Goal: Task Accomplishment & Management: Use online tool/utility

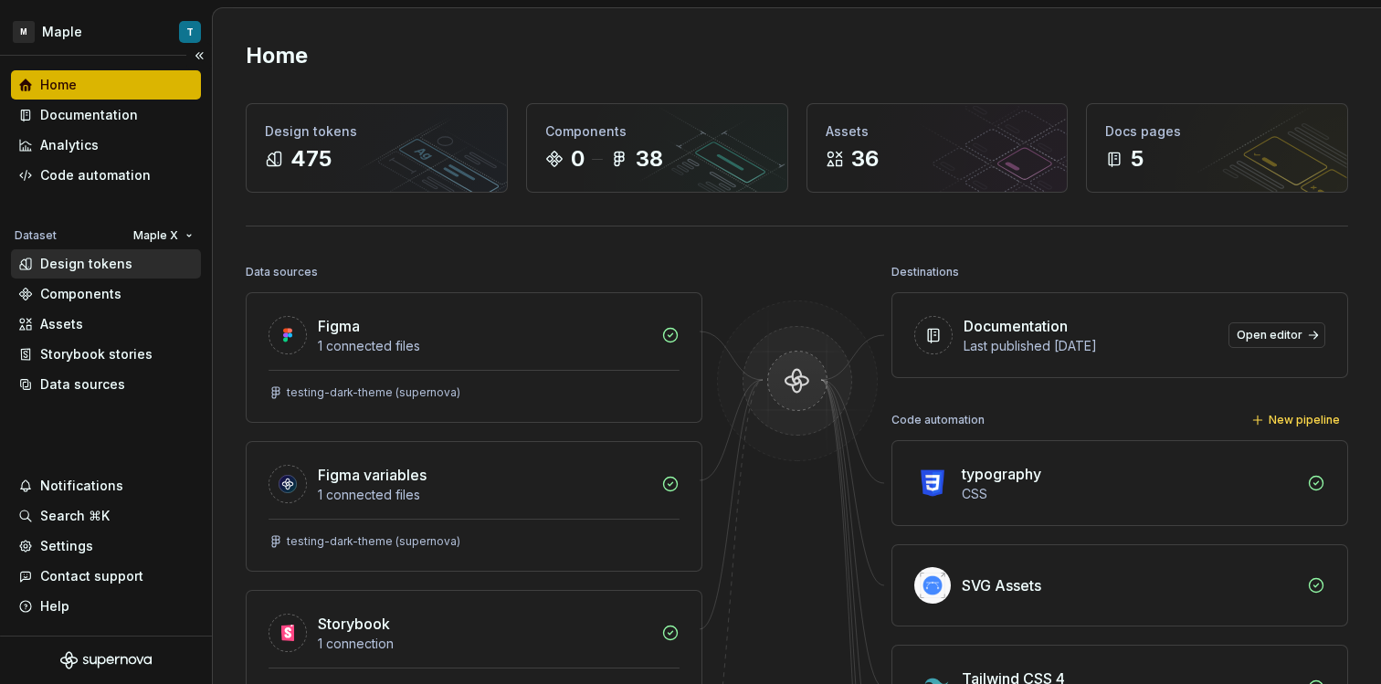
click at [84, 271] on div "Design tokens" at bounding box center [86, 264] width 92 height 18
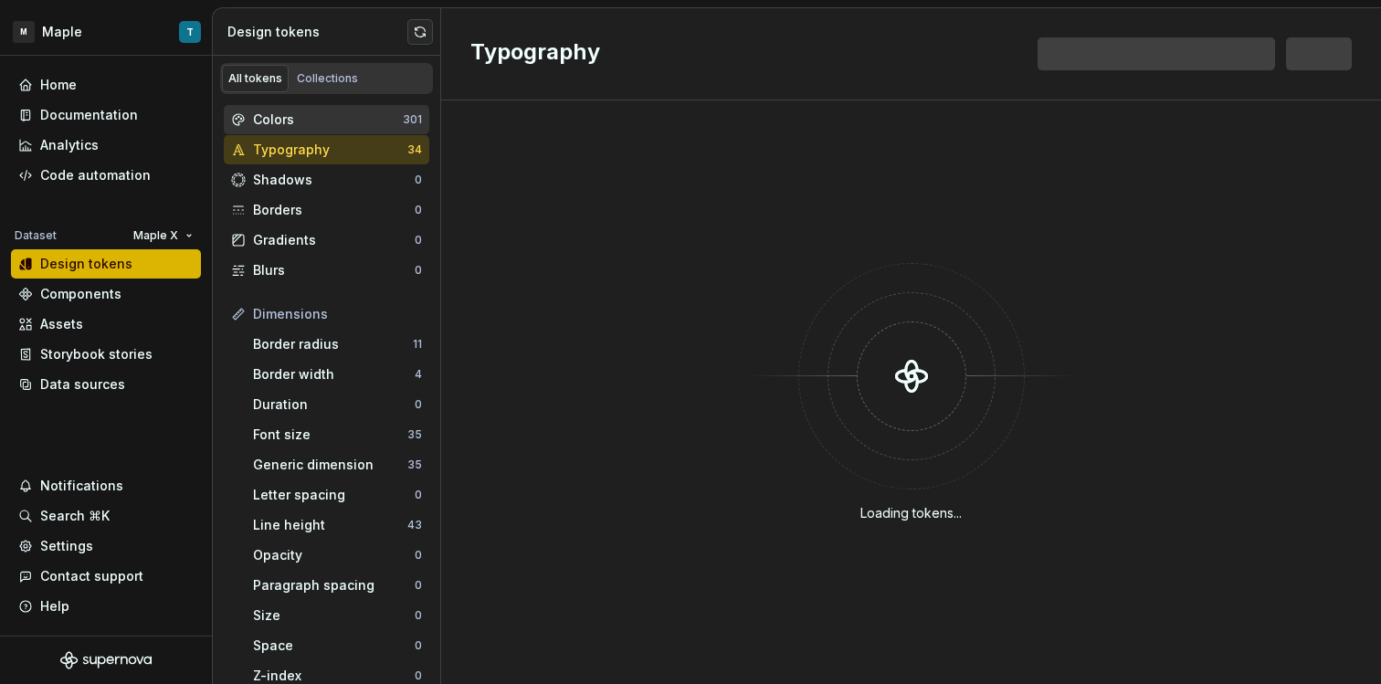
click at [302, 123] on div "Colors" at bounding box center [328, 120] width 150 height 18
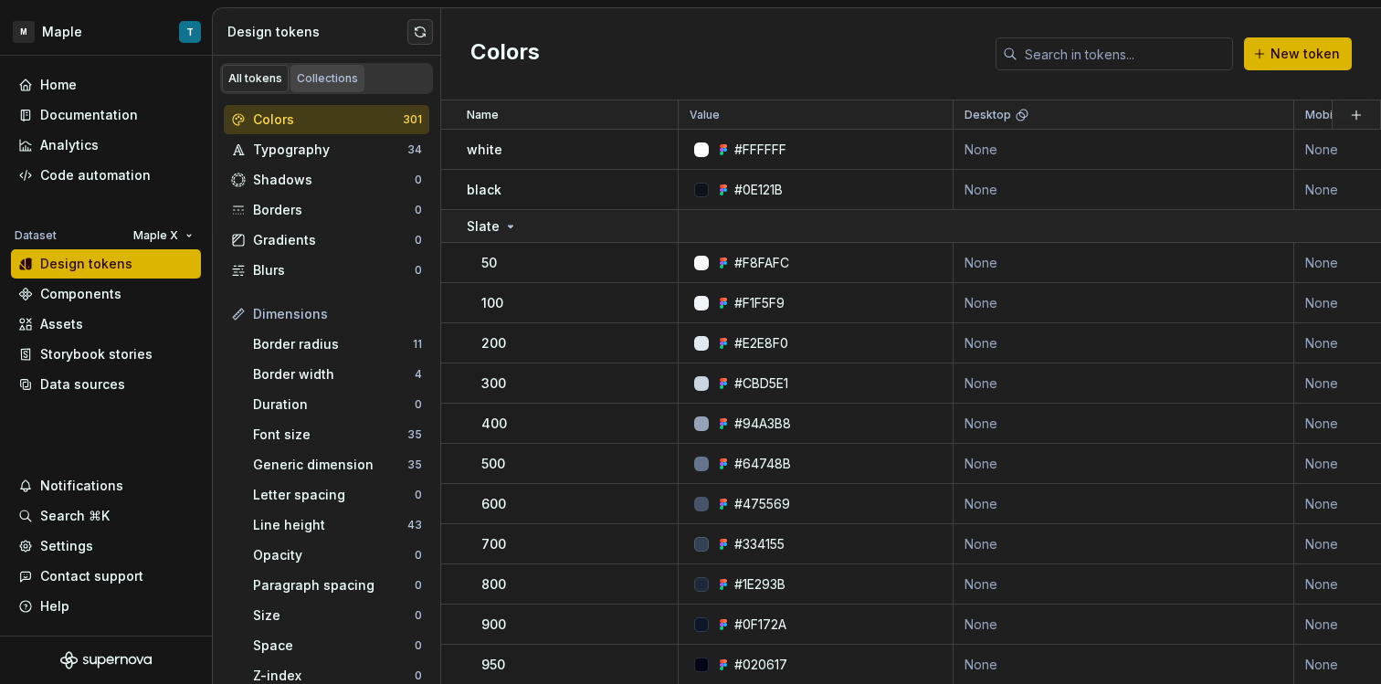
click at [315, 79] on div "Collections" at bounding box center [327, 78] width 61 height 15
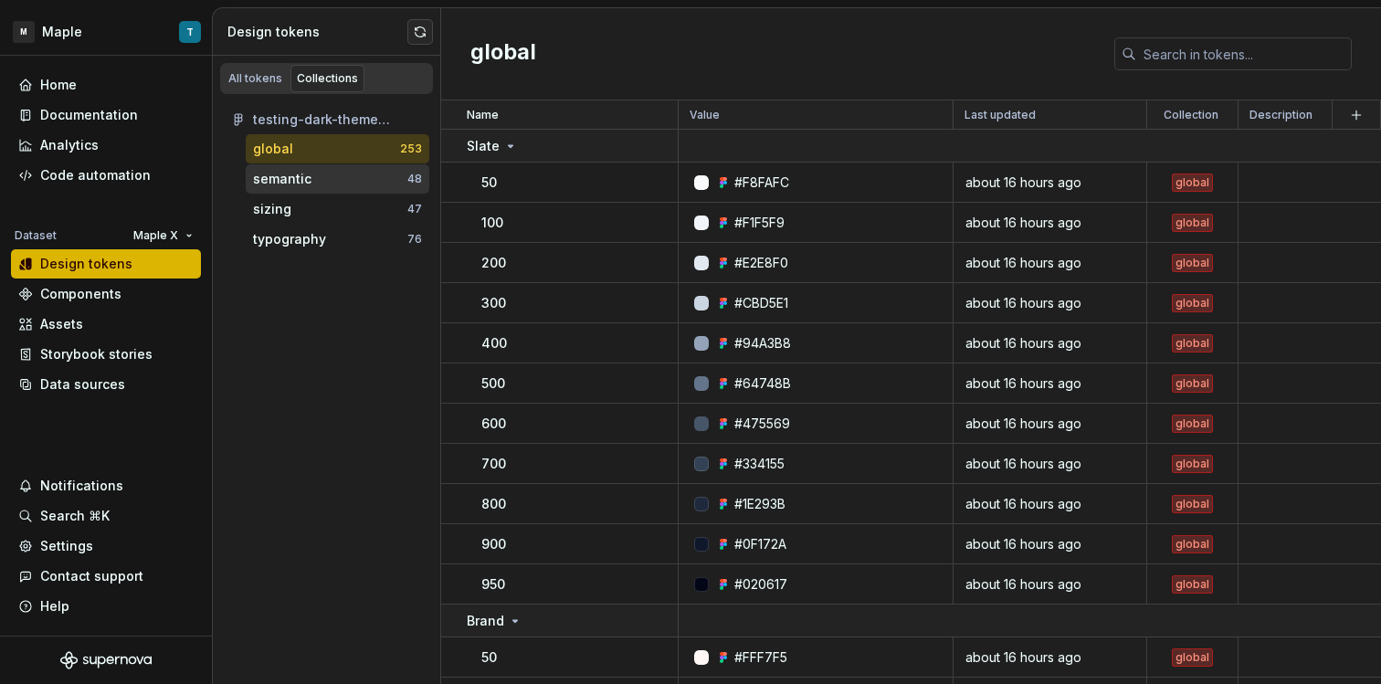
click at [300, 182] on div "semantic" at bounding box center [282, 179] width 58 height 18
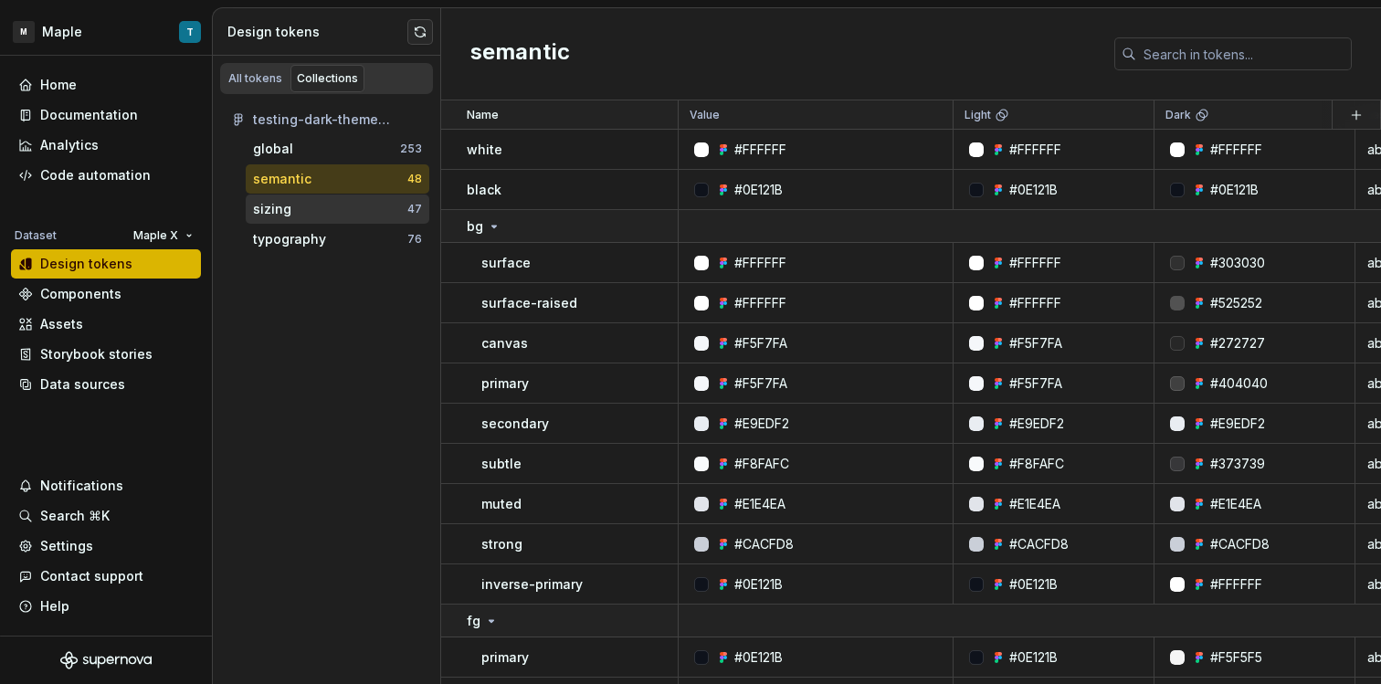
click at [345, 216] on div "sizing" at bounding box center [330, 209] width 154 height 18
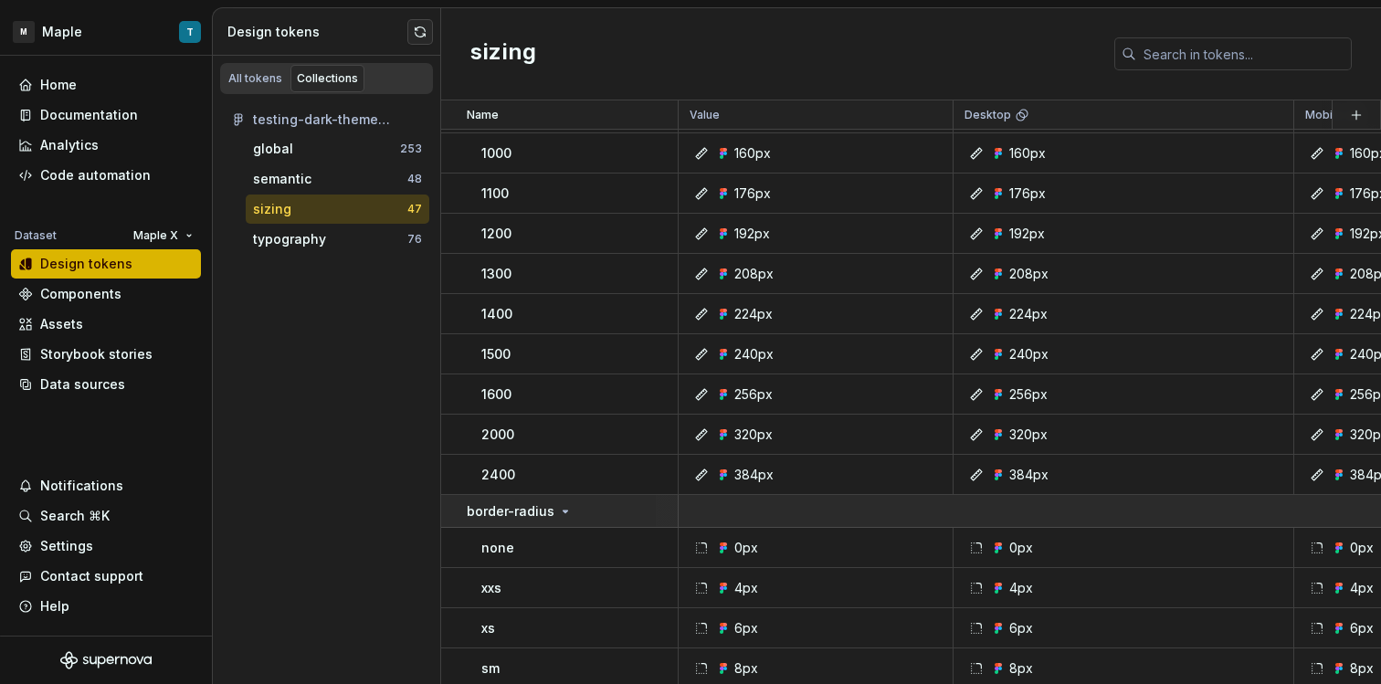
scroll to position [960, 0]
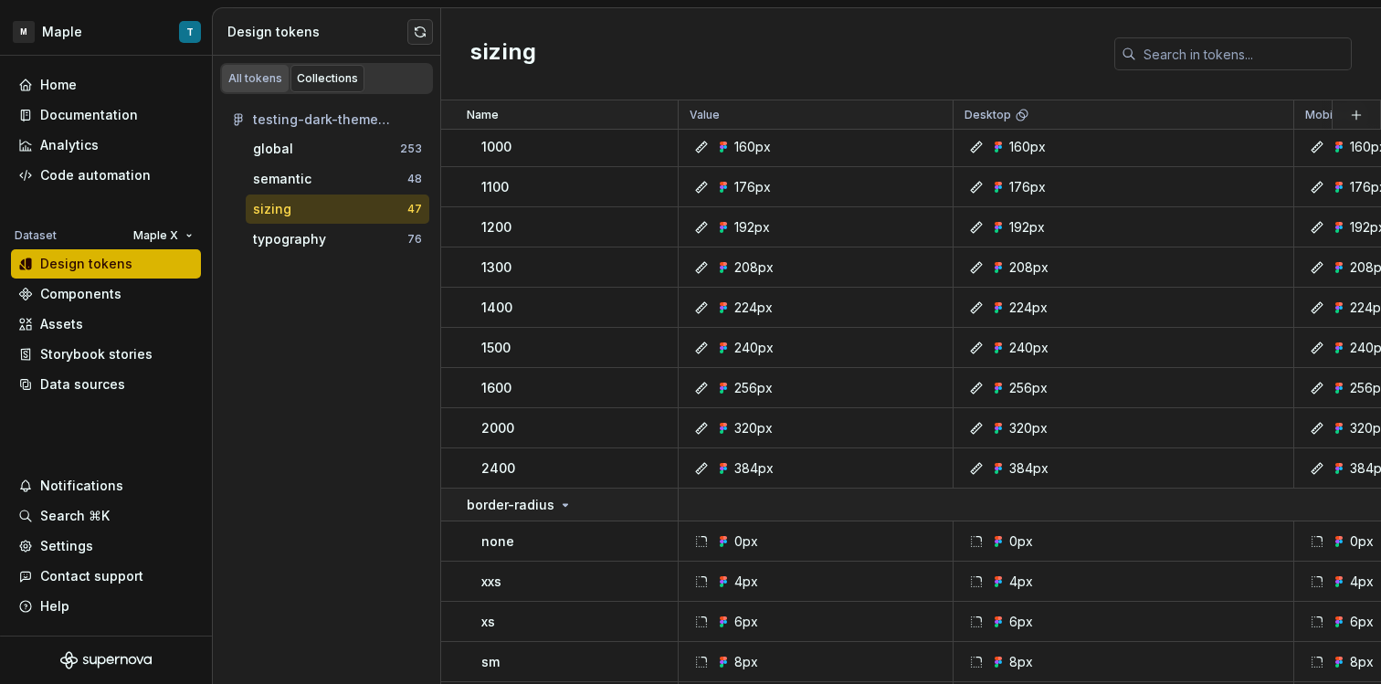
click at [272, 82] on div "All tokens" at bounding box center [255, 78] width 54 height 15
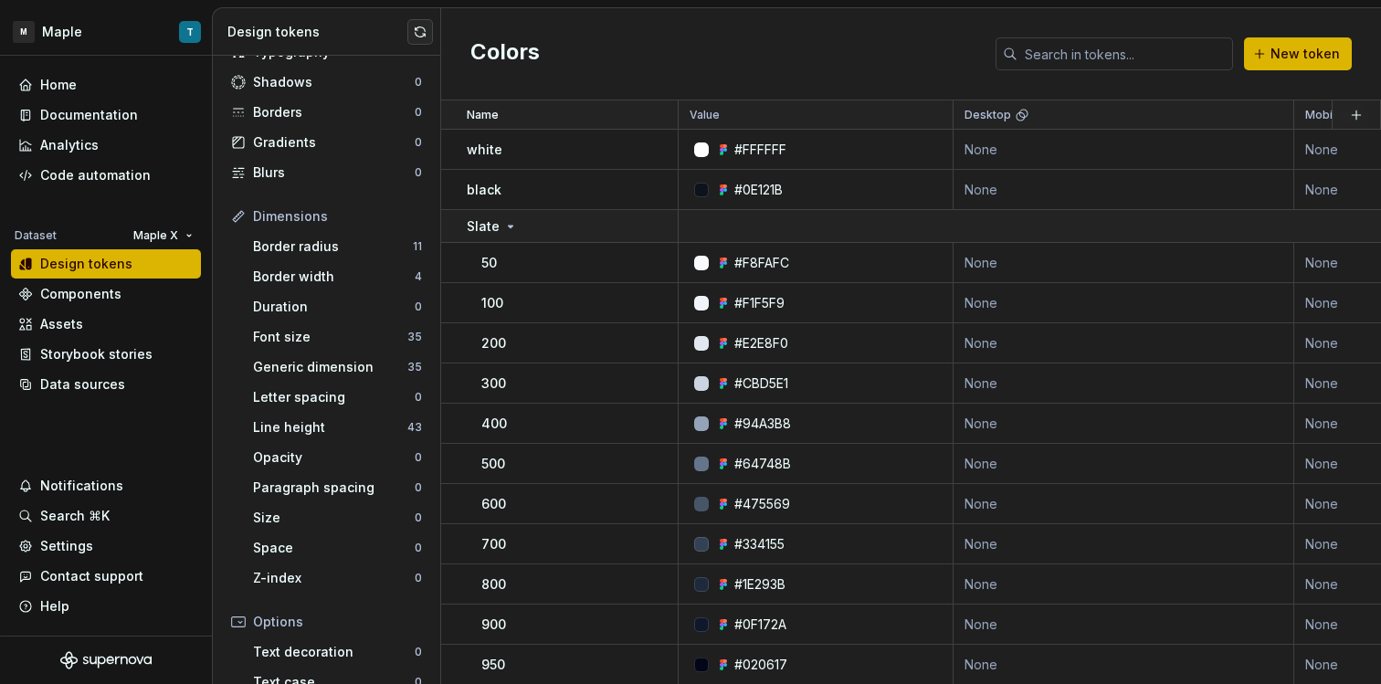
scroll to position [79, 0]
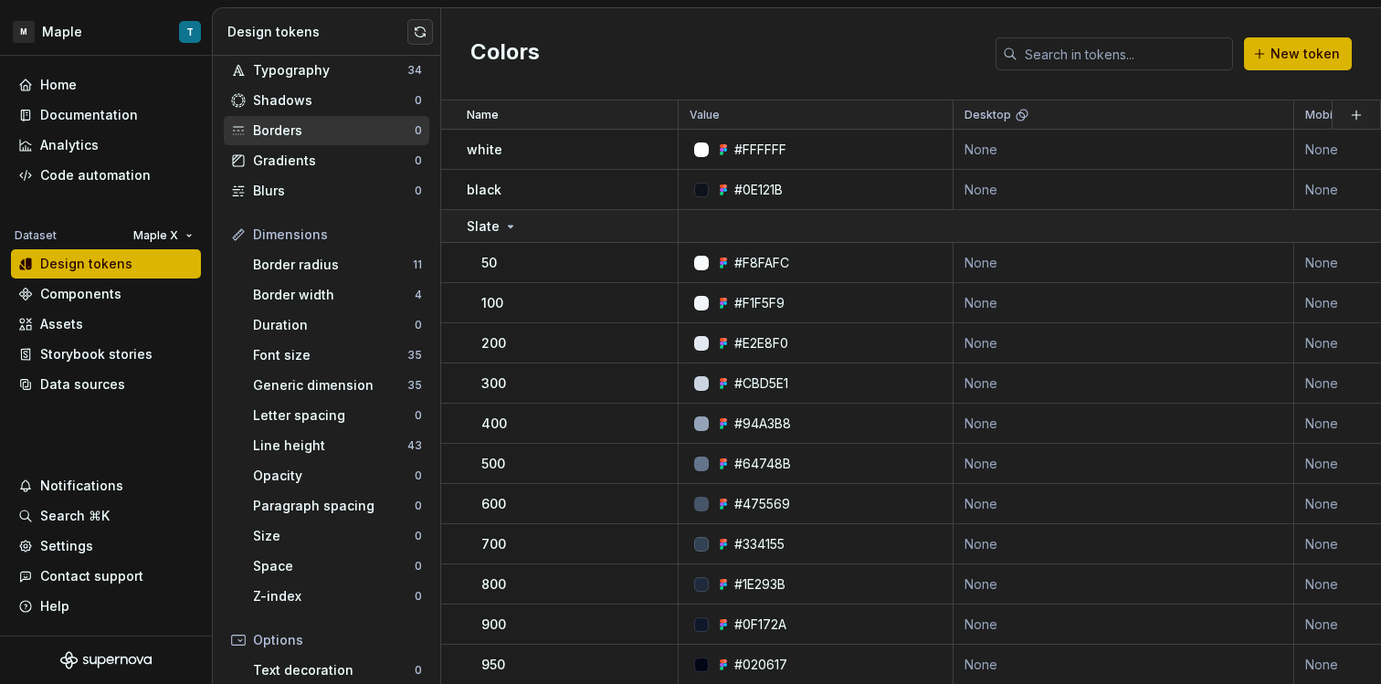
click at [320, 134] on div "Borders" at bounding box center [334, 130] width 162 height 18
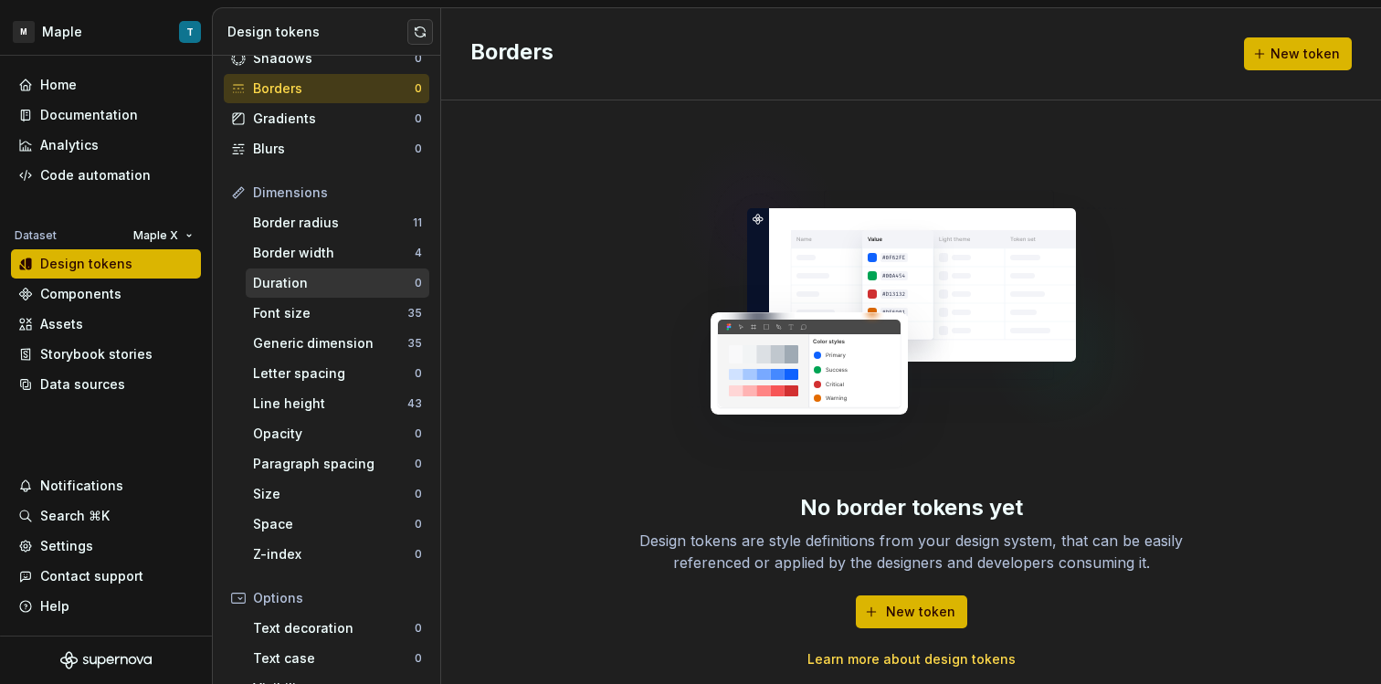
scroll to position [159, 0]
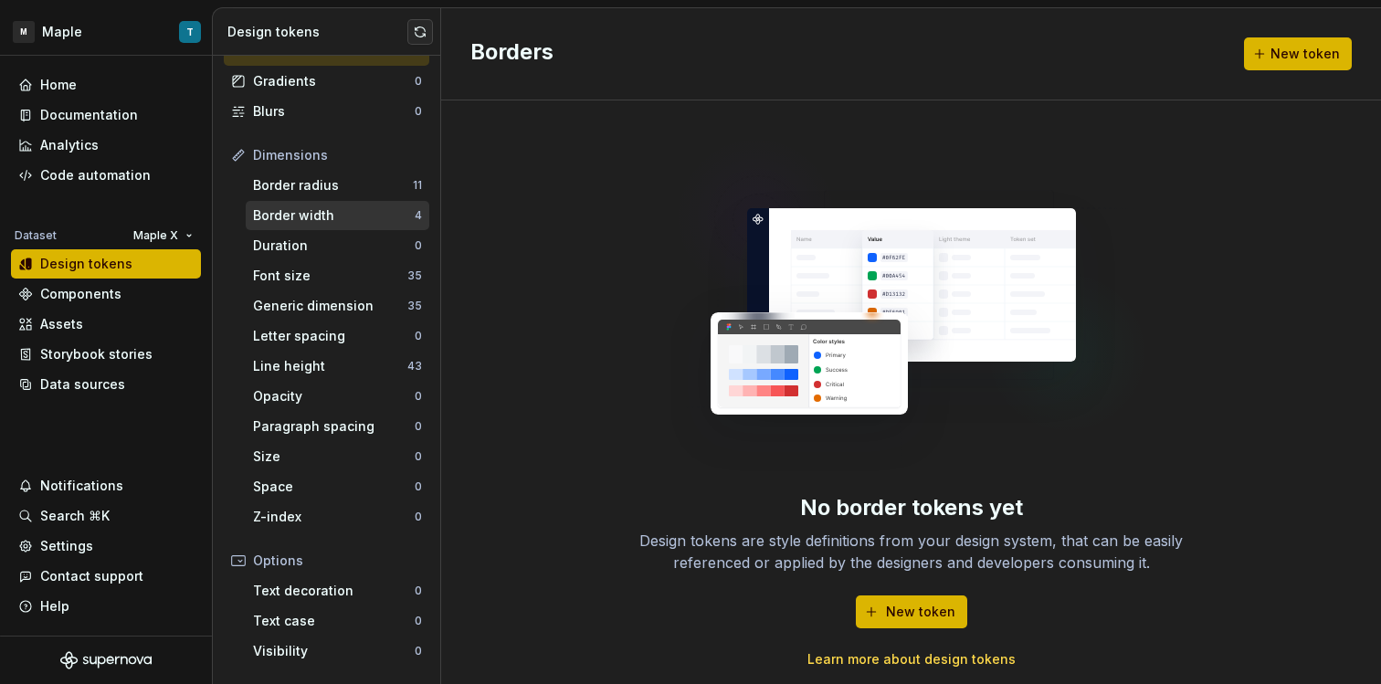
click at [339, 220] on div "Border width" at bounding box center [334, 215] width 162 height 18
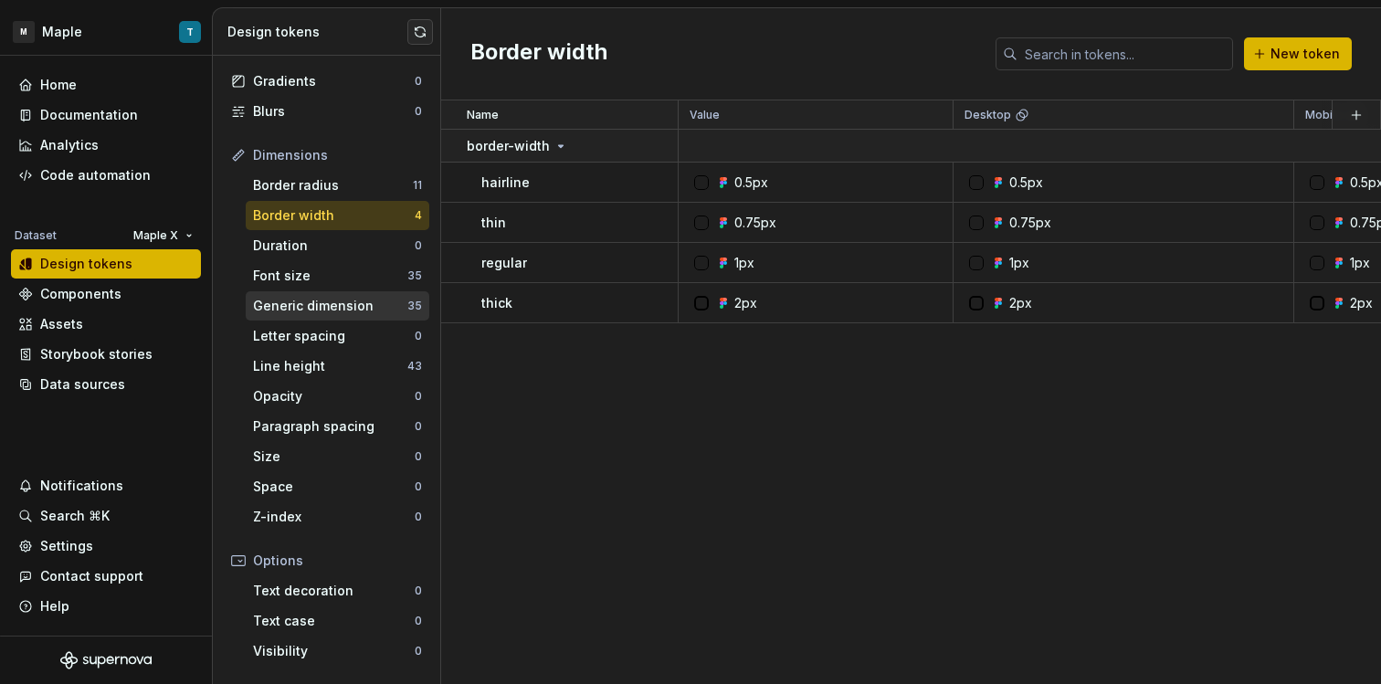
click at [334, 304] on div "Generic dimension" at bounding box center [330, 306] width 154 height 18
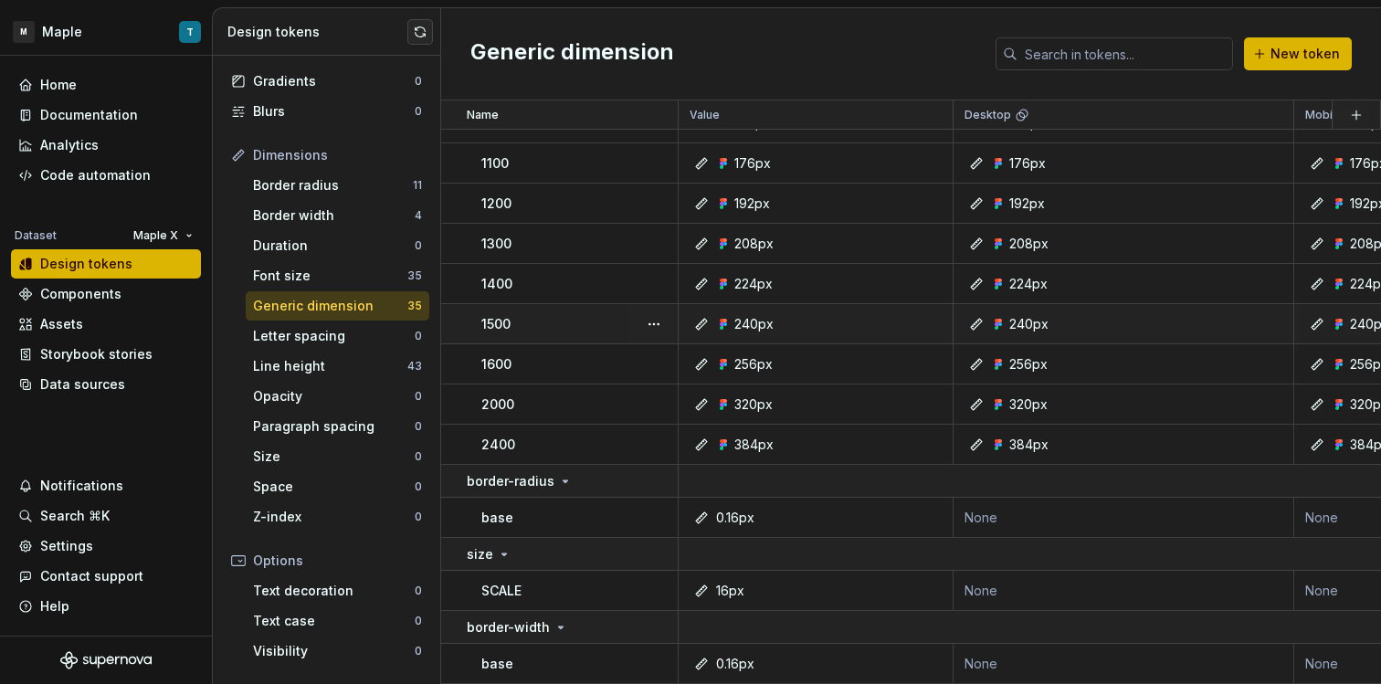
scroll to position [957, 0]
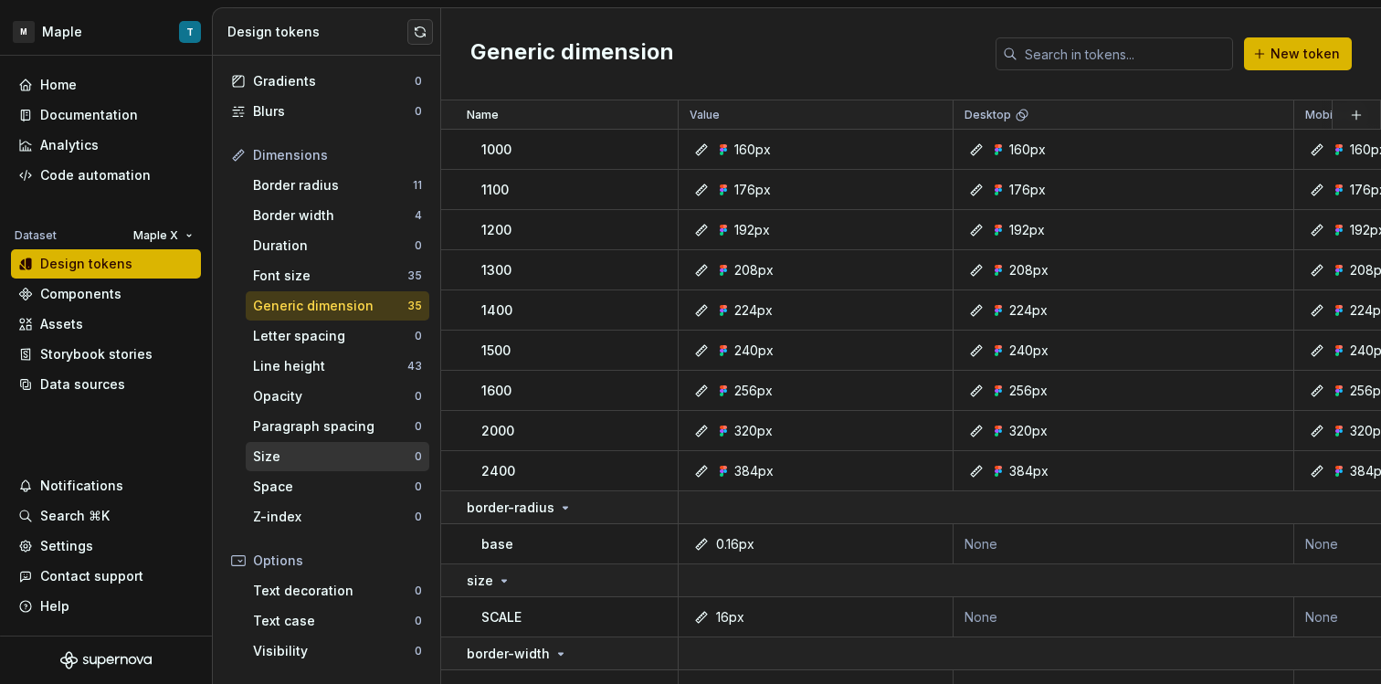
click at [289, 459] on div "Size" at bounding box center [334, 456] width 162 height 18
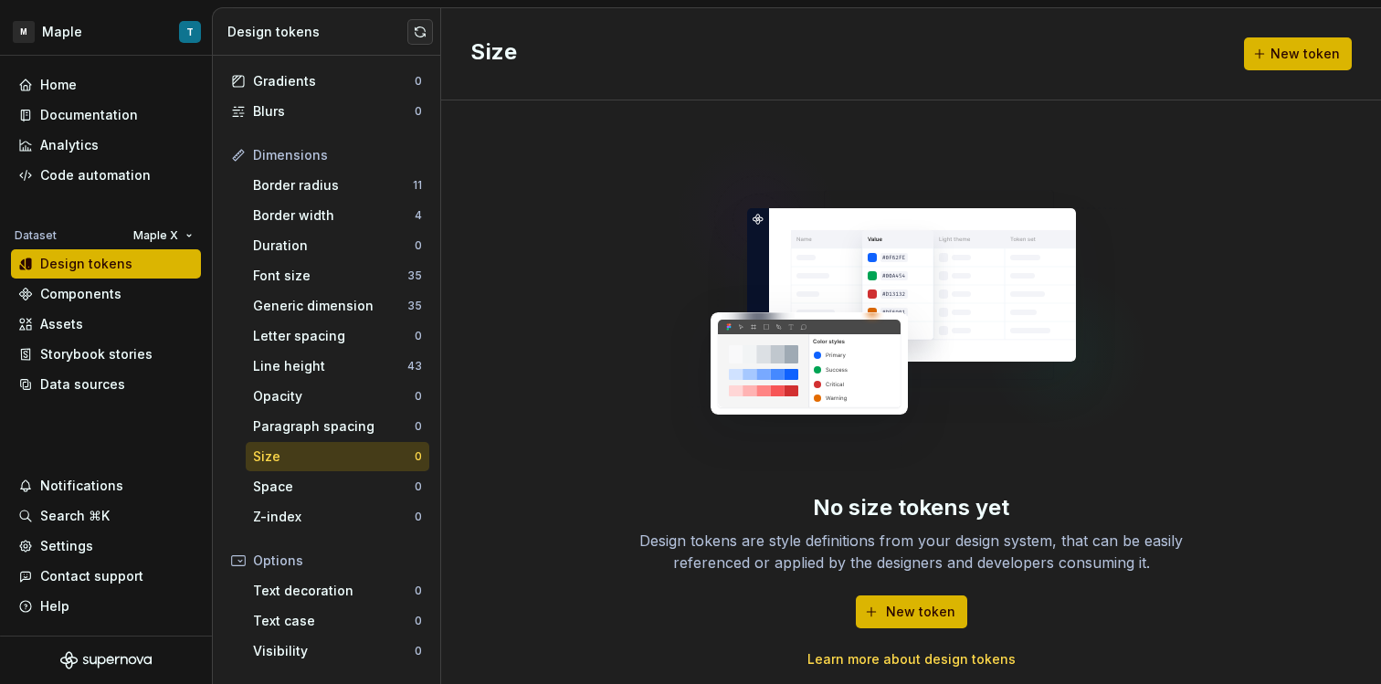
click at [979, 663] on link "Learn more about design tokens" at bounding box center [911, 659] width 208 height 18
click at [364, 358] on div "Line height" at bounding box center [330, 366] width 154 height 18
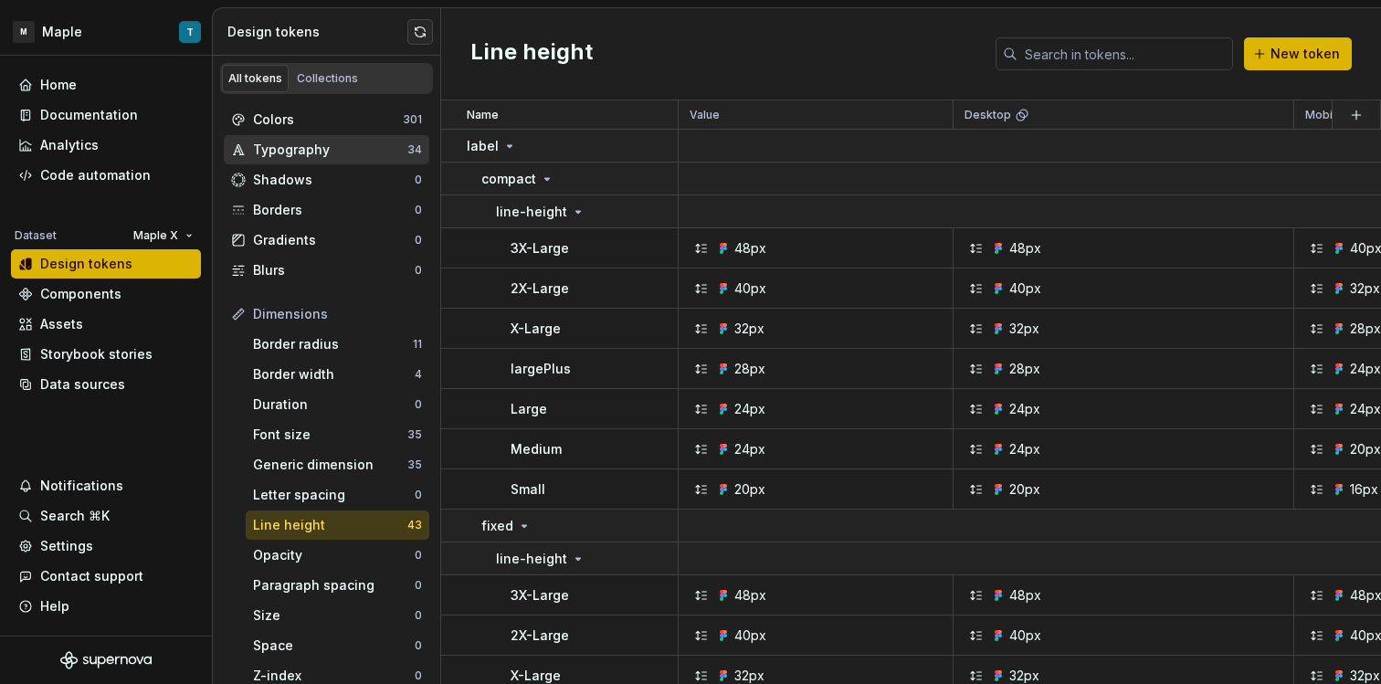
click at [342, 155] on div "Typography" at bounding box center [330, 150] width 154 height 18
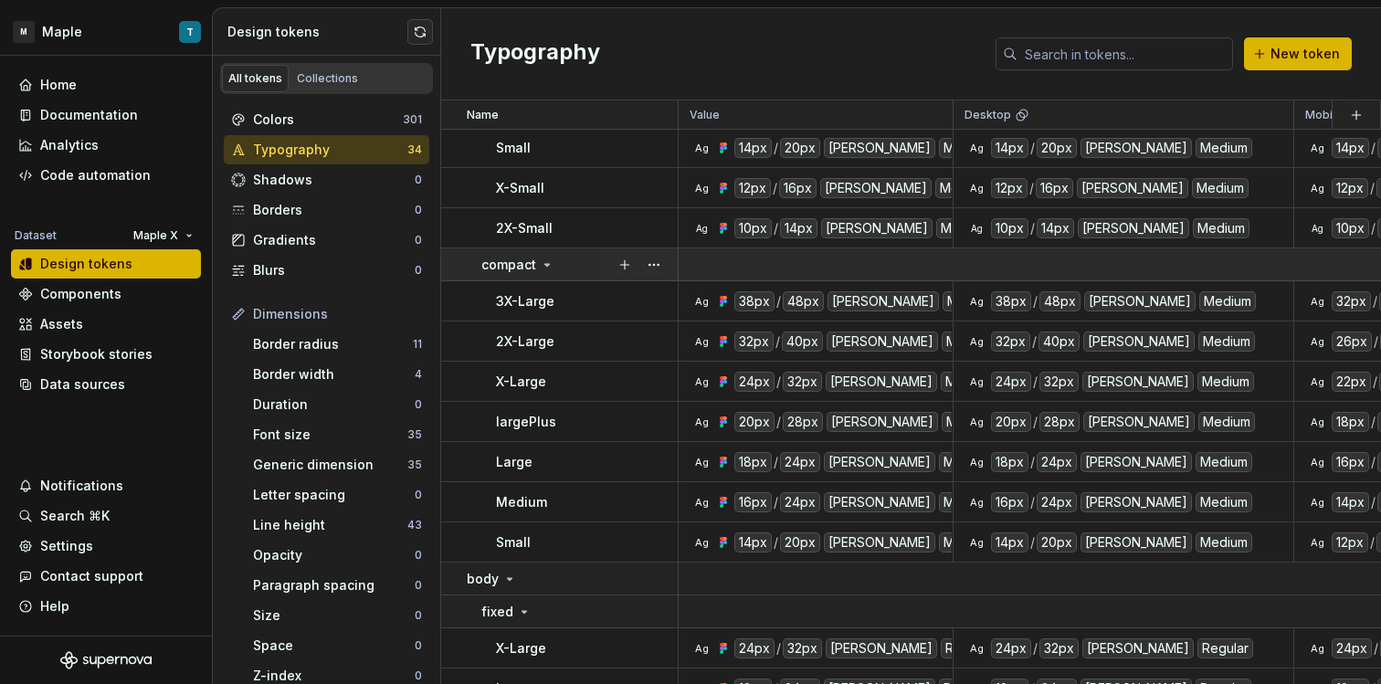
click at [537, 262] on div "compact" at bounding box center [517, 265] width 73 height 18
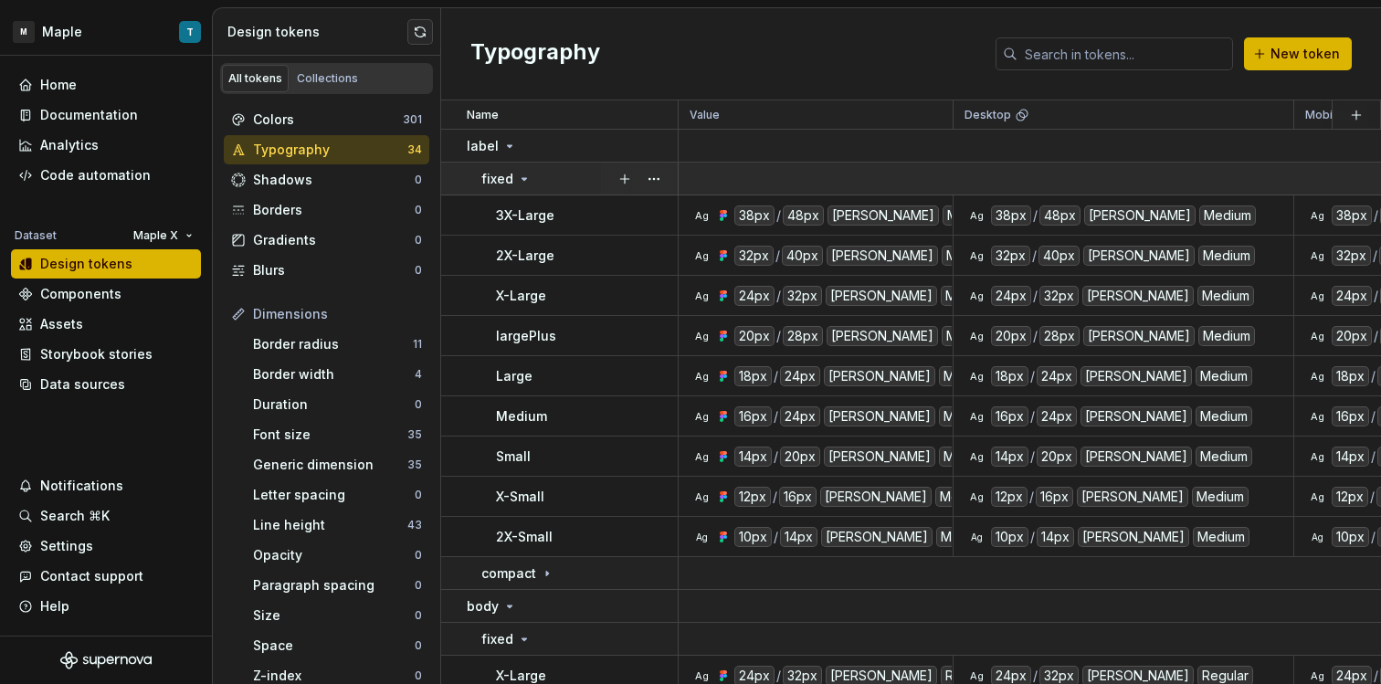
drag, startPoint x: 511, startPoint y: 186, endPoint x: 511, endPoint y: 174, distance: 12.8
click at [511, 185] on p "fixed" at bounding box center [497, 179] width 32 height 18
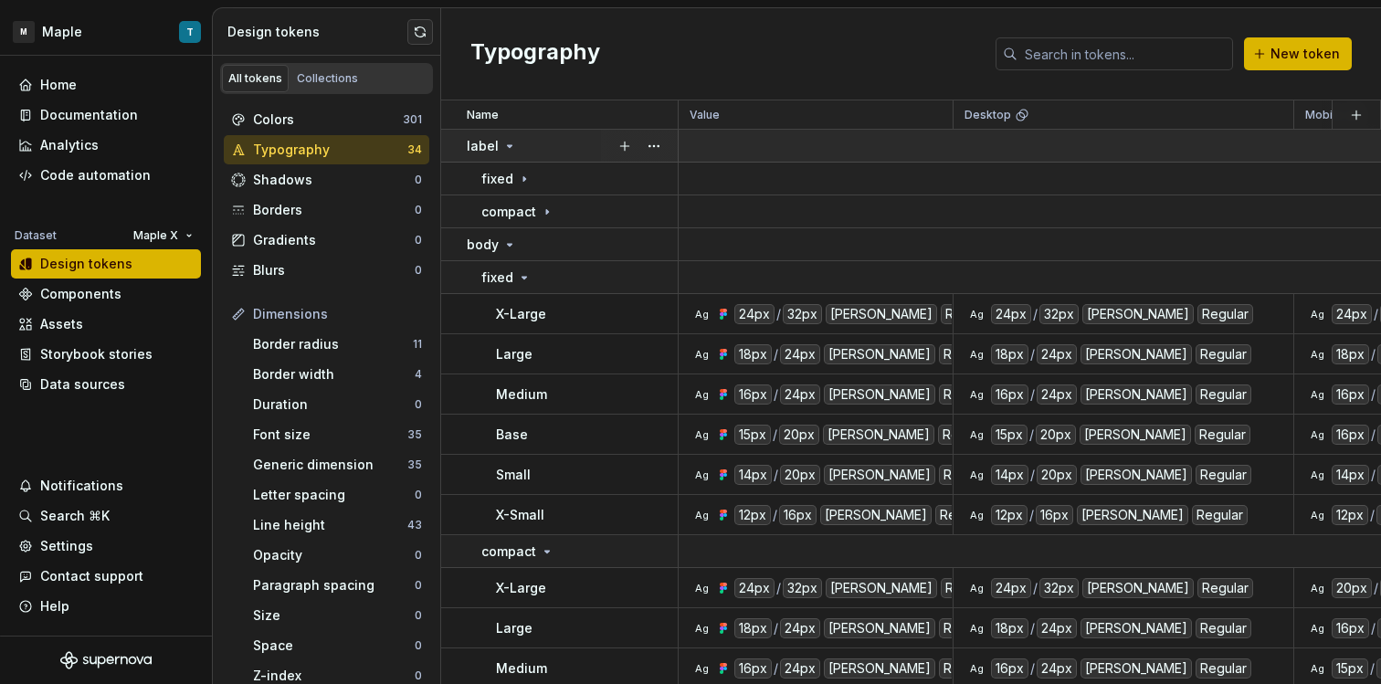
click at [503, 152] on icon at bounding box center [509, 146] width 15 height 15
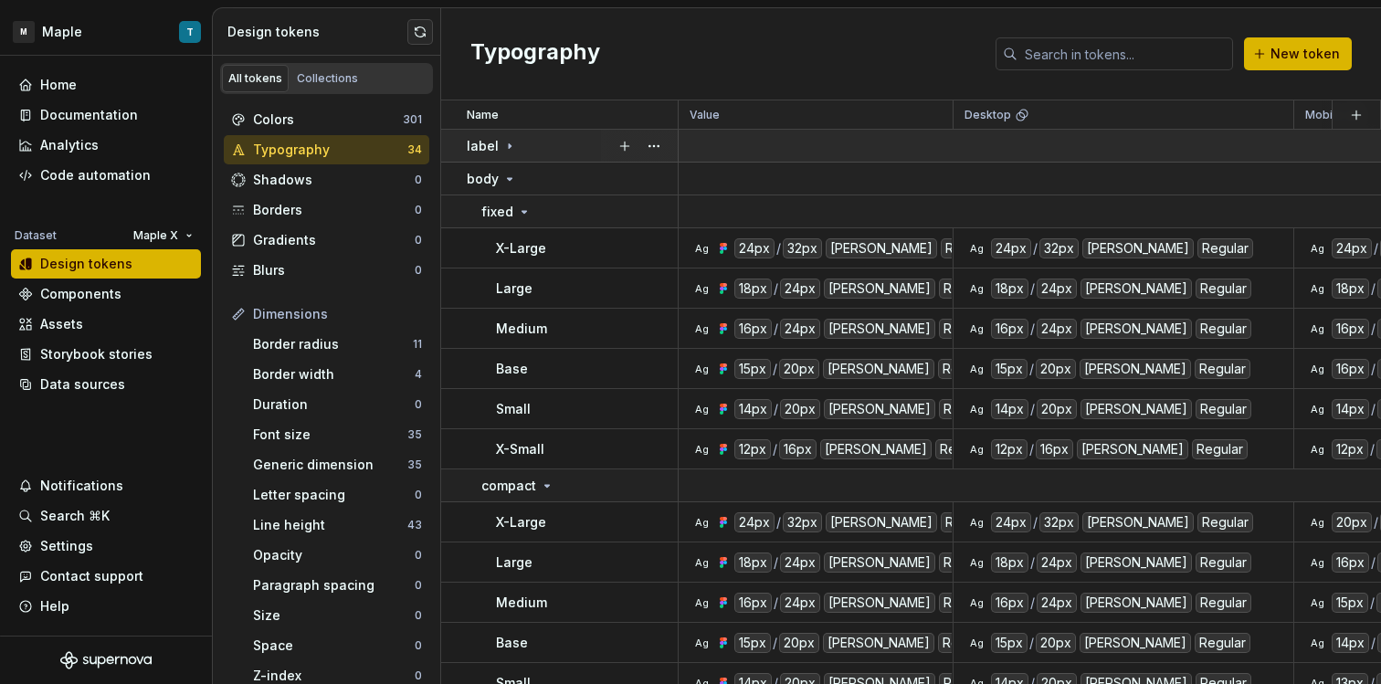
click at [503, 151] on icon at bounding box center [509, 146] width 15 height 15
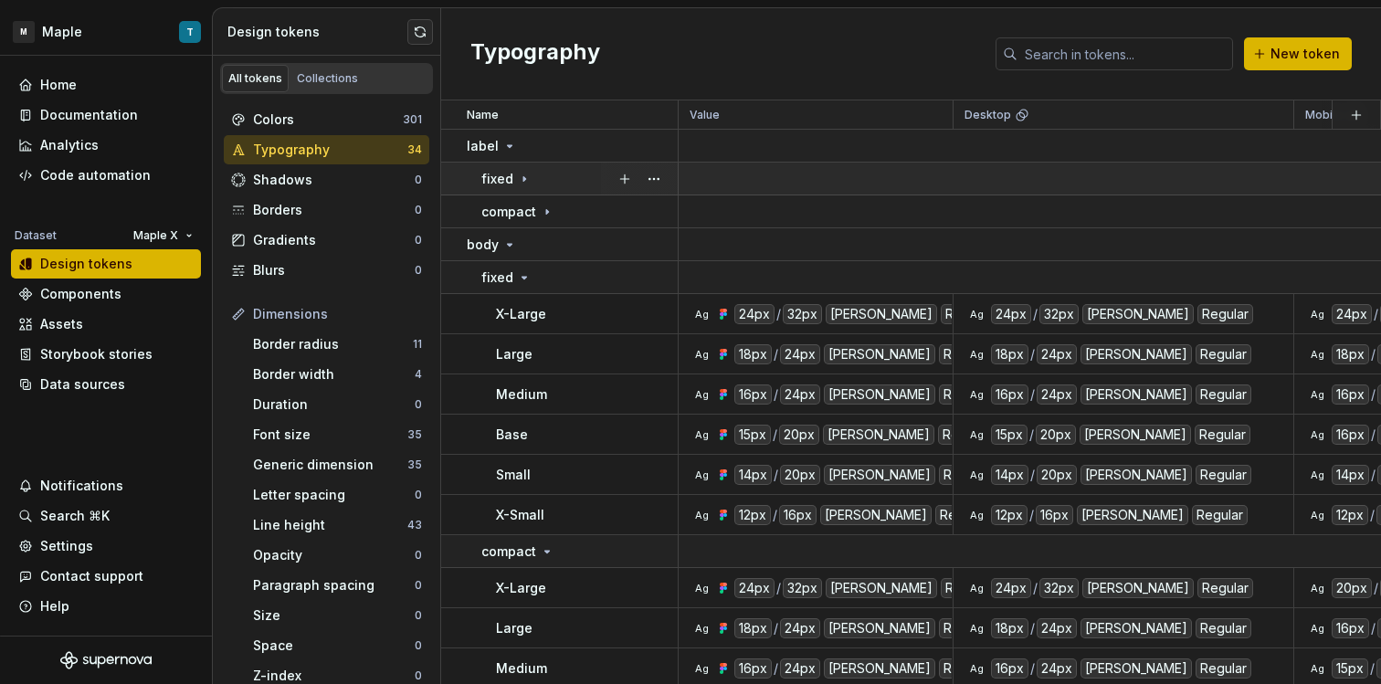
click at [522, 189] on td "fixed" at bounding box center [559, 179] width 237 height 33
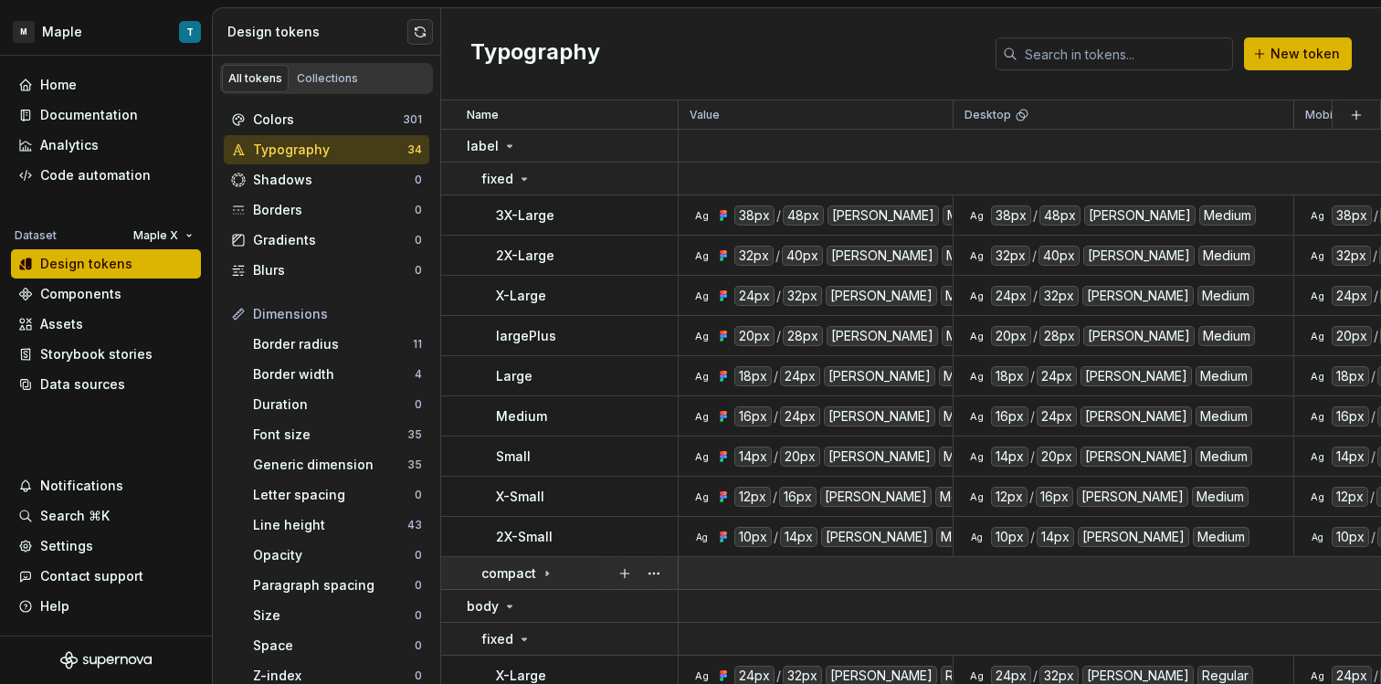
click at [543, 569] on icon at bounding box center [547, 573] width 15 height 15
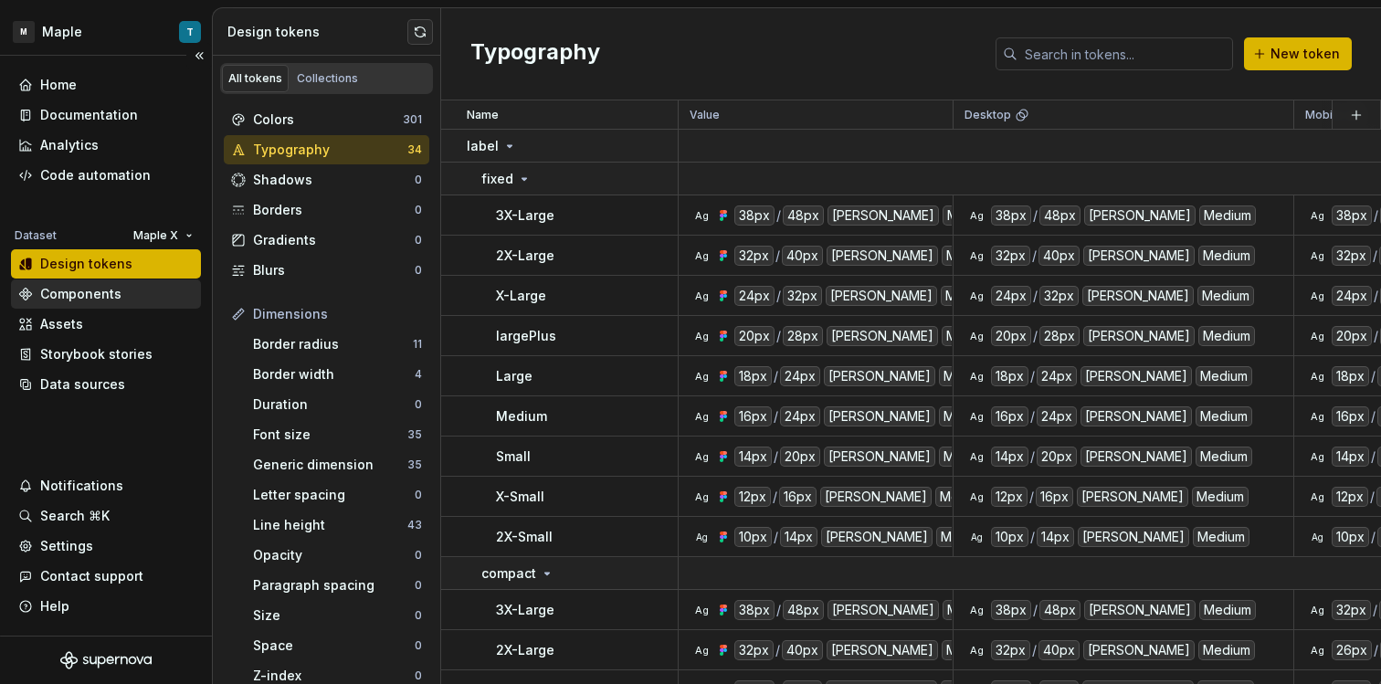
click at [55, 290] on div "Components" at bounding box center [80, 294] width 81 height 18
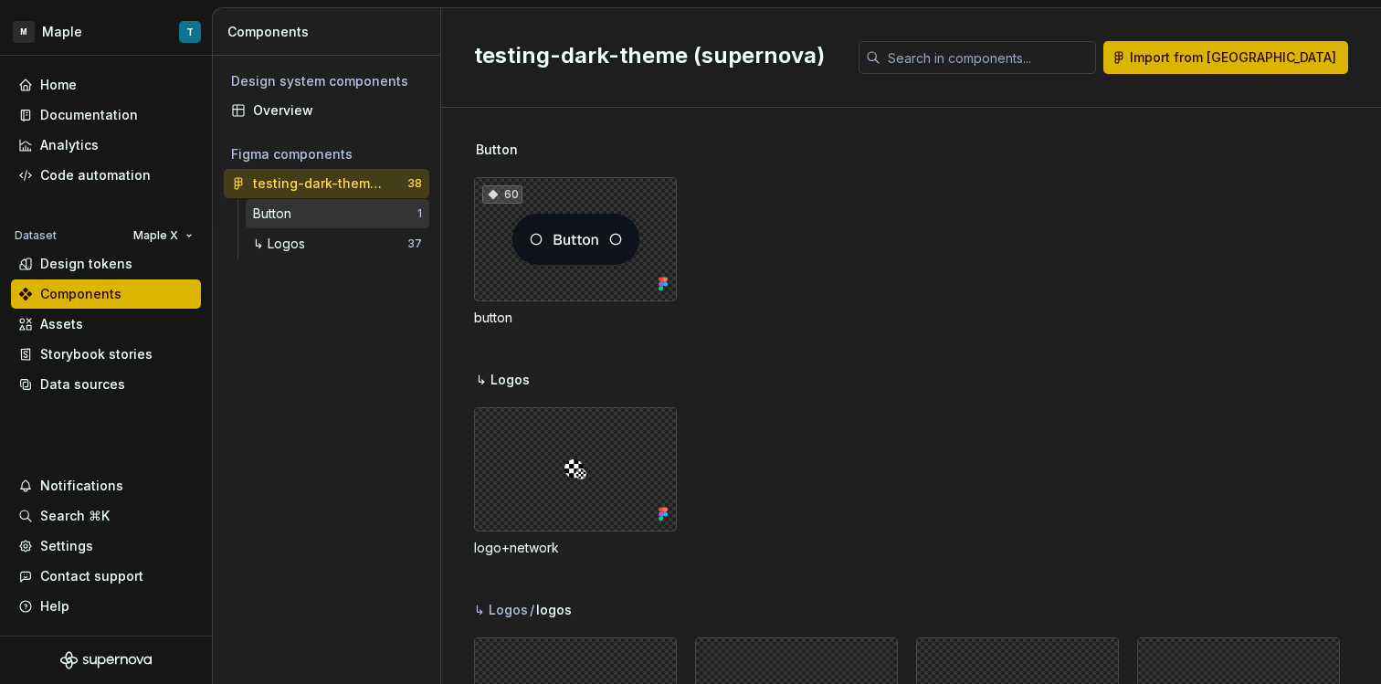
click at [303, 218] on div "Button" at bounding box center [335, 214] width 164 height 18
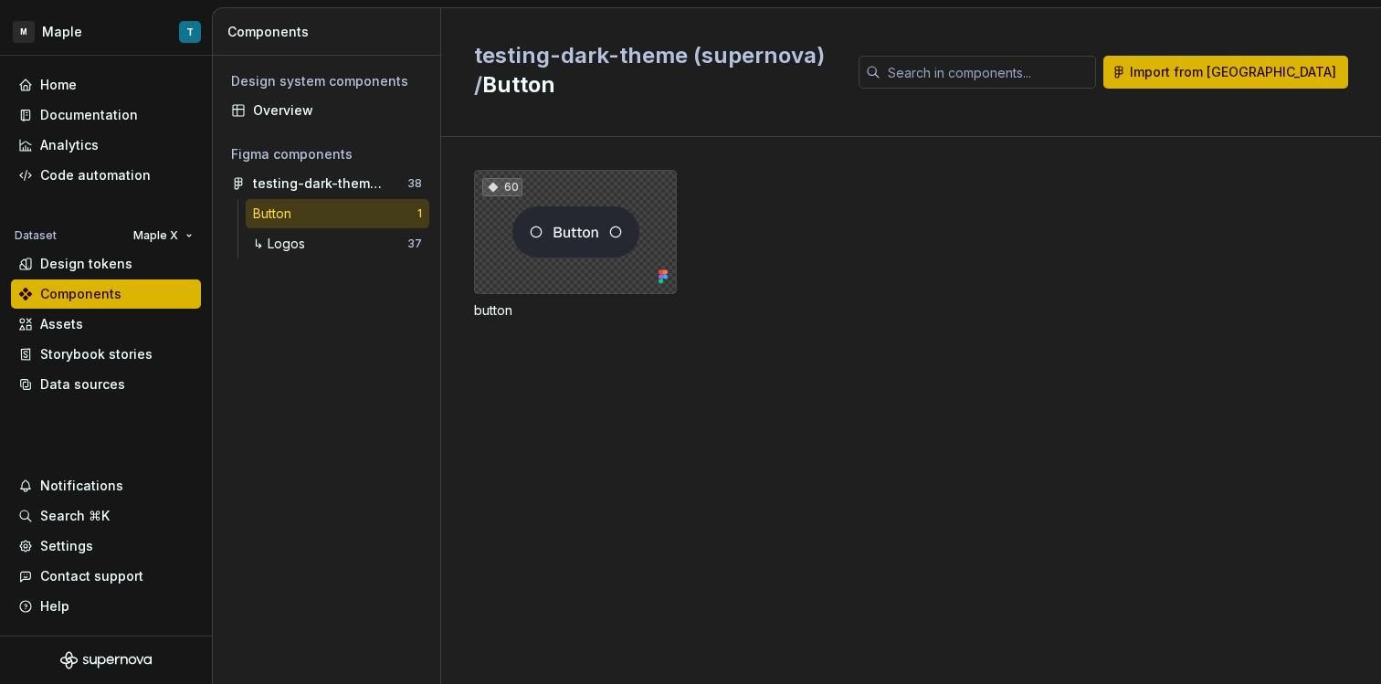
click at [615, 230] on div "60" at bounding box center [575, 232] width 203 height 124
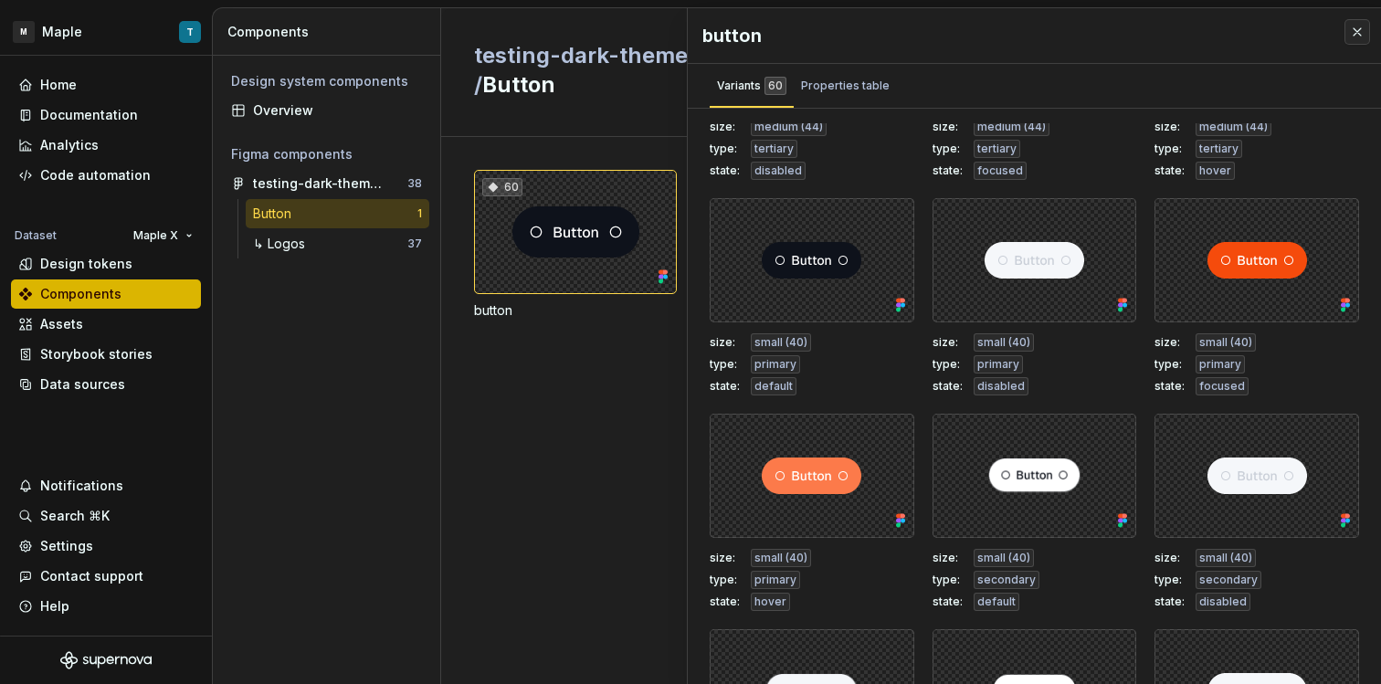
scroll to position [1651, 0]
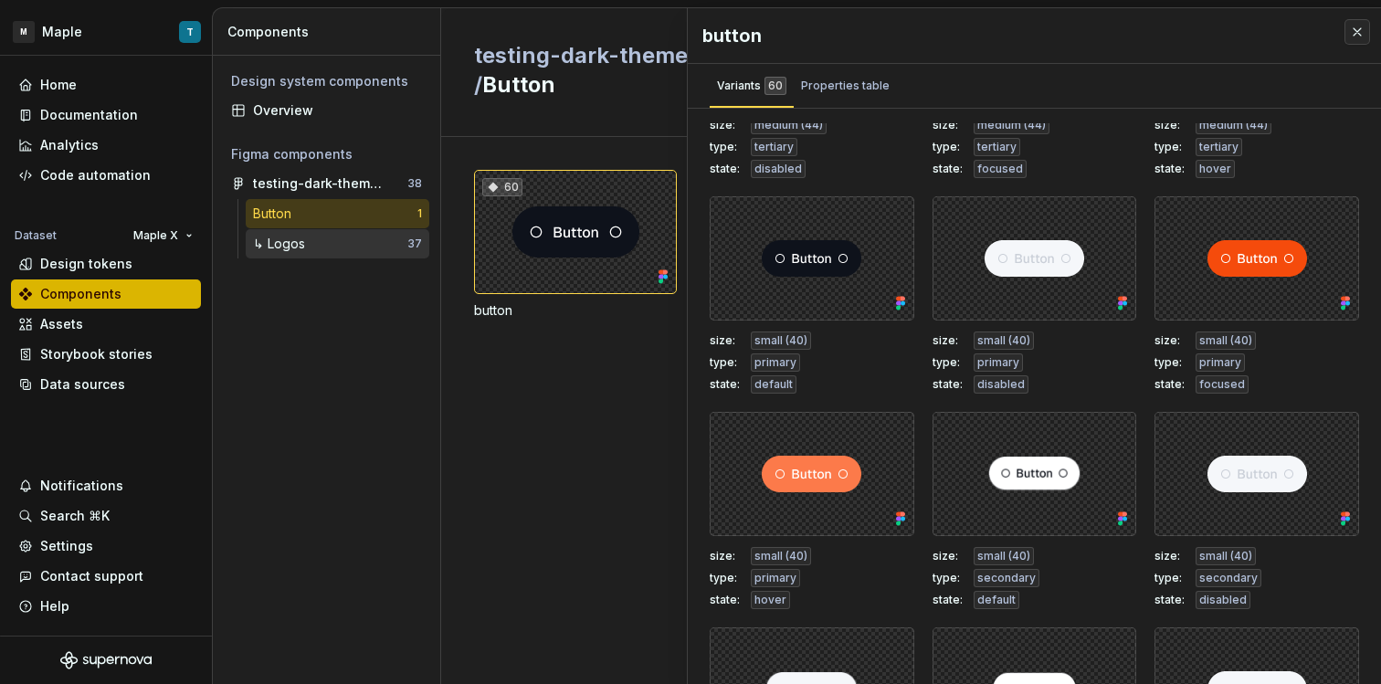
click at [359, 247] on div "↳ Logos" at bounding box center [330, 244] width 154 height 18
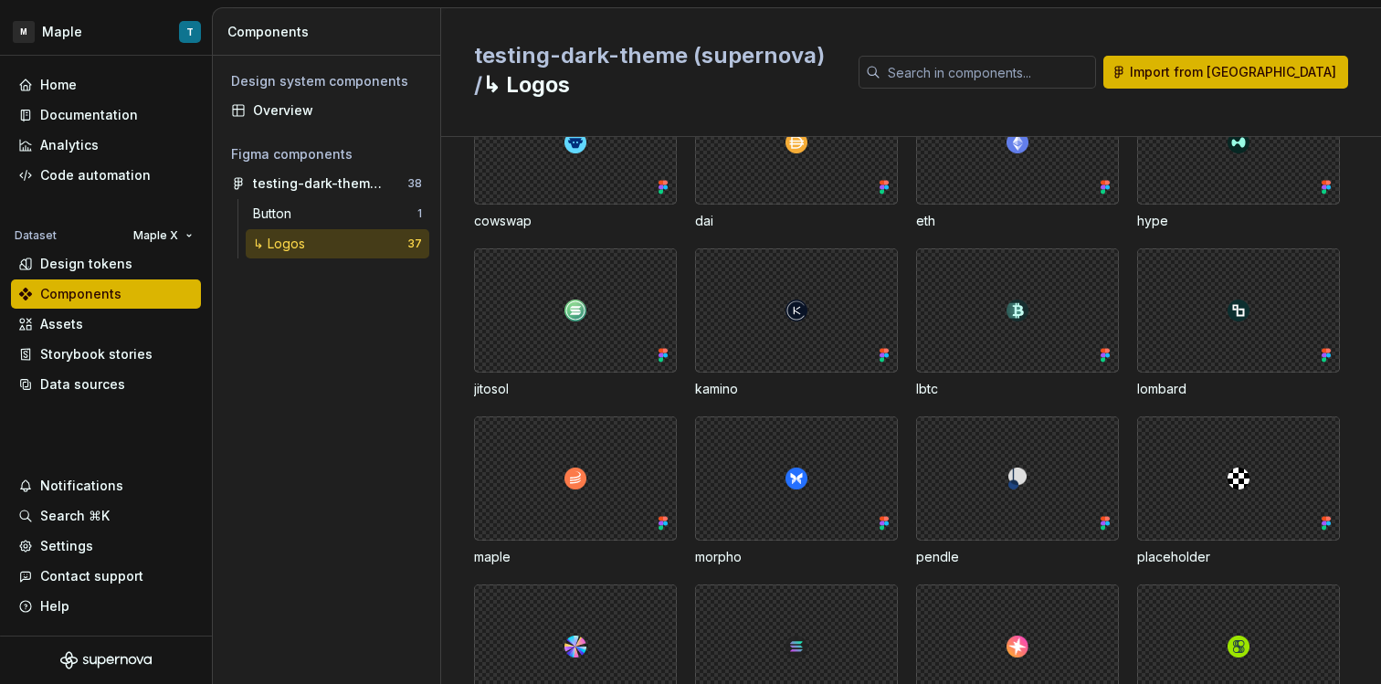
scroll to position [497, 0]
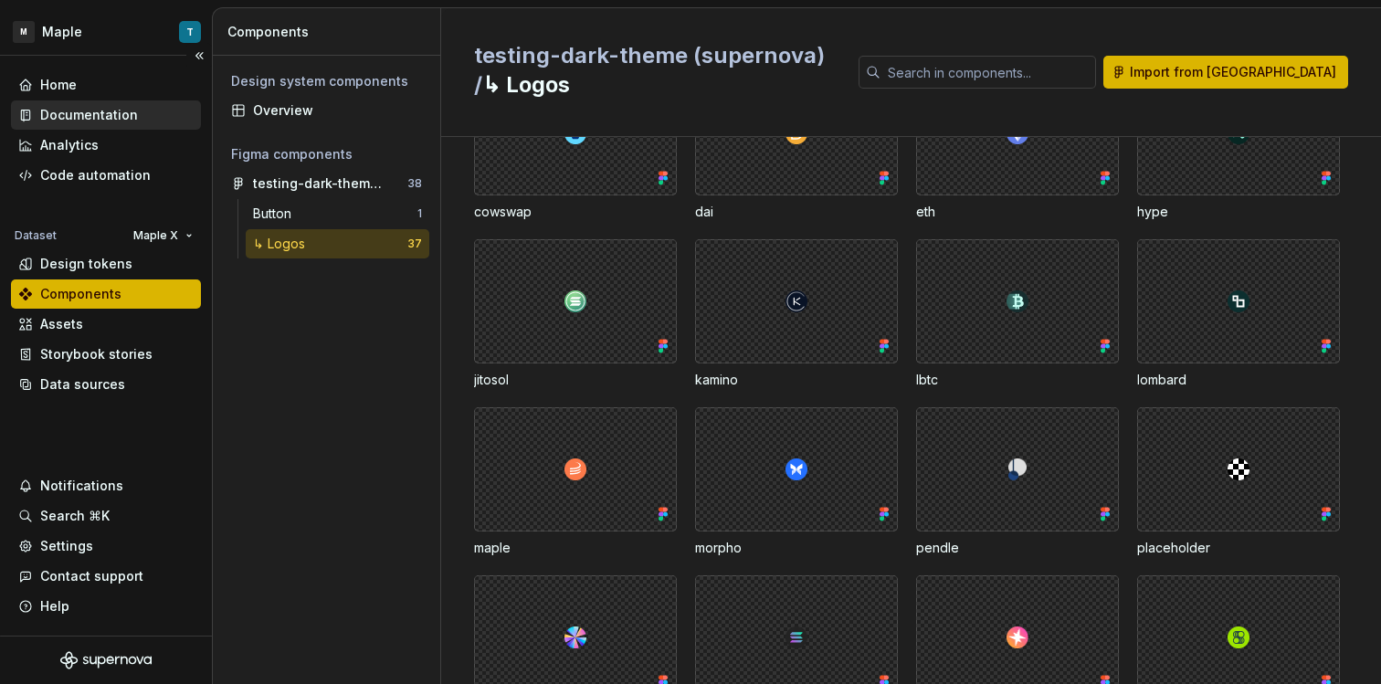
click at [90, 121] on div "Documentation" at bounding box center [89, 115] width 98 height 18
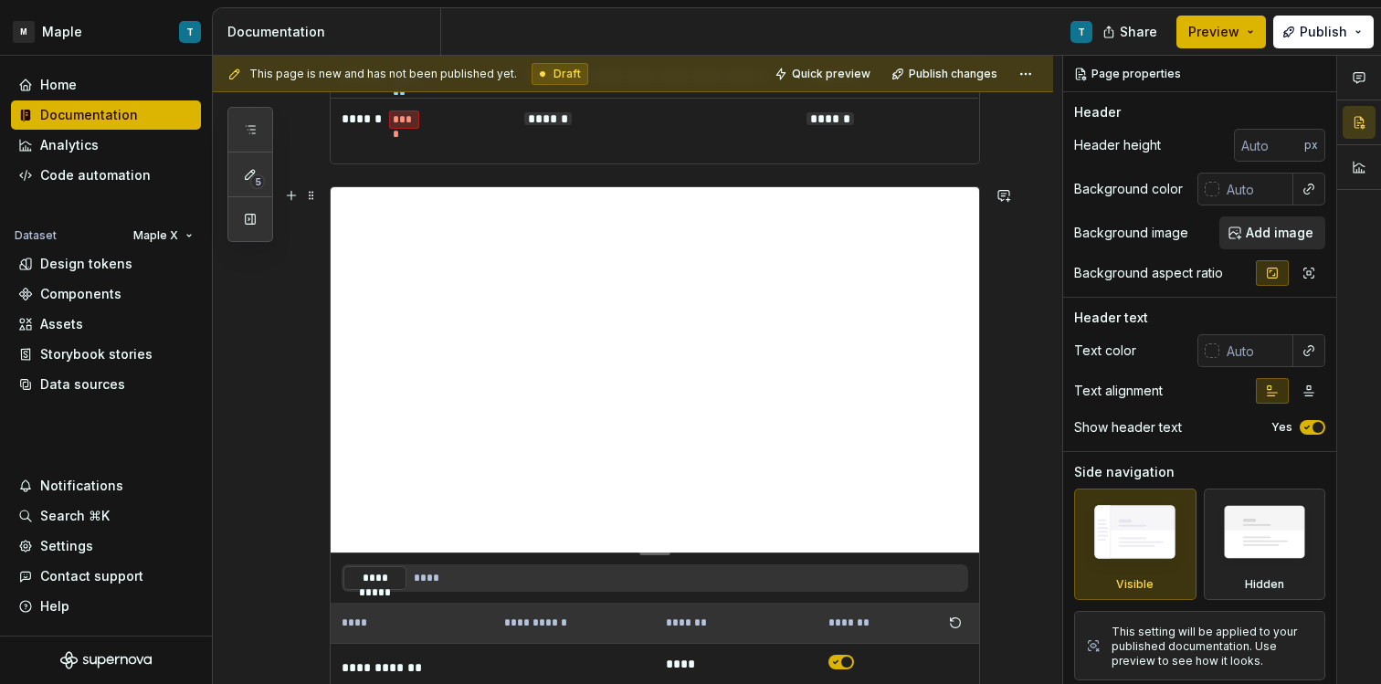
scroll to position [1134, 0]
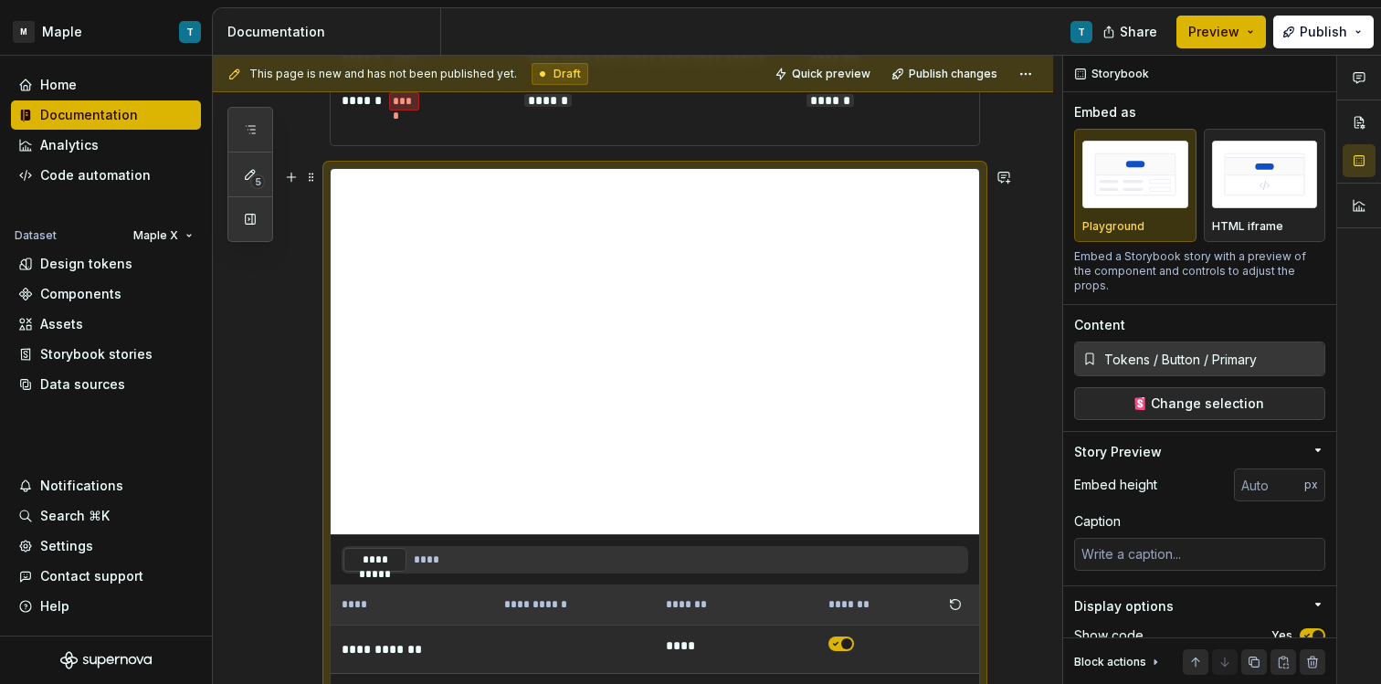
click at [845, 639] on span "button" at bounding box center [846, 643] width 11 height 11
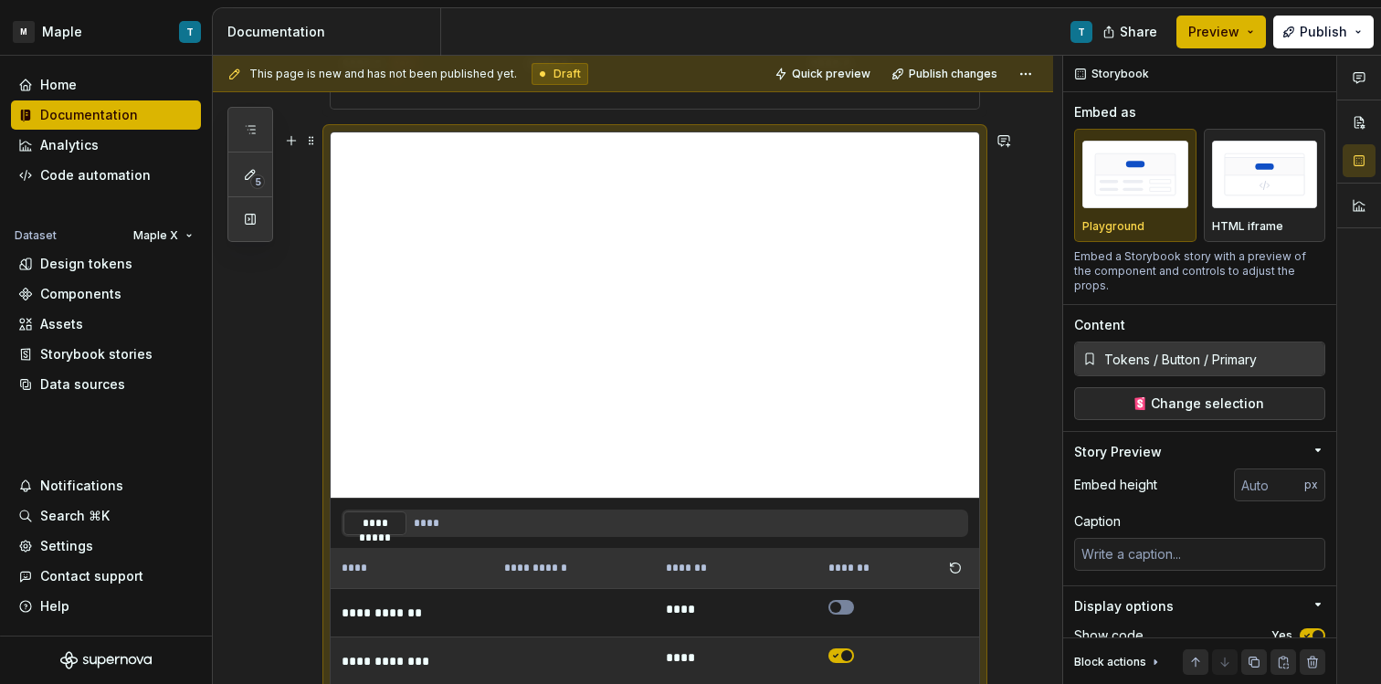
scroll to position [1189, 0]
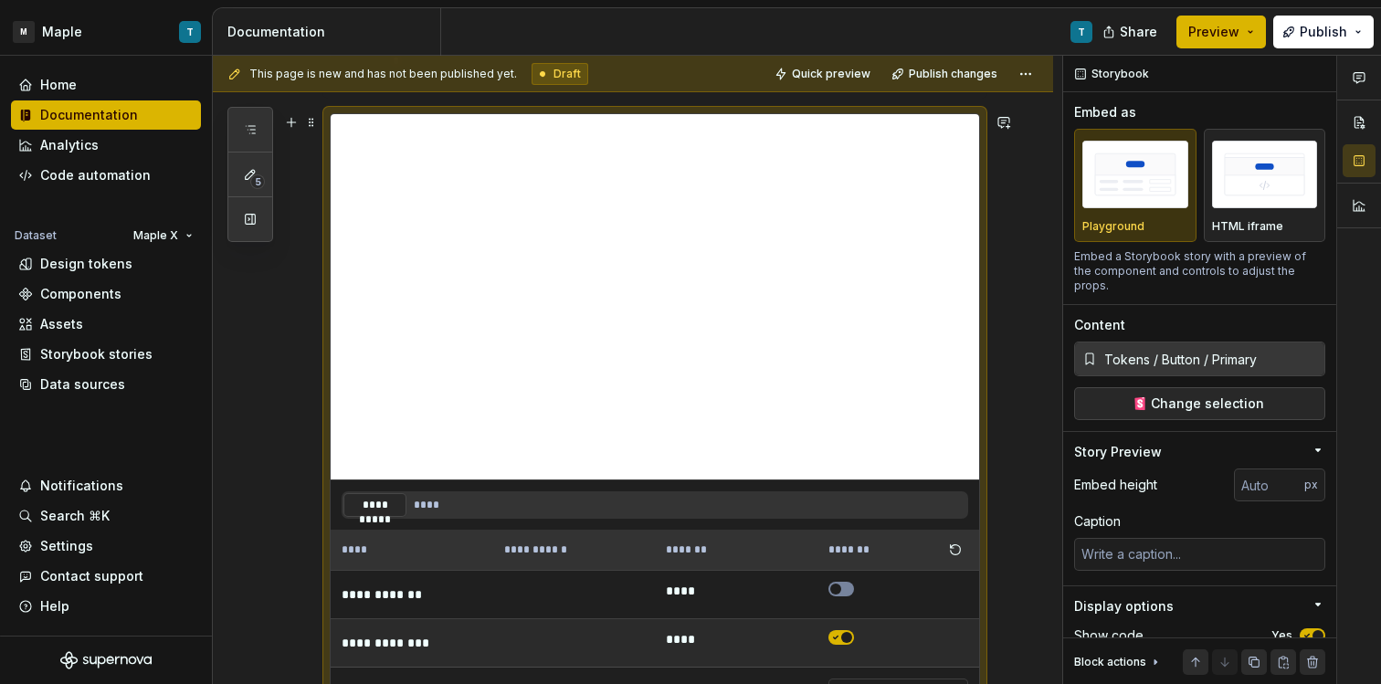
click at [837, 638] on icon "button" at bounding box center [835, 637] width 15 height 11
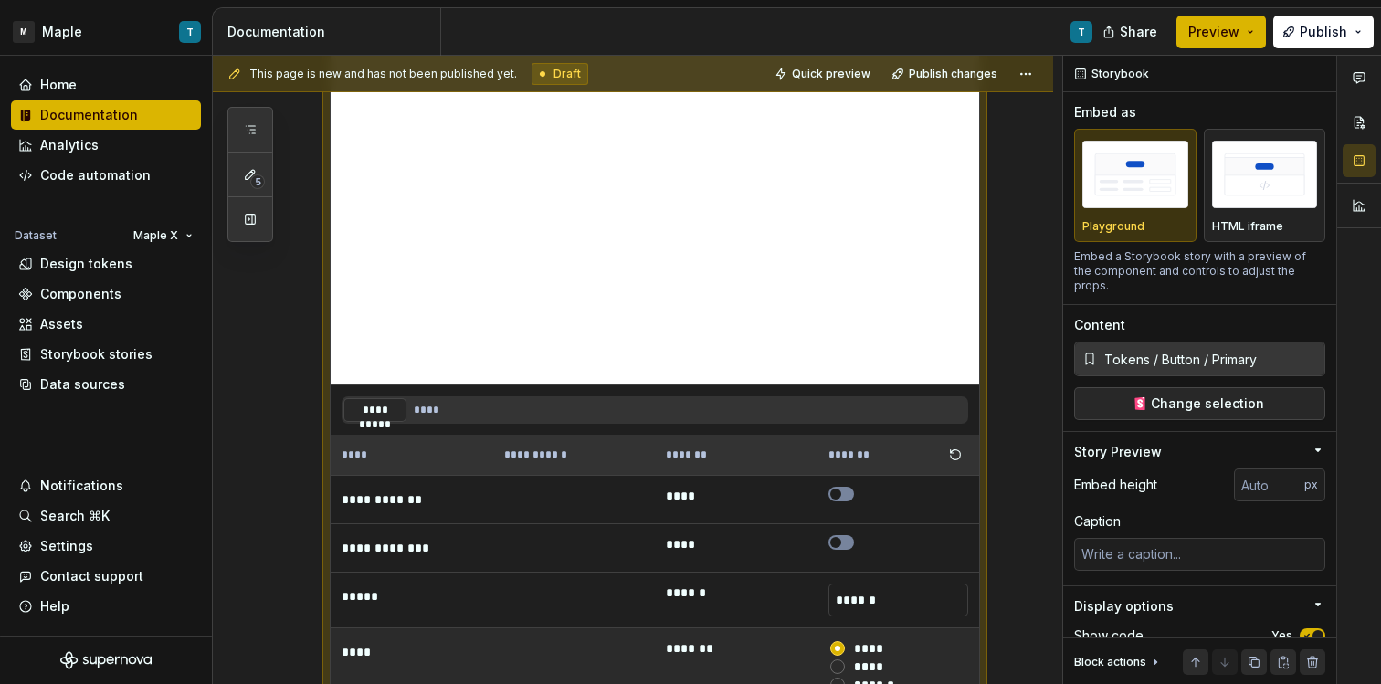
scroll to position [1302, 0]
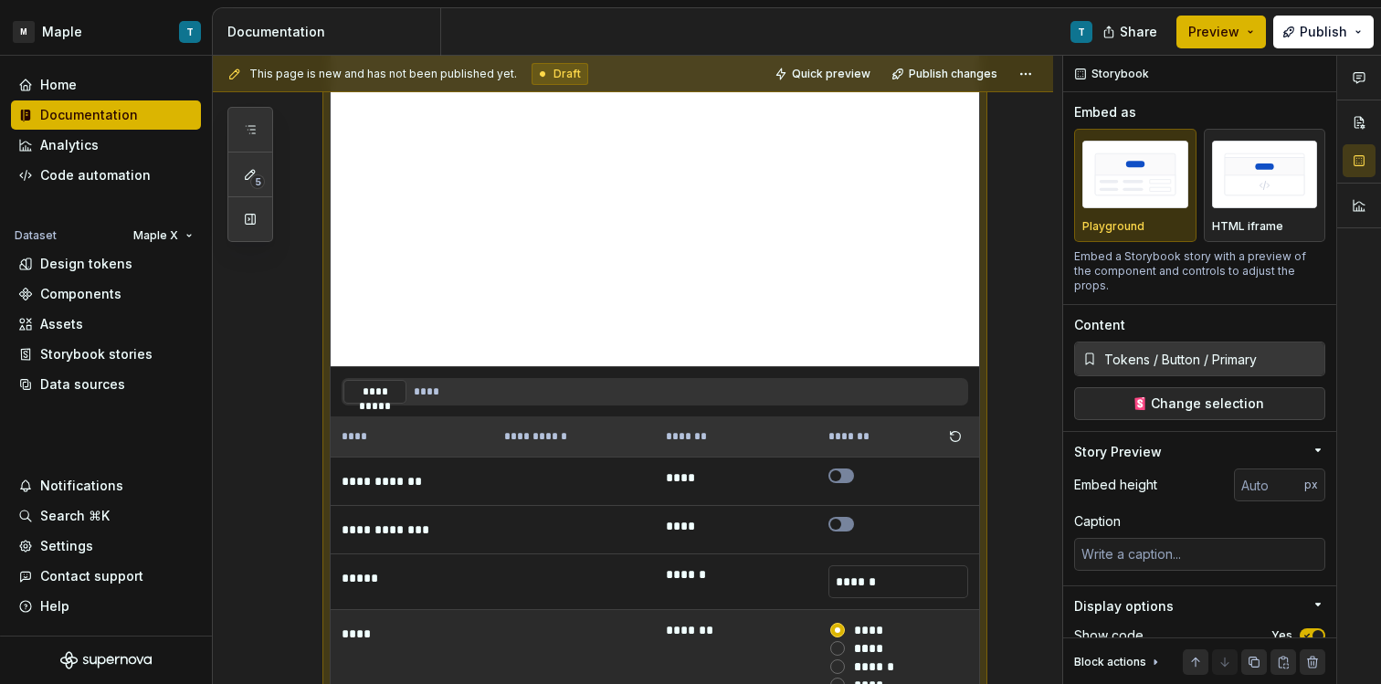
click at [869, 664] on div "******" at bounding box center [878, 667] width 48 height 18
click at [845, 664] on button "******" at bounding box center [837, 666] width 15 height 15
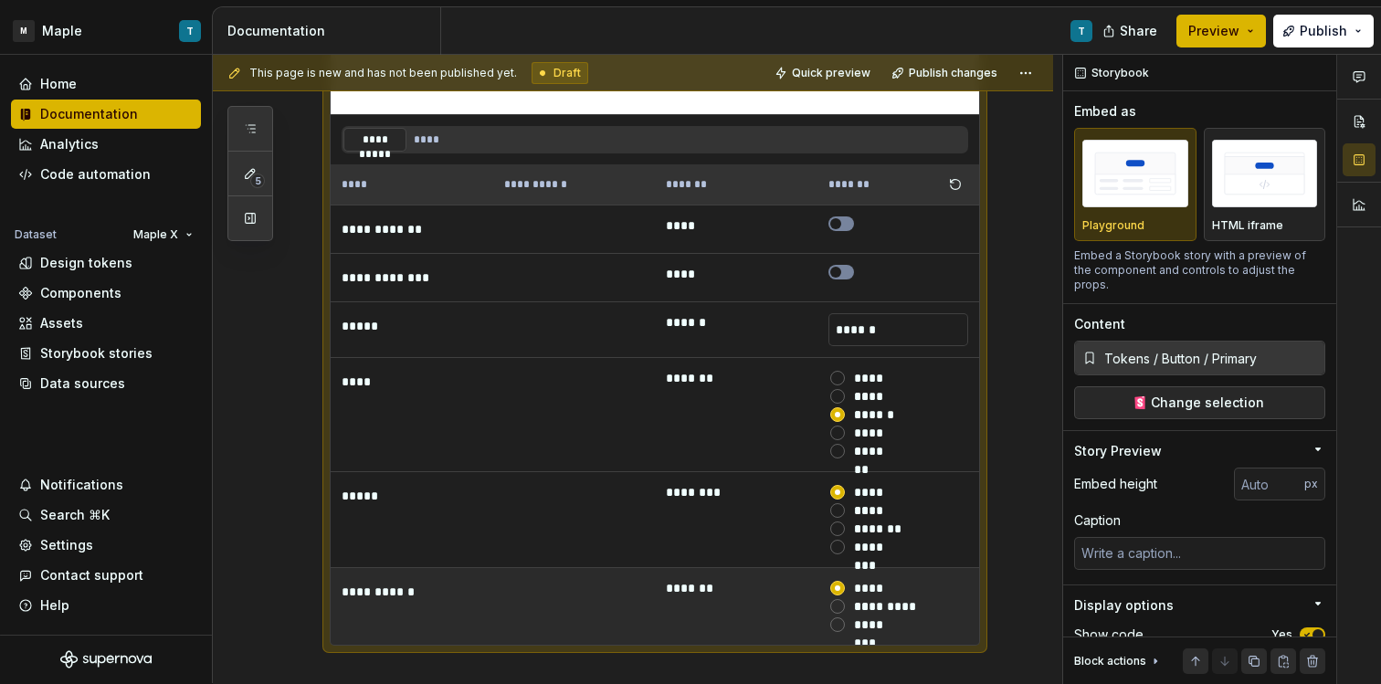
click at [866, 607] on div "*********" at bounding box center [886, 606] width 64 height 18
click at [845, 607] on button "*********" at bounding box center [837, 606] width 15 height 15
type textarea "*"
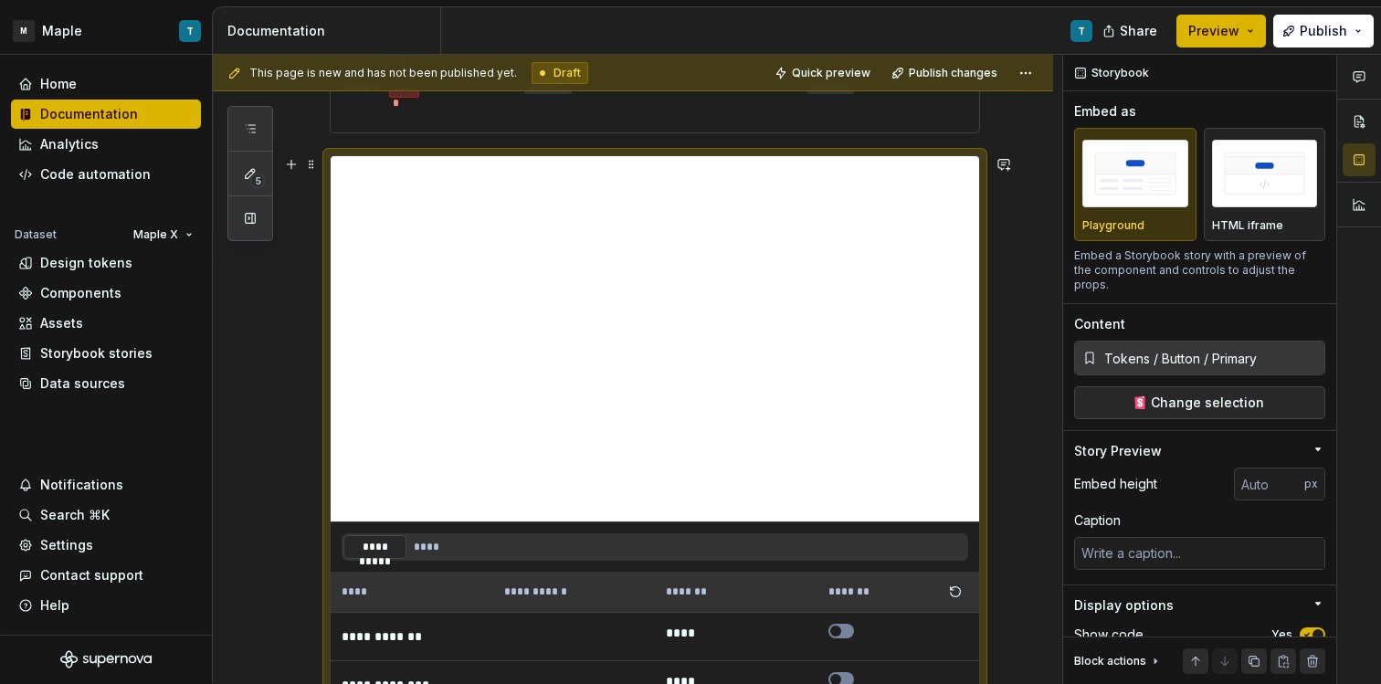
scroll to position [1113, 0]
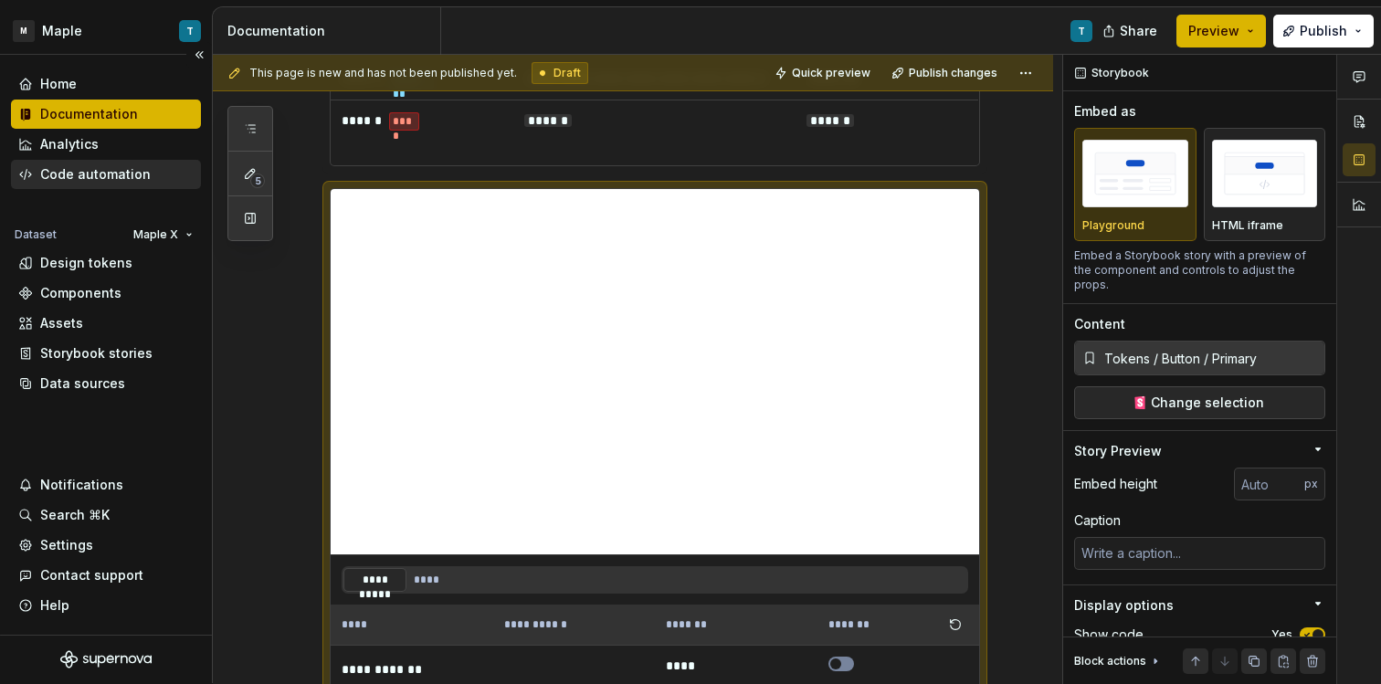
click at [100, 166] on div "Code automation" at bounding box center [95, 174] width 111 height 18
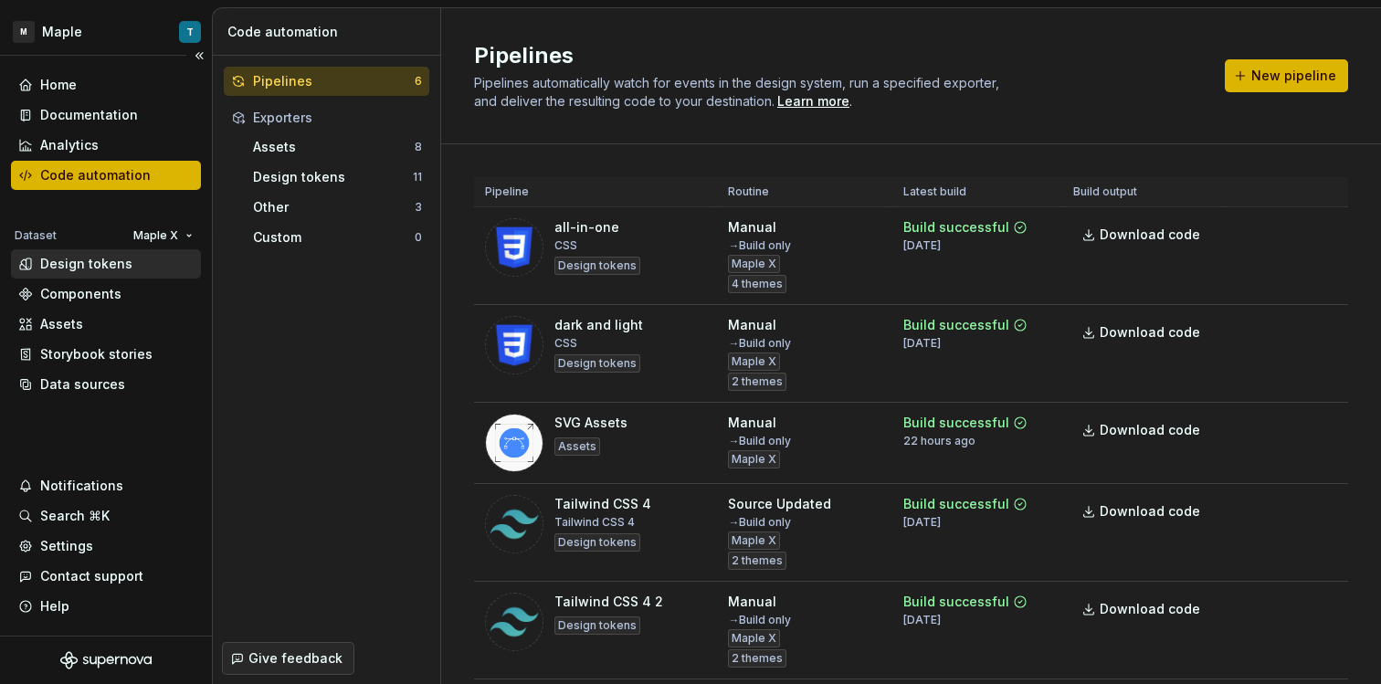
click at [120, 258] on div "Design tokens" at bounding box center [86, 264] width 92 height 18
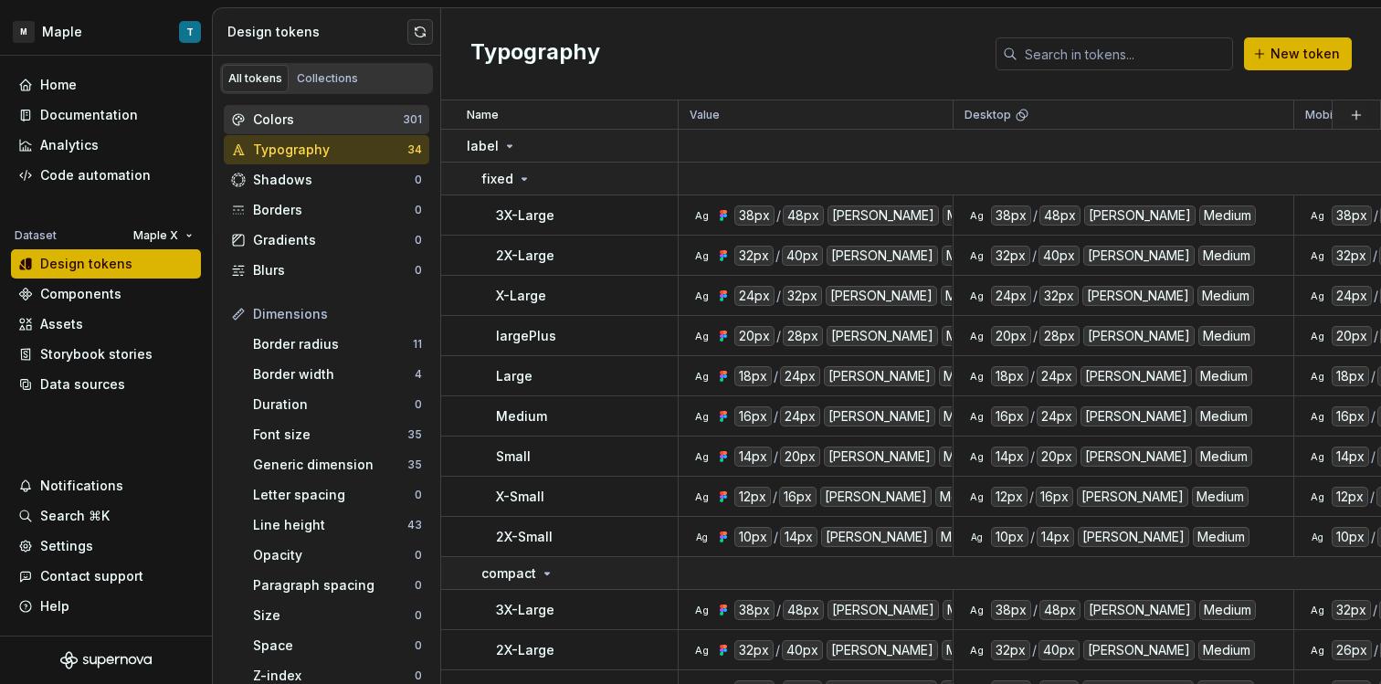
click at [353, 126] on div "Colors" at bounding box center [328, 120] width 150 height 18
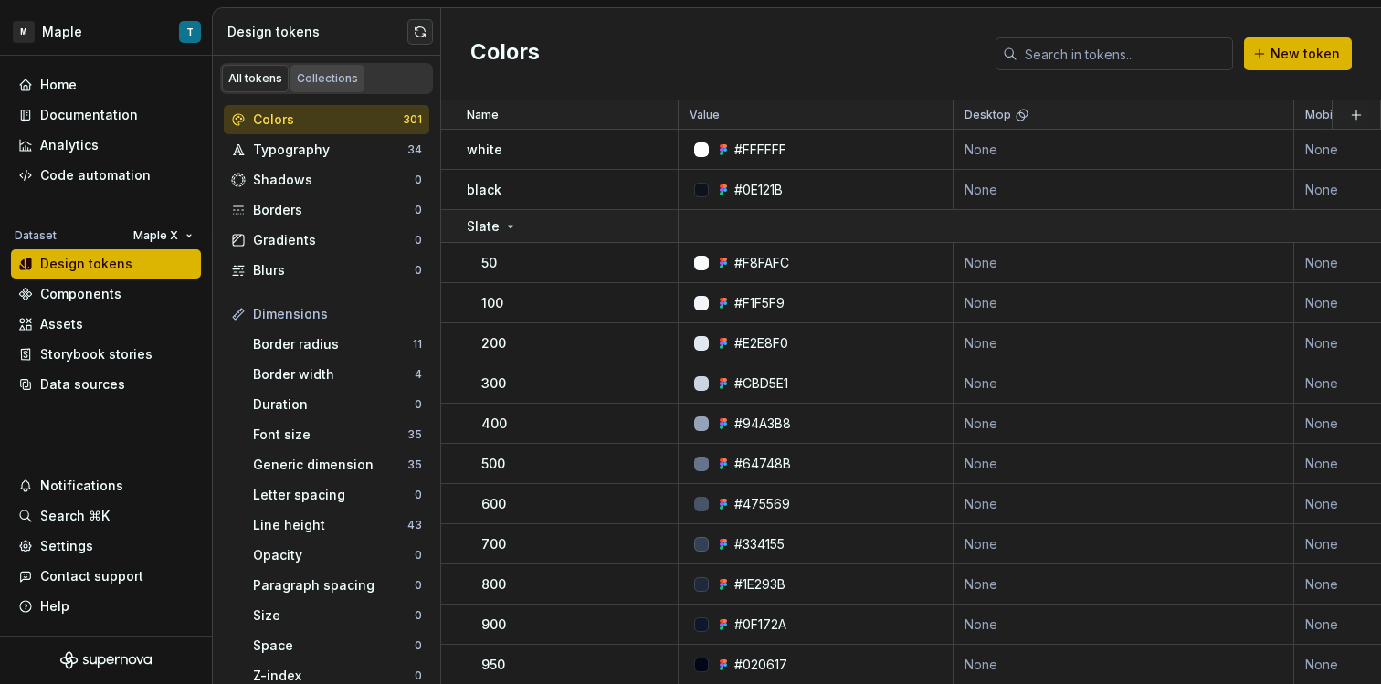
click at [335, 80] on div "Collections" at bounding box center [327, 78] width 61 height 15
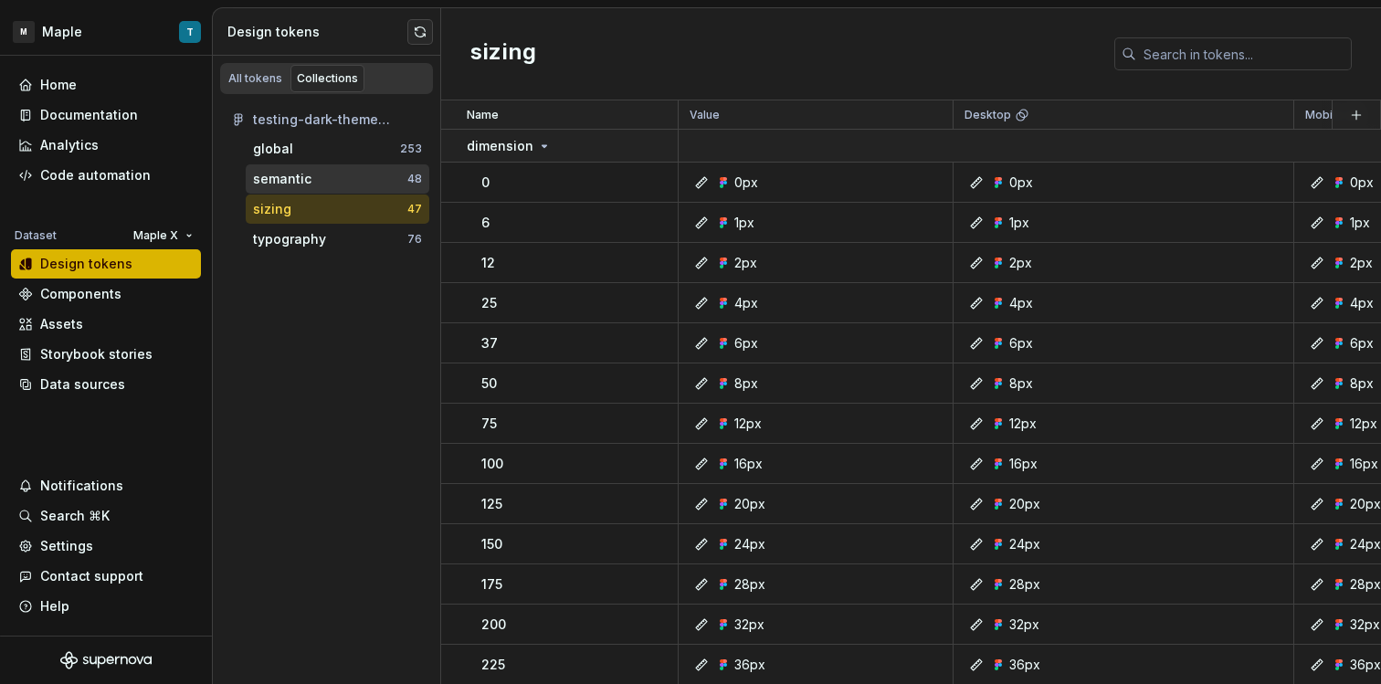
click at [332, 174] on div "semantic" at bounding box center [330, 179] width 154 height 18
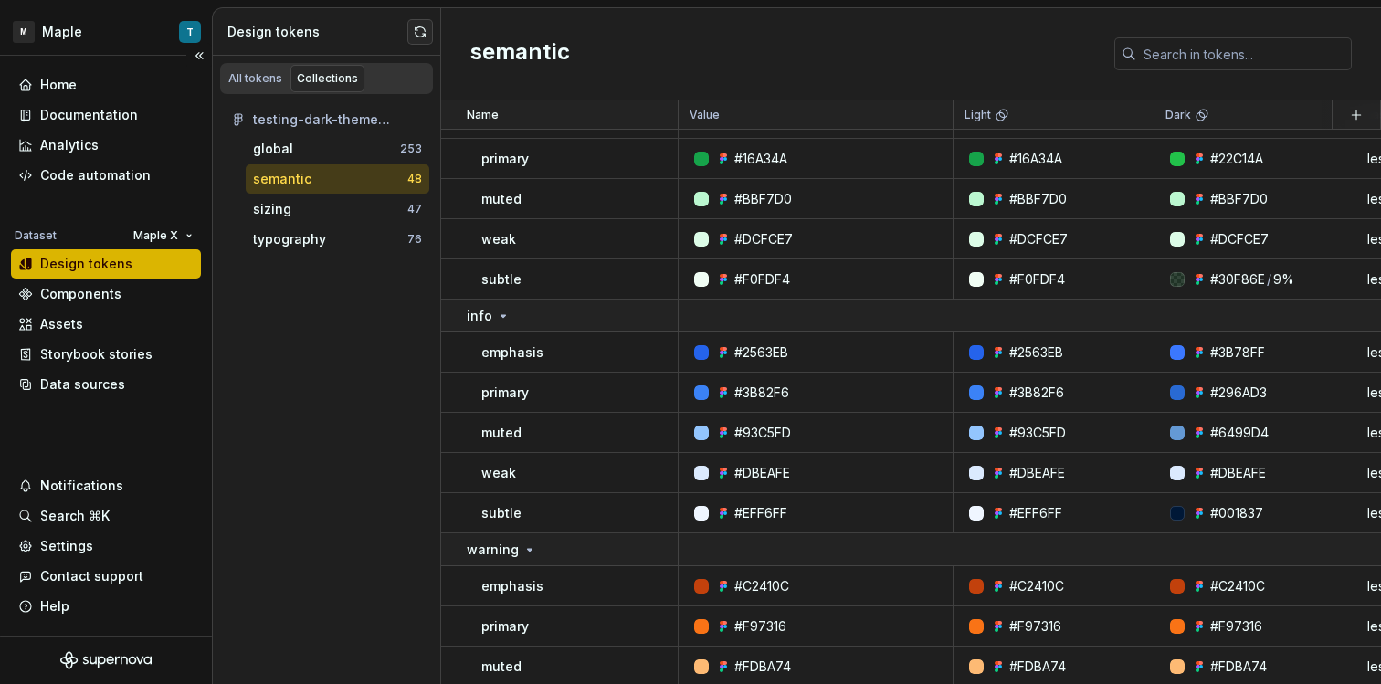
scroll to position [1287, 0]
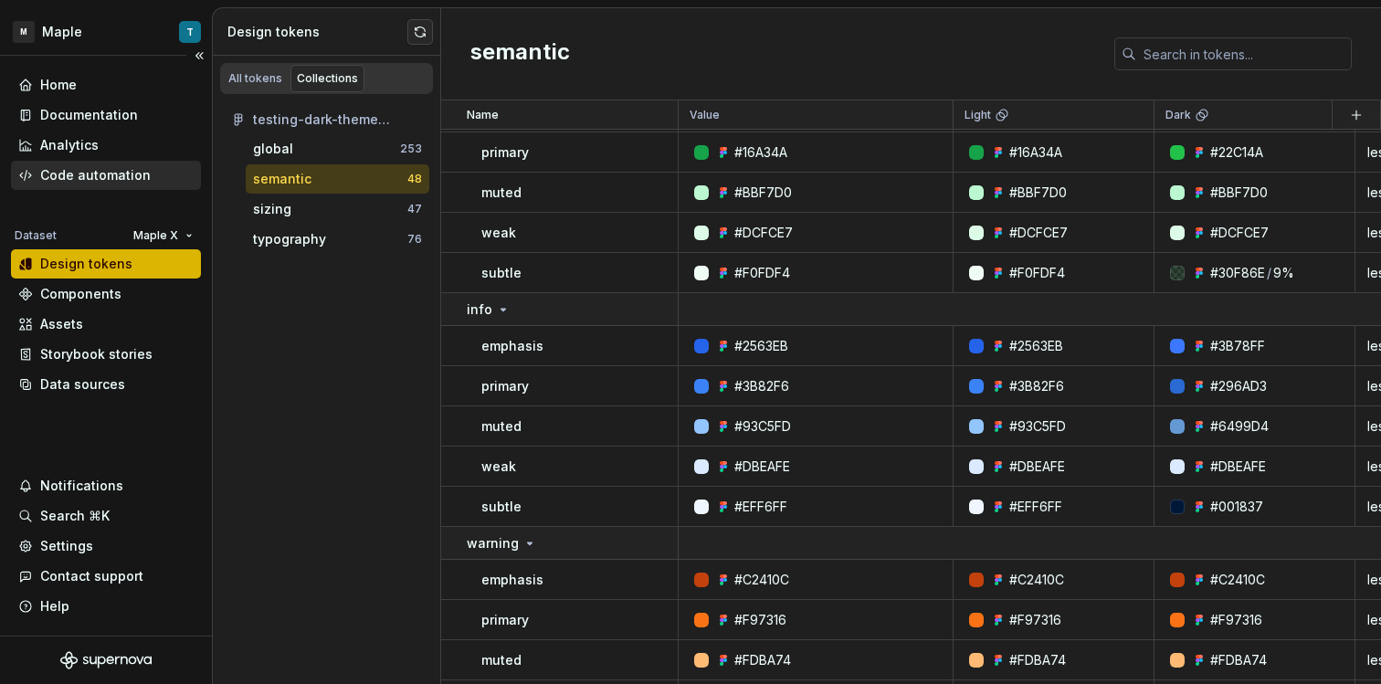
click at [105, 170] on div "Code automation" at bounding box center [95, 175] width 111 height 18
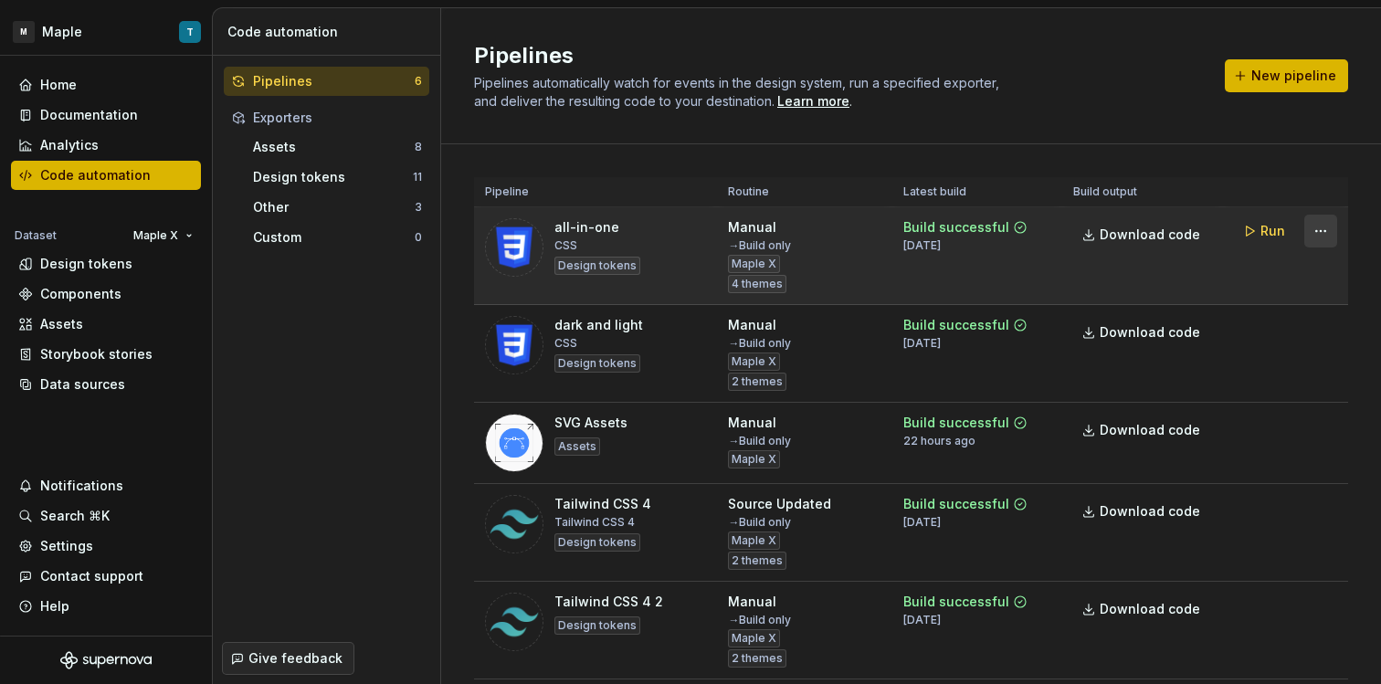
click at [1299, 239] on html "M Maple T Home Documentation Analytics Code automation Dataset Maple X Design t…" at bounding box center [690, 342] width 1381 height 684
drag, startPoint x: 630, startPoint y: 225, endPoint x: 559, endPoint y: 220, distance: 71.4
click at [559, 220] on html "M Maple T Home Documentation Analytics Code automation Dataset Maple X Design t…" at bounding box center [690, 342] width 1381 height 684
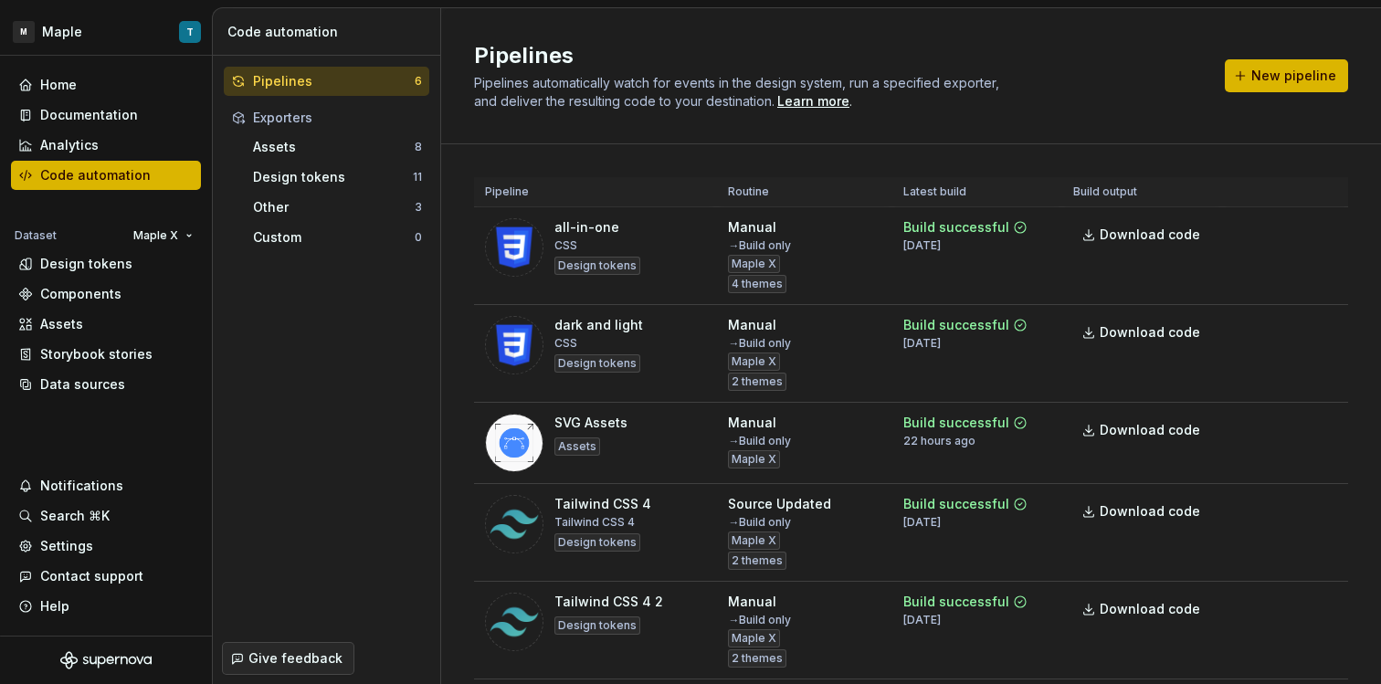
click at [1213, 162] on div "Pipeline Routine Latest build Build output all-in-one CSS Design tokens Manual …" at bounding box center [911, 494] width 874 height 701
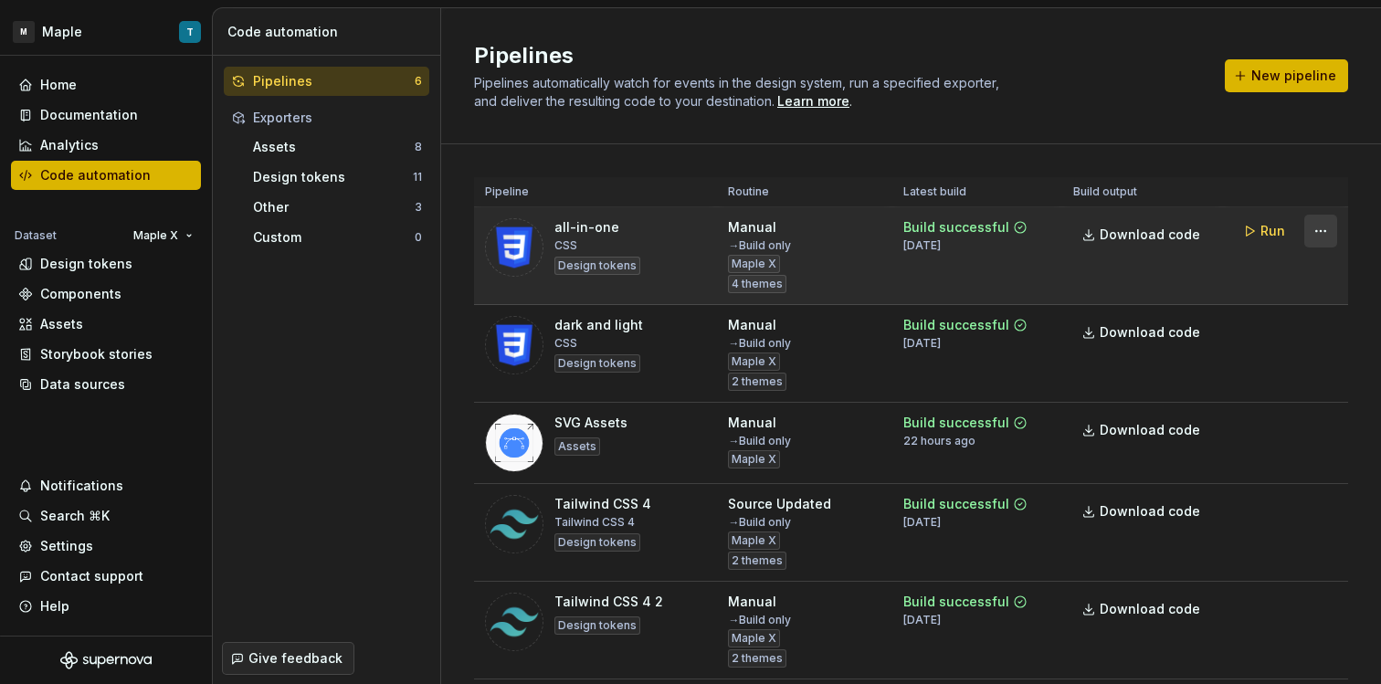
click at [1303, 239] on html "M Maple T Home Documentation Analytics Code automation Dataset Maple X Design t…" at bounding box center [690, 342] width 1381 height 684
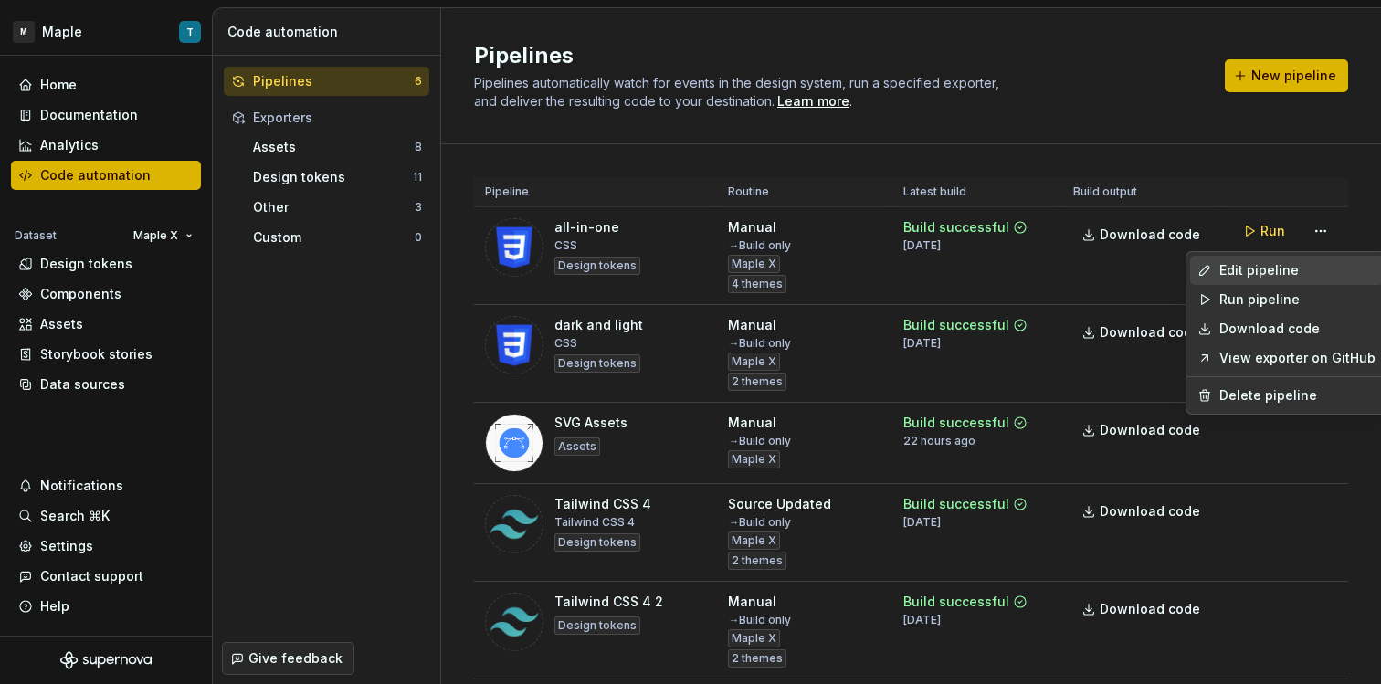
click at [1287, 263] on div "Edit pipeline" at bounding box center [1297, 270] width 156 height 18
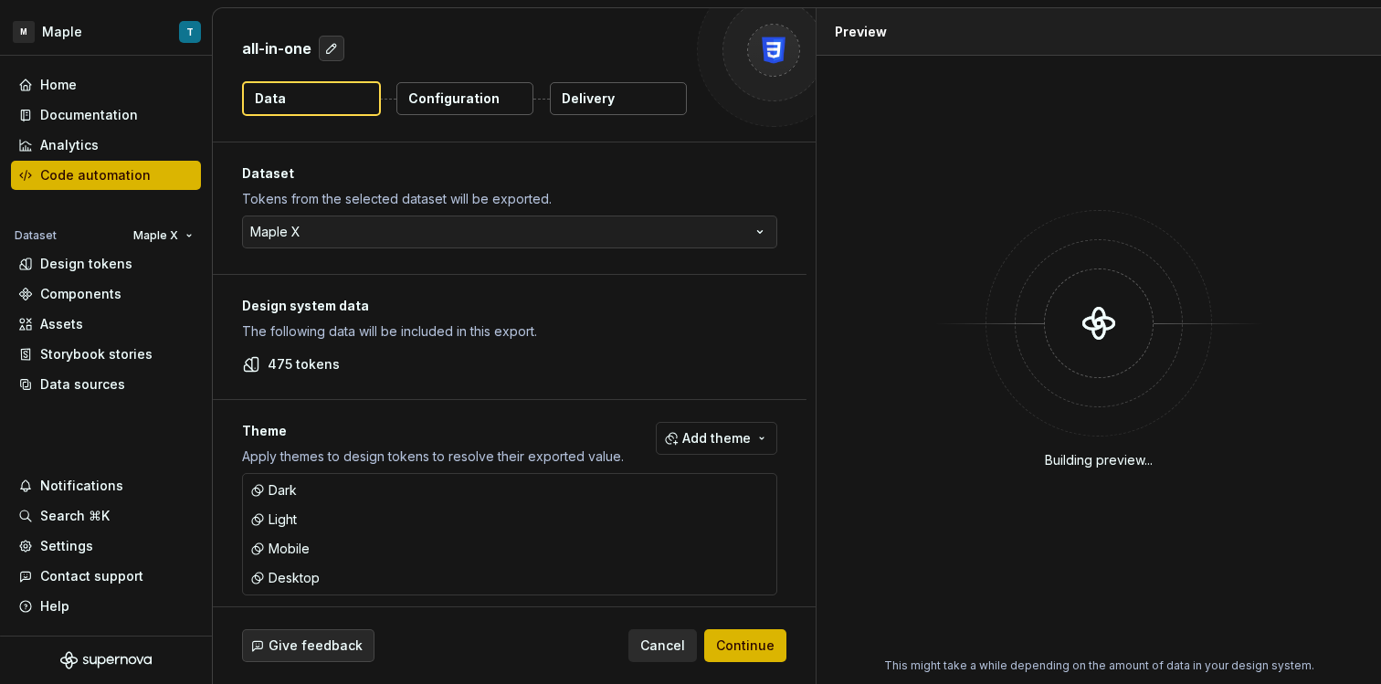
scroll to position [16, 0]
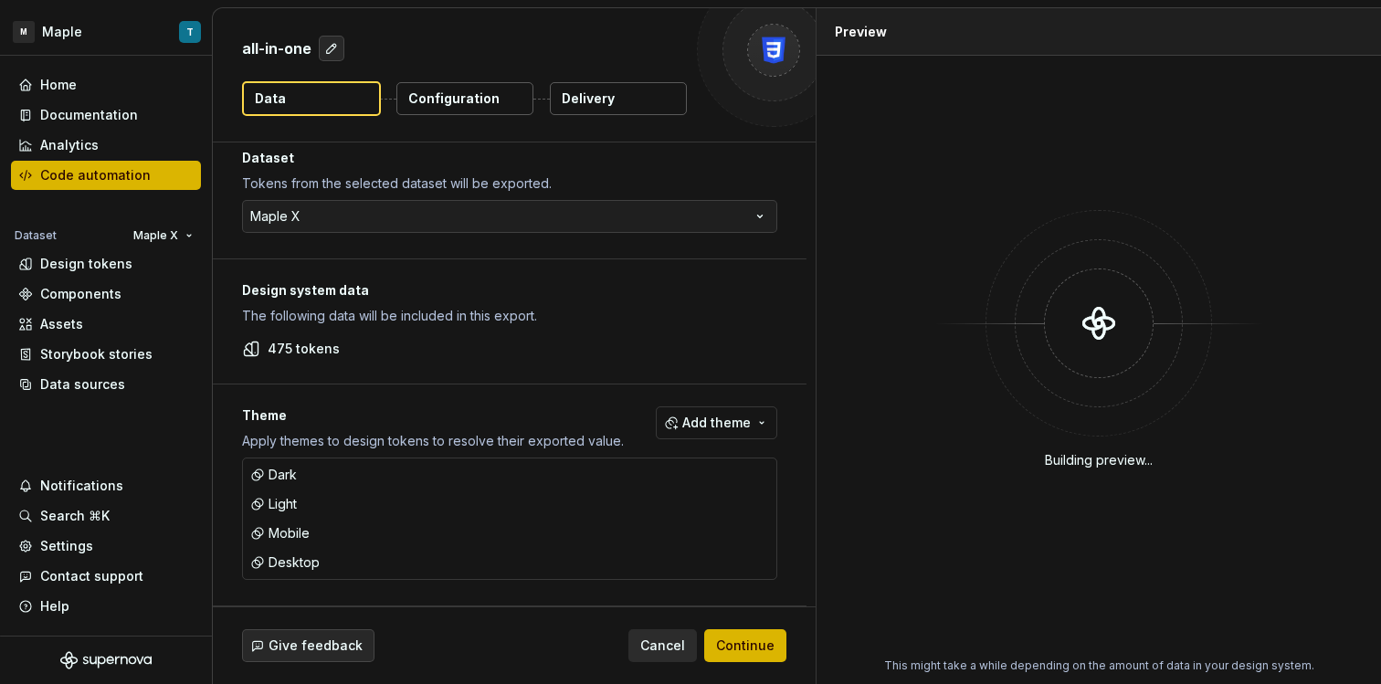
click at [459, 102] on p "Configuration" at bounding box center [453, 98] width 91 height 18
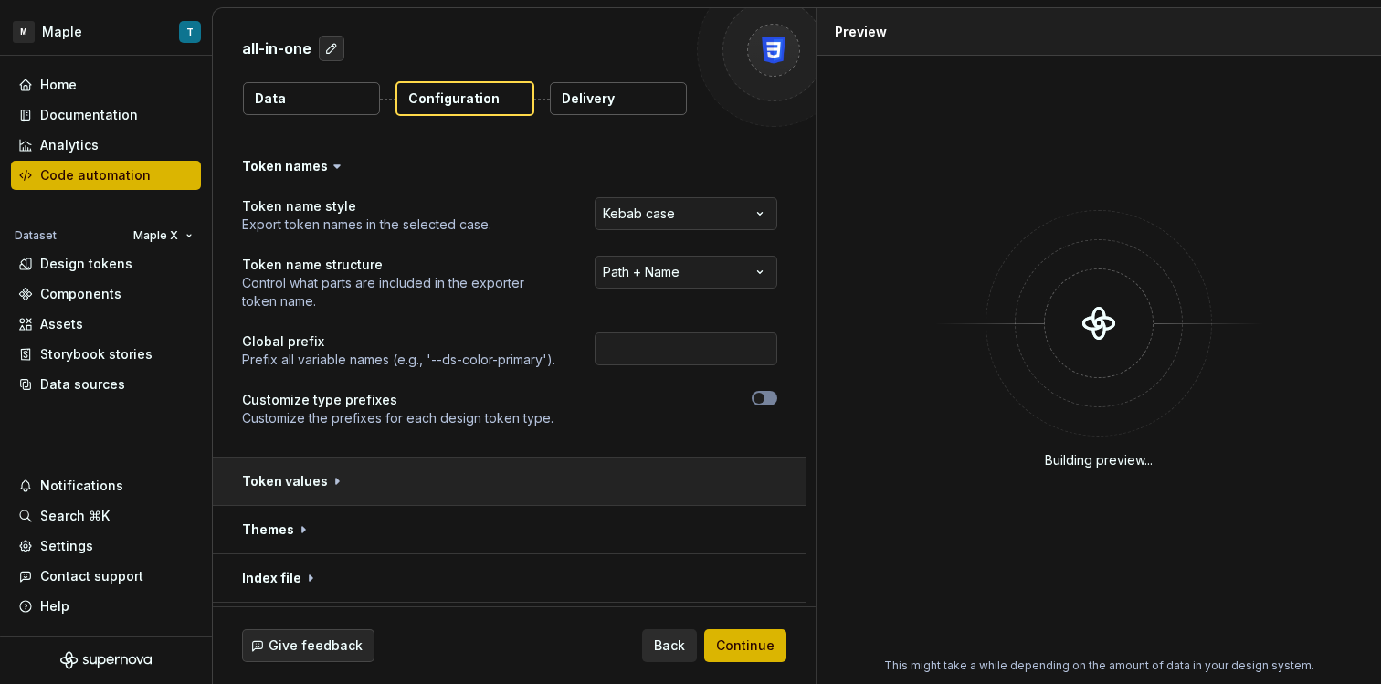
click at [349, 472] on button "button" at bounding box center [510, 481] width 594 height 47
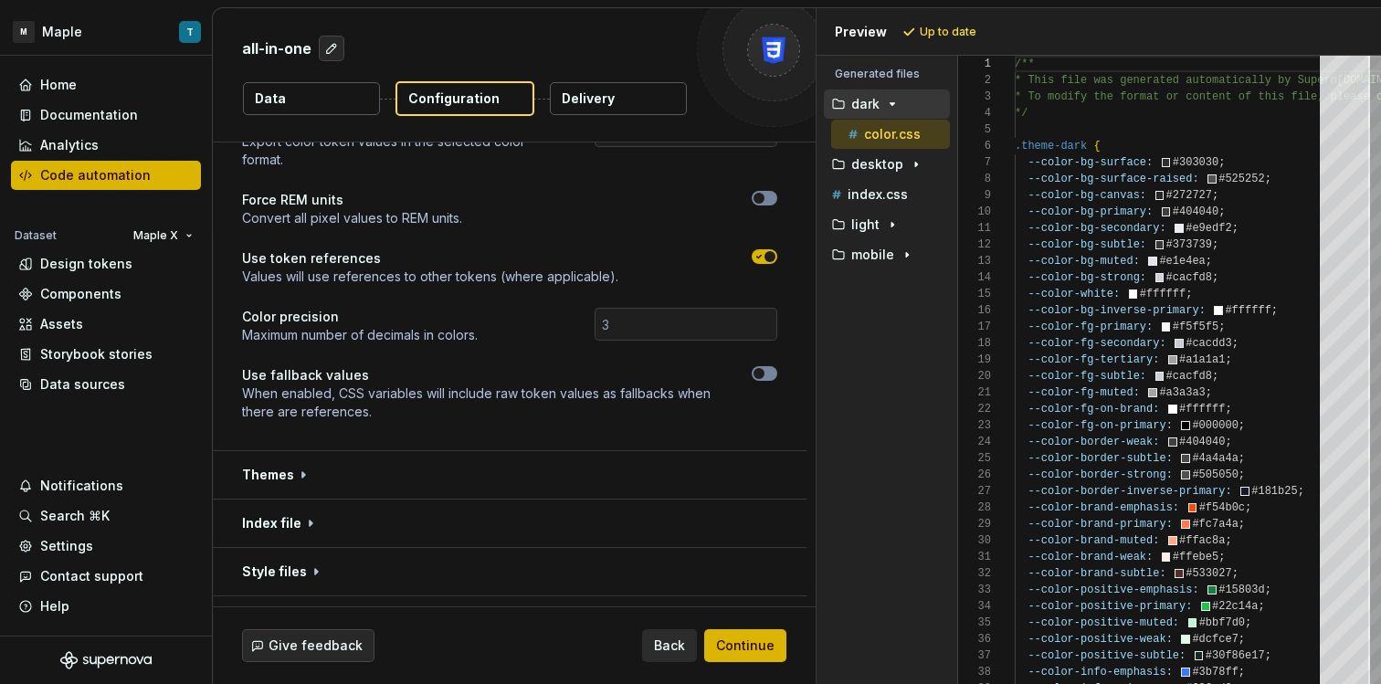
scroll to position [428, 0]
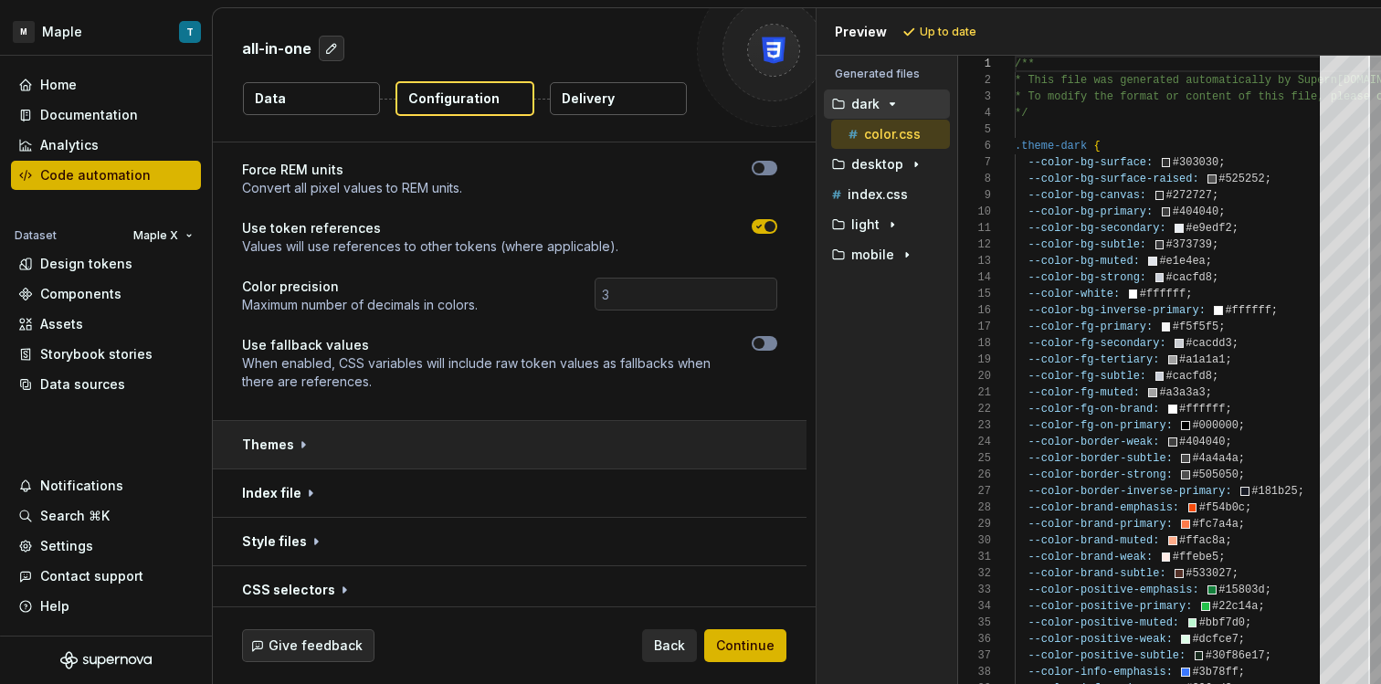
click at [367, 438] on button "button" at bounding box center [510, 444] width 594 height 47
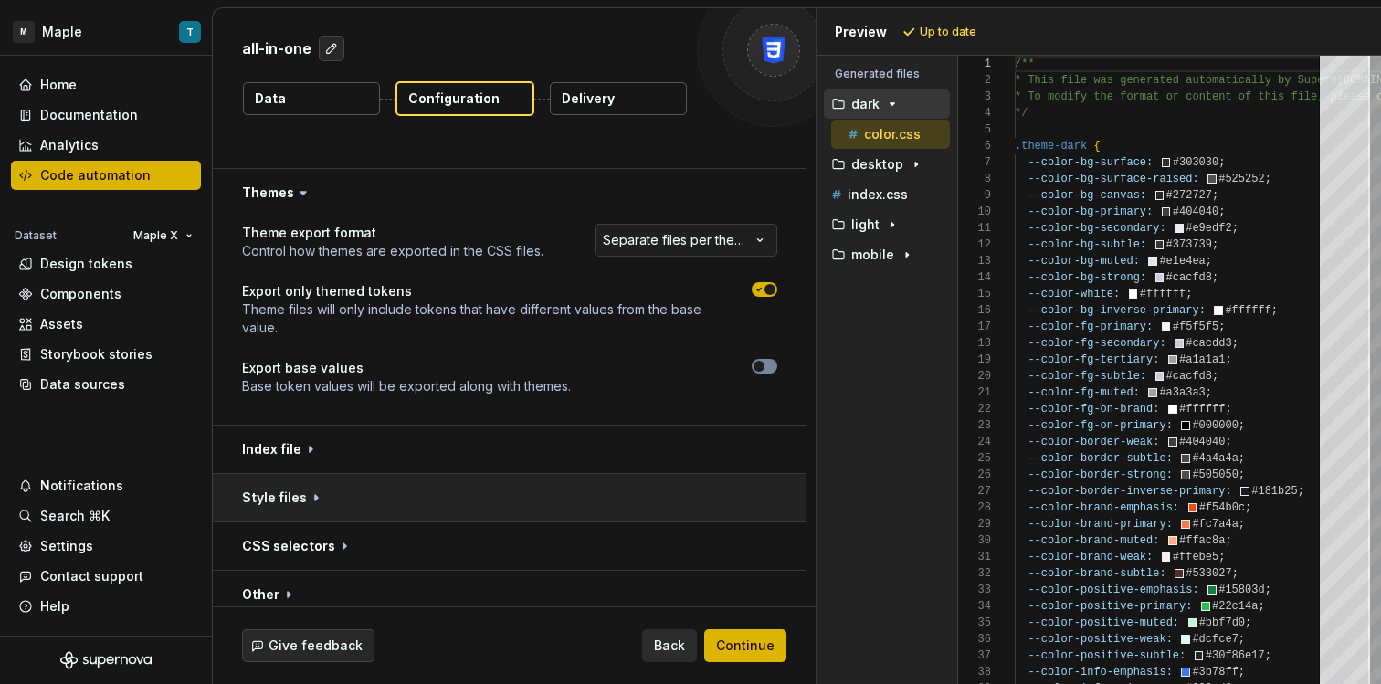
scroll to position [742, 0]
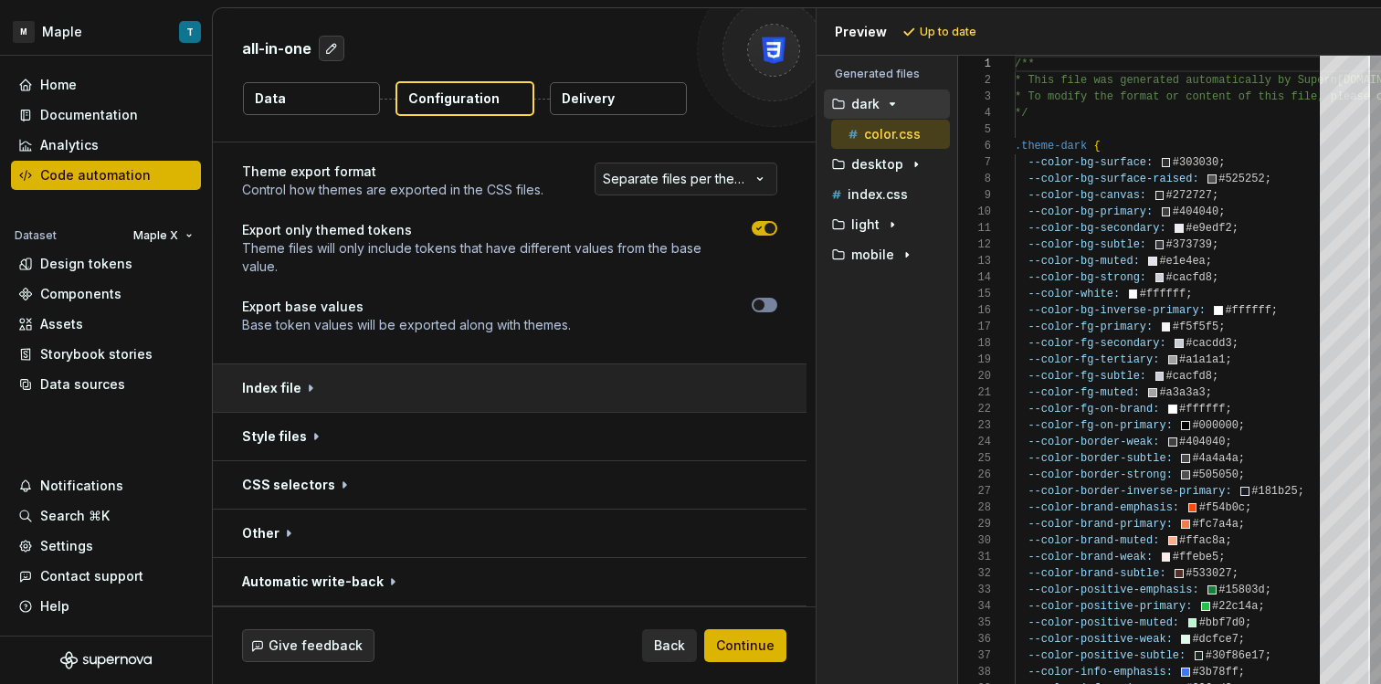
click at [369, 389] on button "button" at bounding box center [510, 387] width 594 height 47
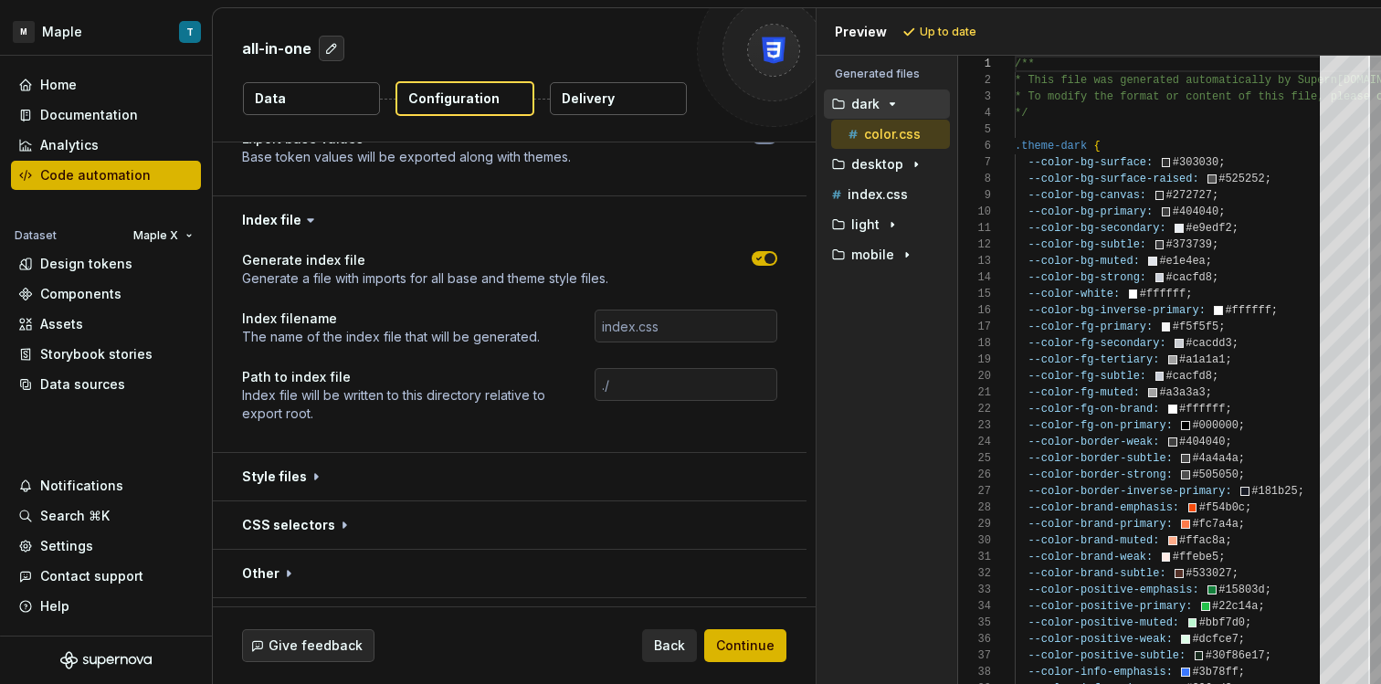
scroll to position [950, 0]
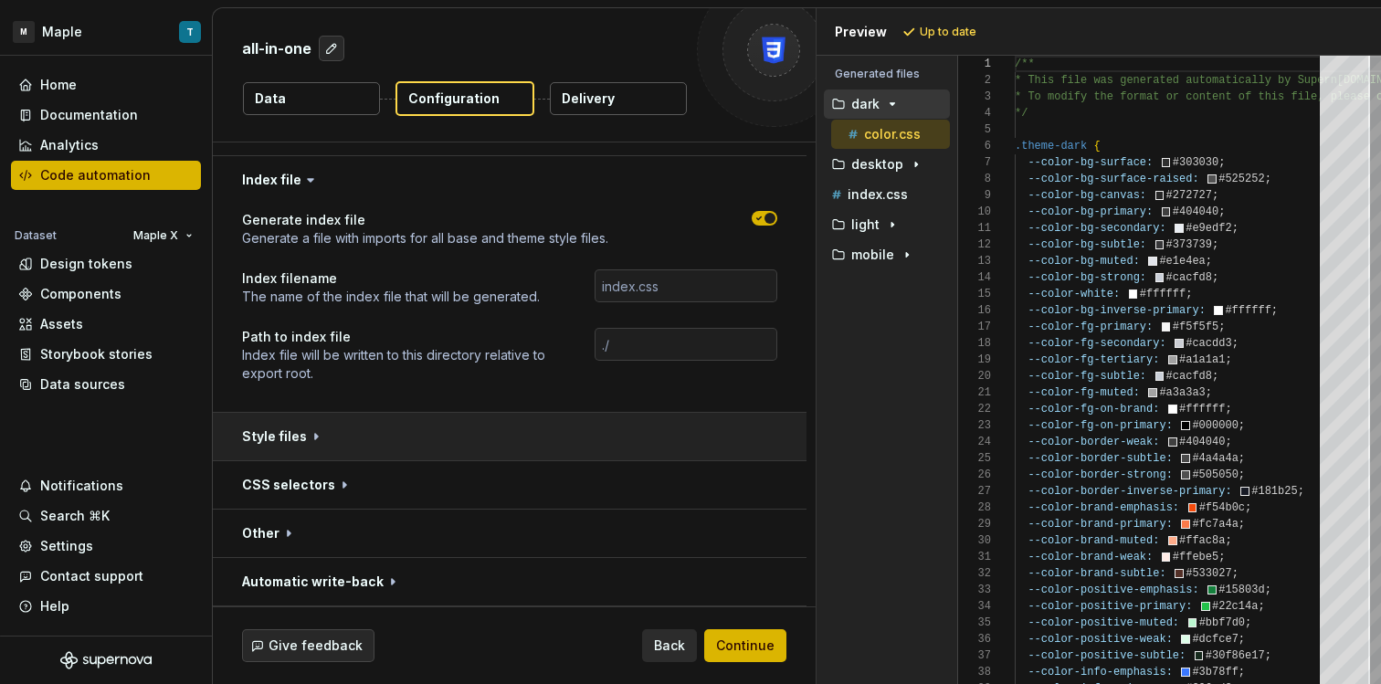
click at [305, 445] on button "button" at bounding box center [510, 436] width 594 height 47
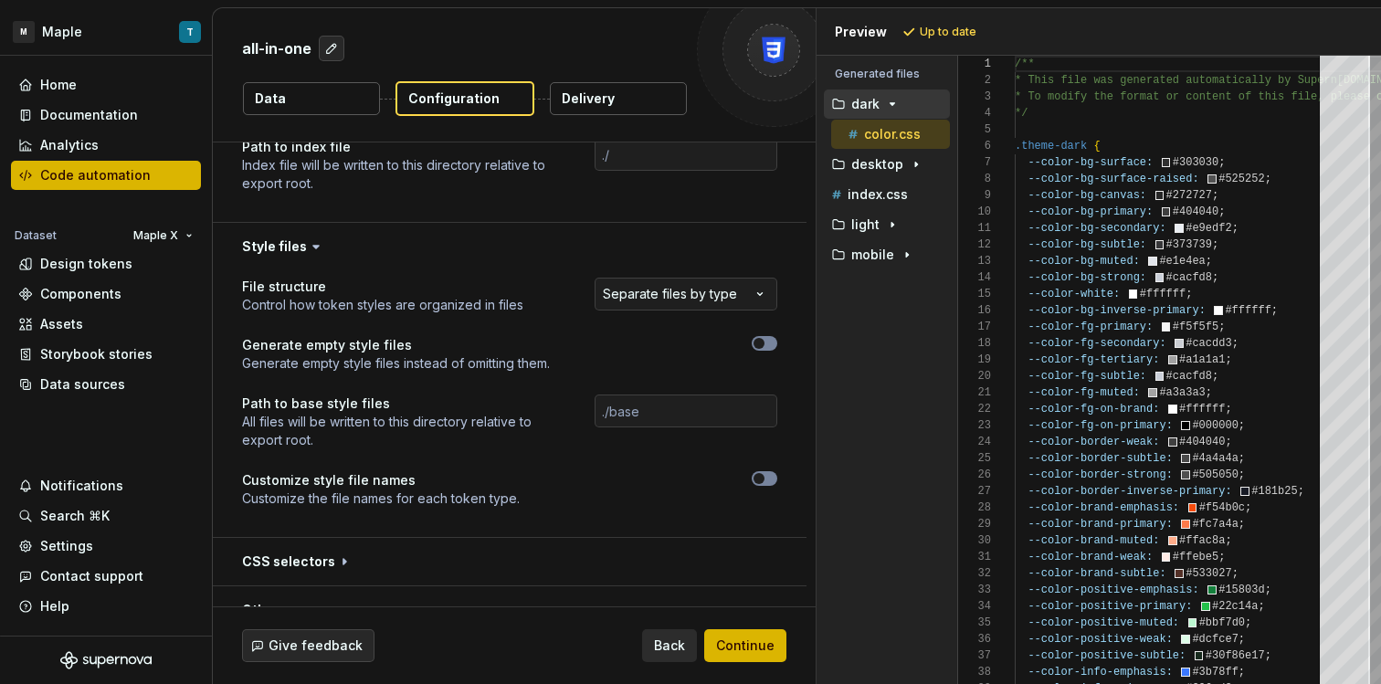
scroll to position [1216, 0]
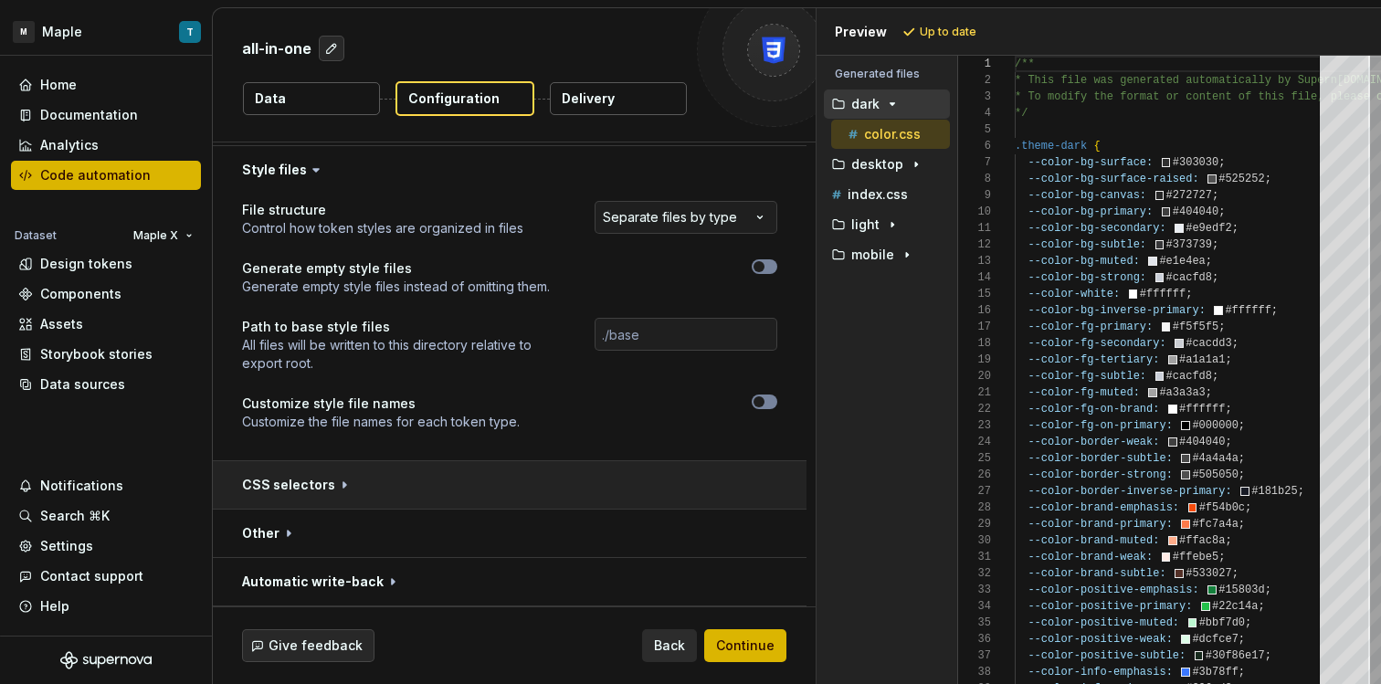
click at [368, 474] on button "button" at bounding box center [510, 484] width 594 height 47
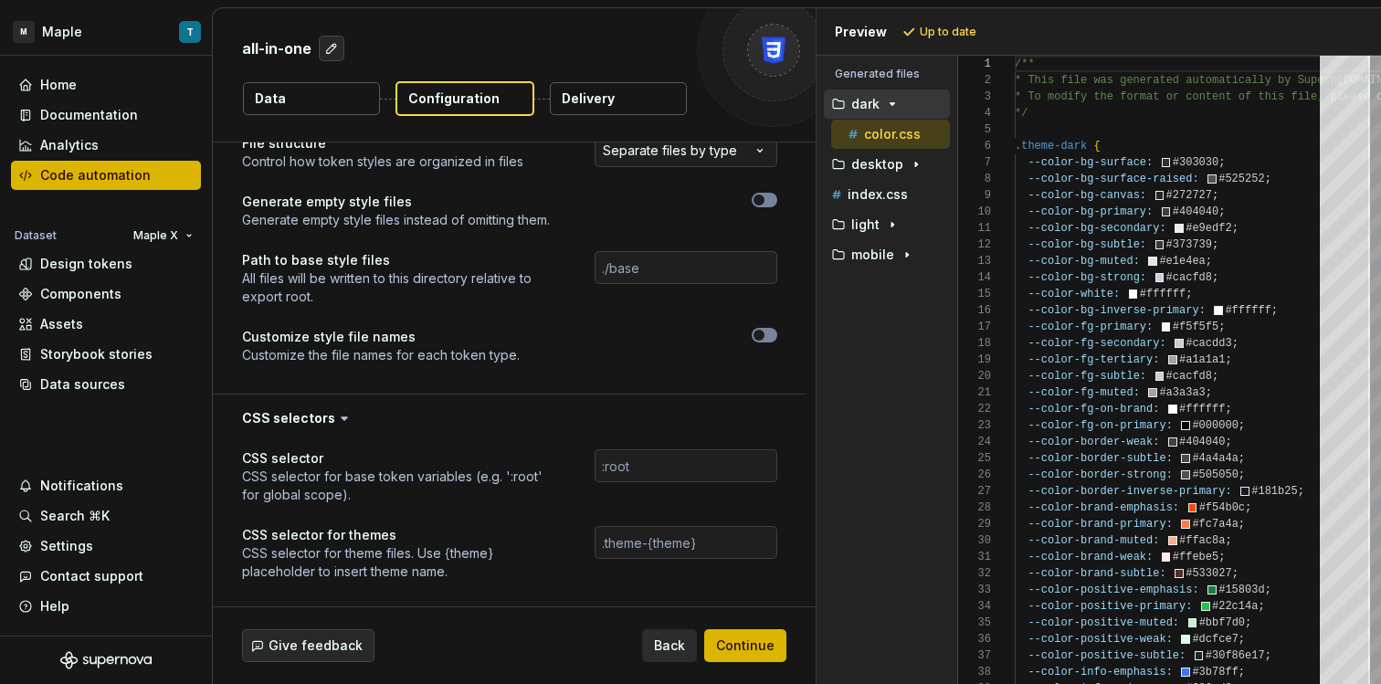
scroll to position [1384, 0]
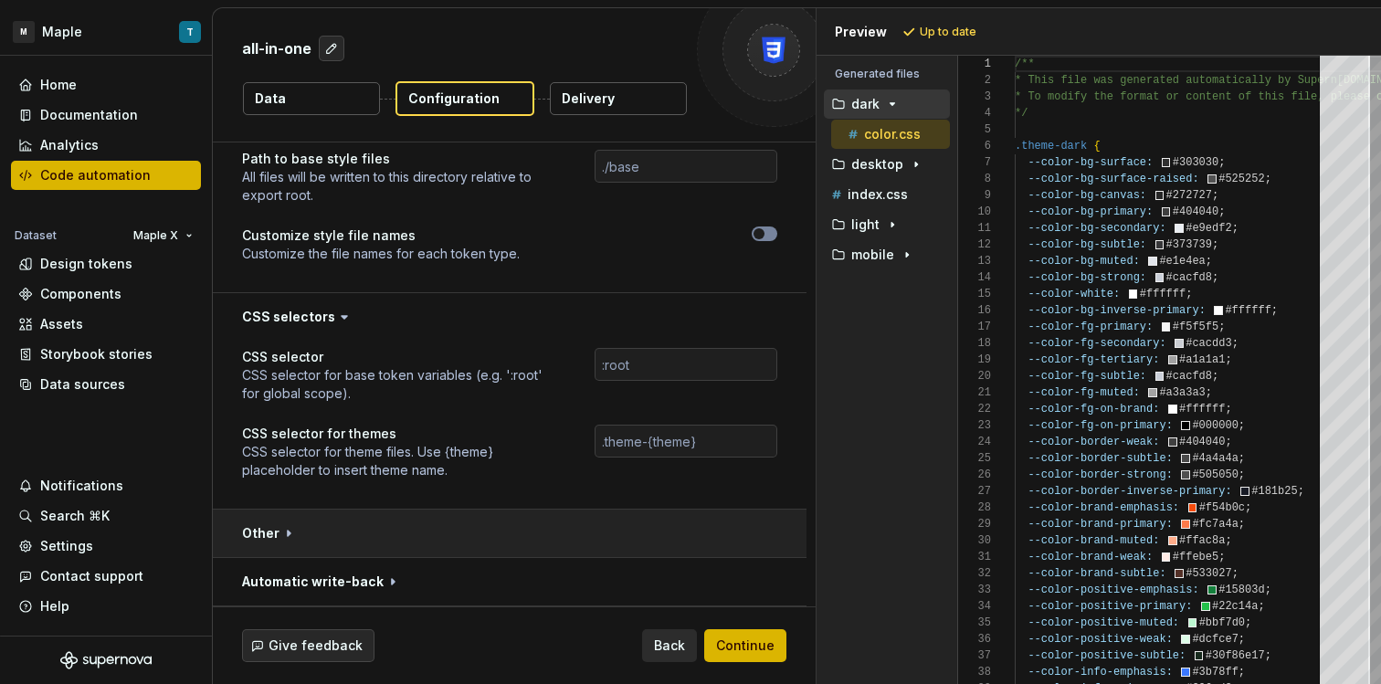
click at [405, 524] on button "button" at bounding box center [510, 533] width 594 height 47
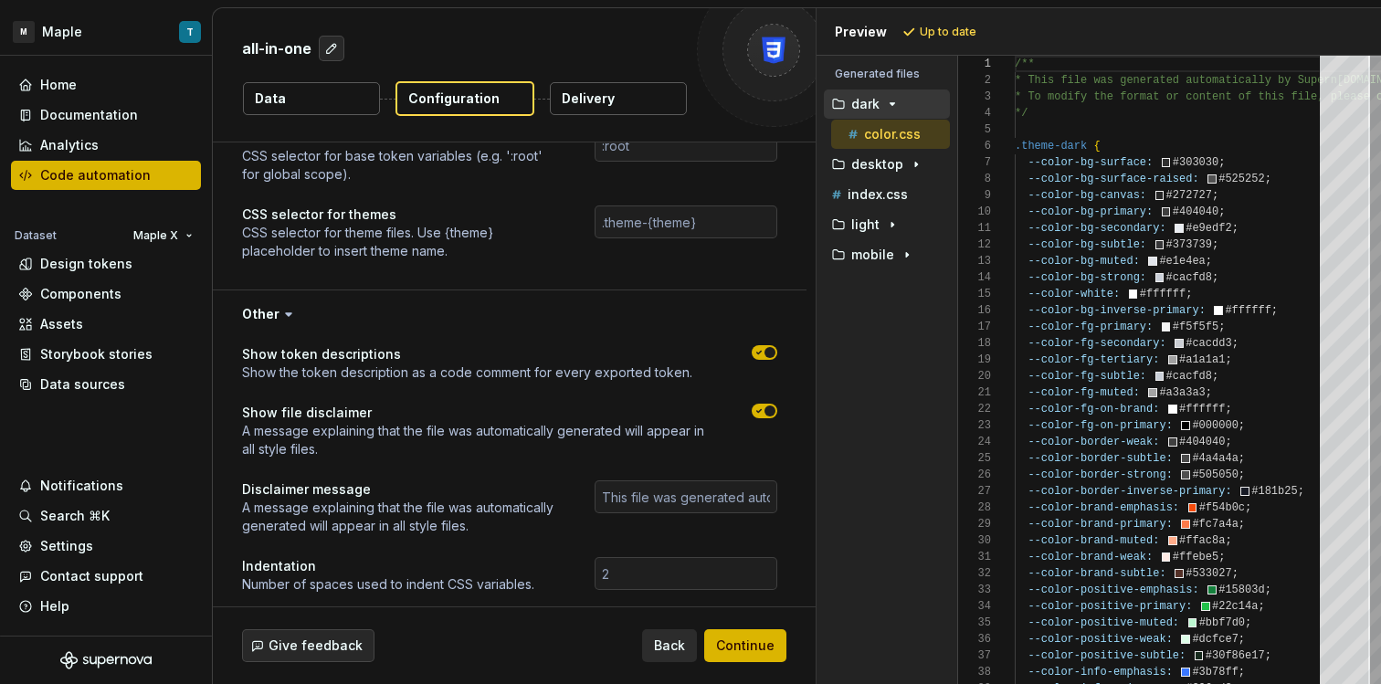
scroll to position [1669, 0]
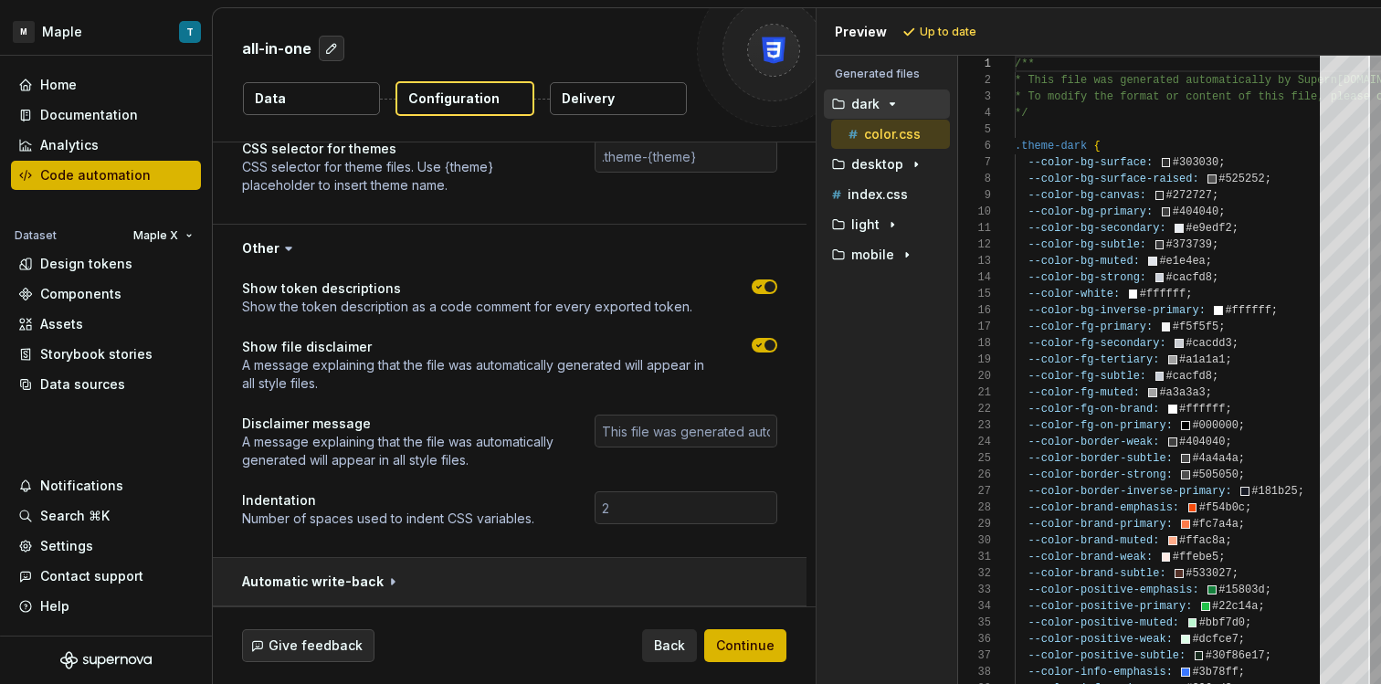
click at [405, 562] on button "button" at bounding box center [510, 581] width 594 height 47
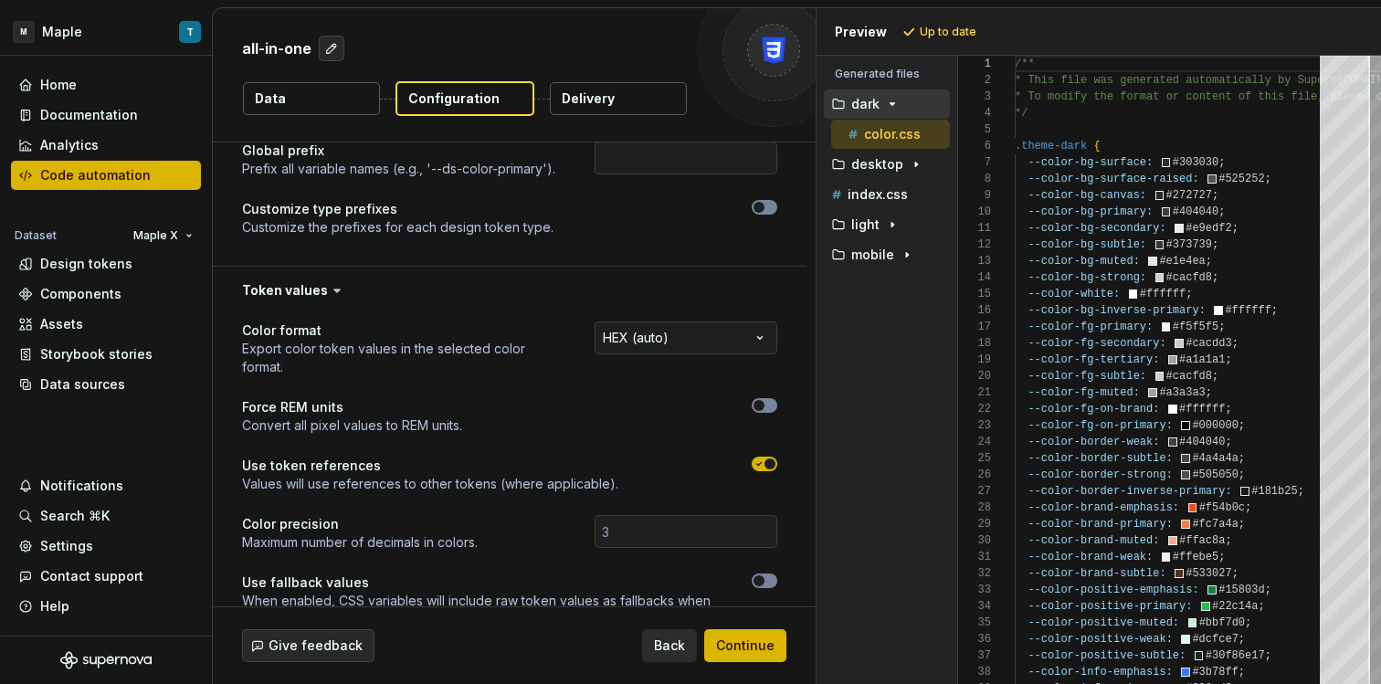
scroll to position [0, 0]
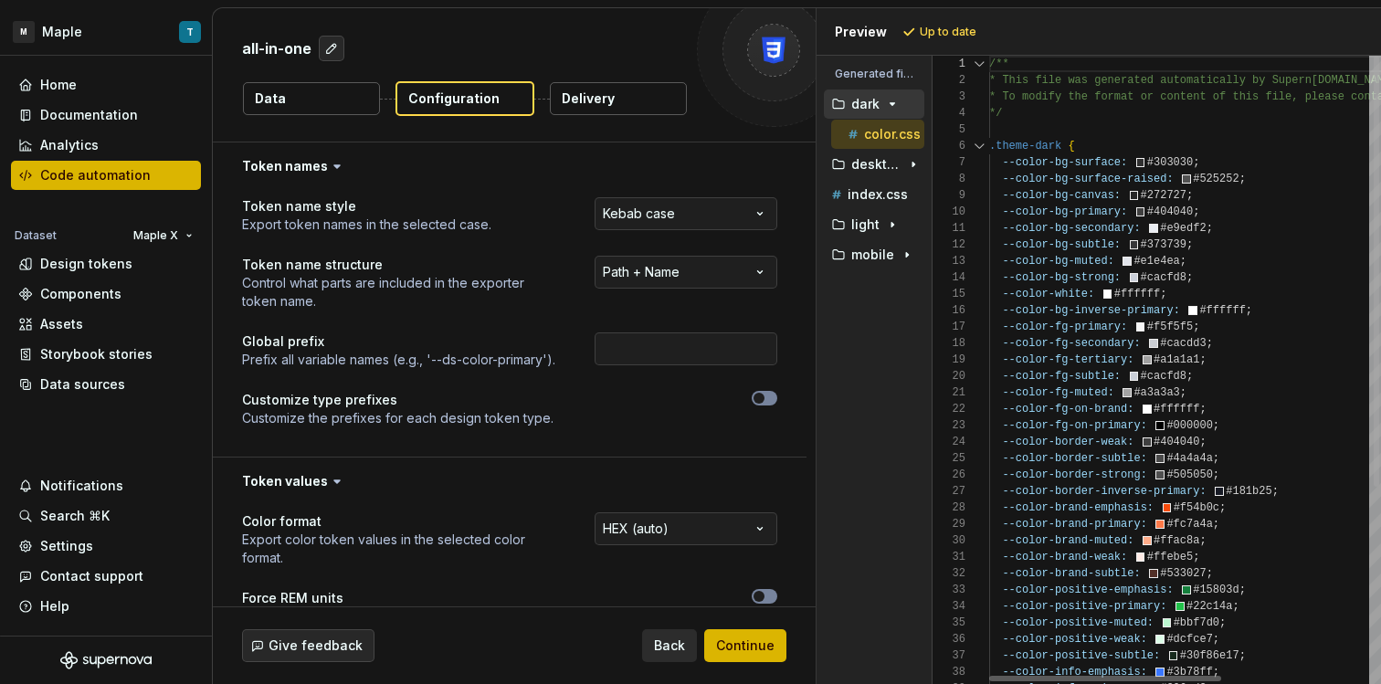
click at [936, 266] on div "Generated files Accessibility guide for tree . Navigate the tree with the arrow…" at bounding box center [1098, 370] width 564 height 628
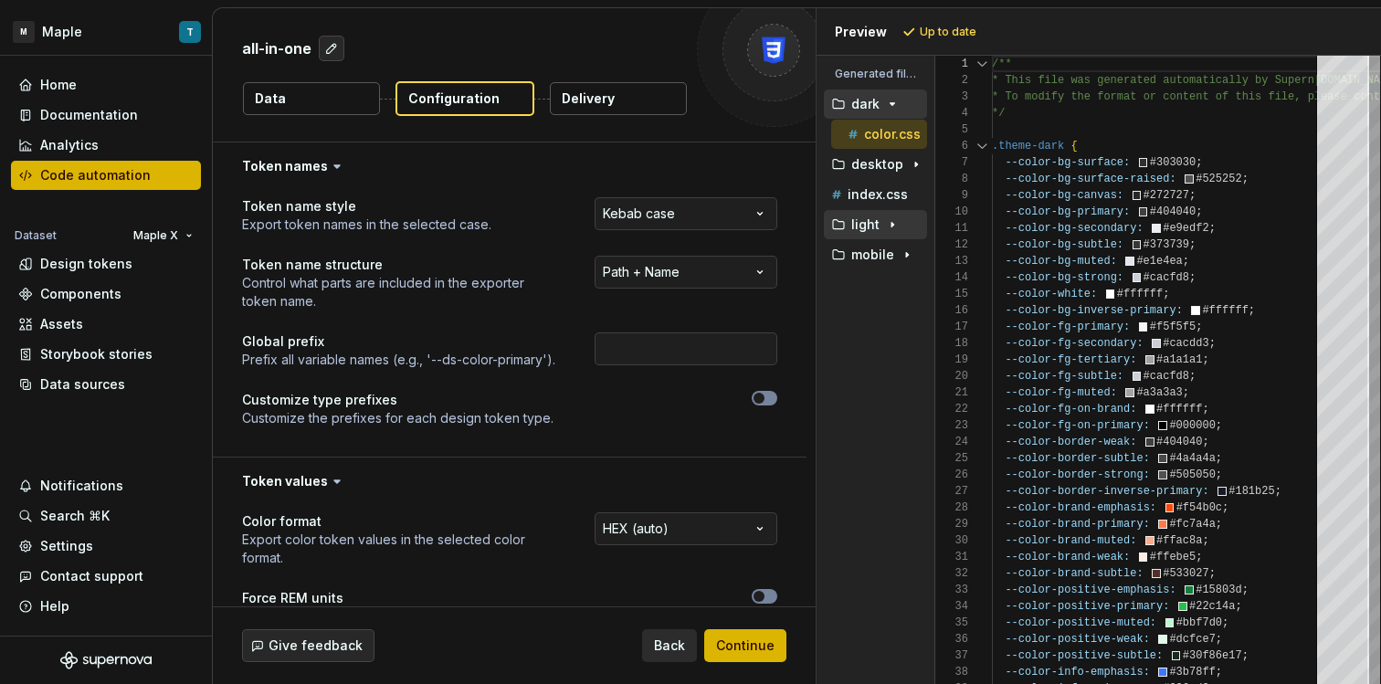
click at [881, 217] on div "button" at bounding box center [892, 224] width 22 height 15
click at [890, 262] on div "color.css" at bounding box center [885, 255] width 83 height 18
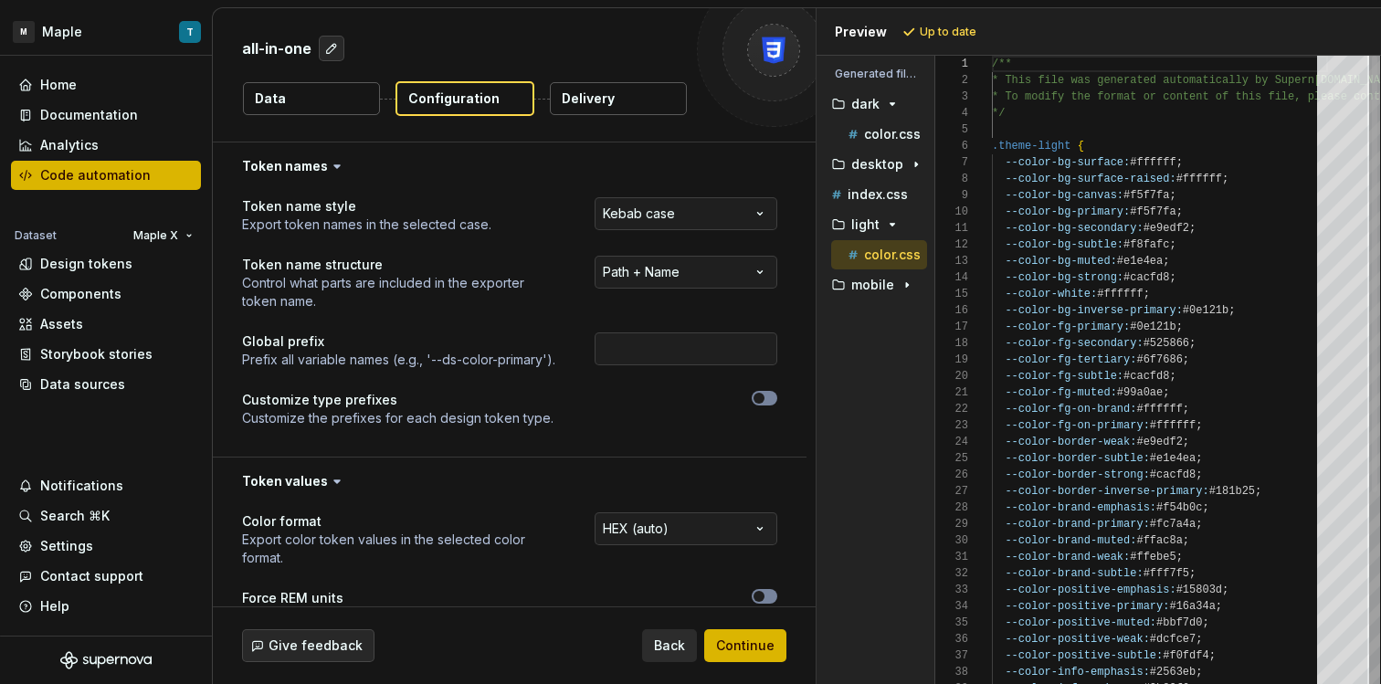
scroll to position [164, 0]
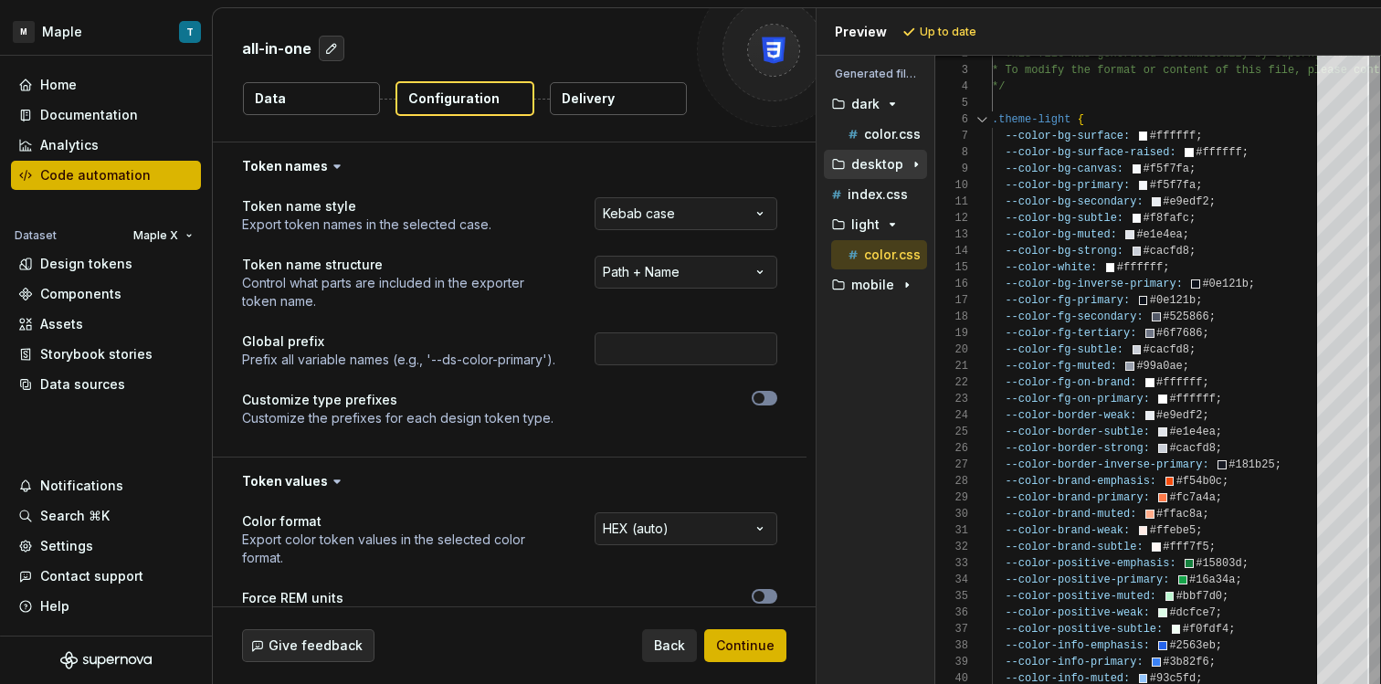
click at [905, 170] on div "button" at bounding box center [916, 164] width 22 height 15
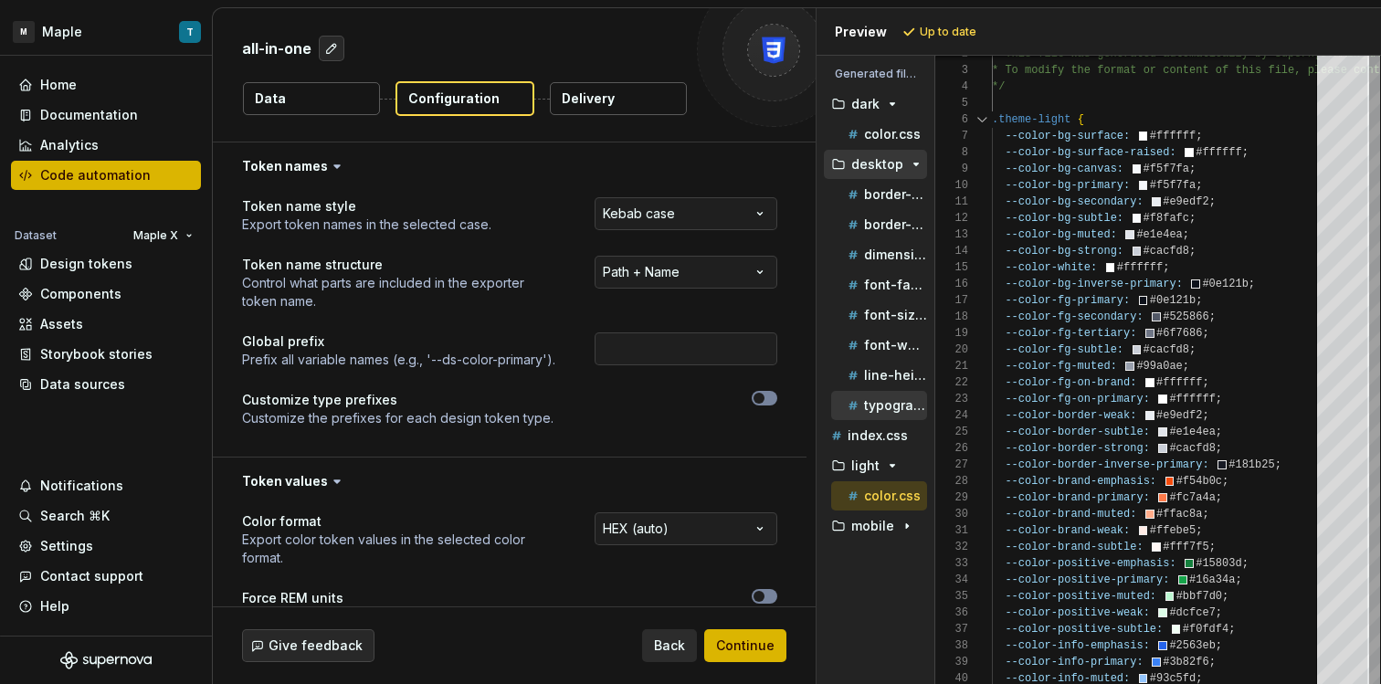
click at [899, 416] on div "typography.css" at bounding box center [879, 405] width 96 height 29
click at [899, 408] on p "typography.css" at bounding box center [895, 405] width 63 height 15
type textarea "**********"
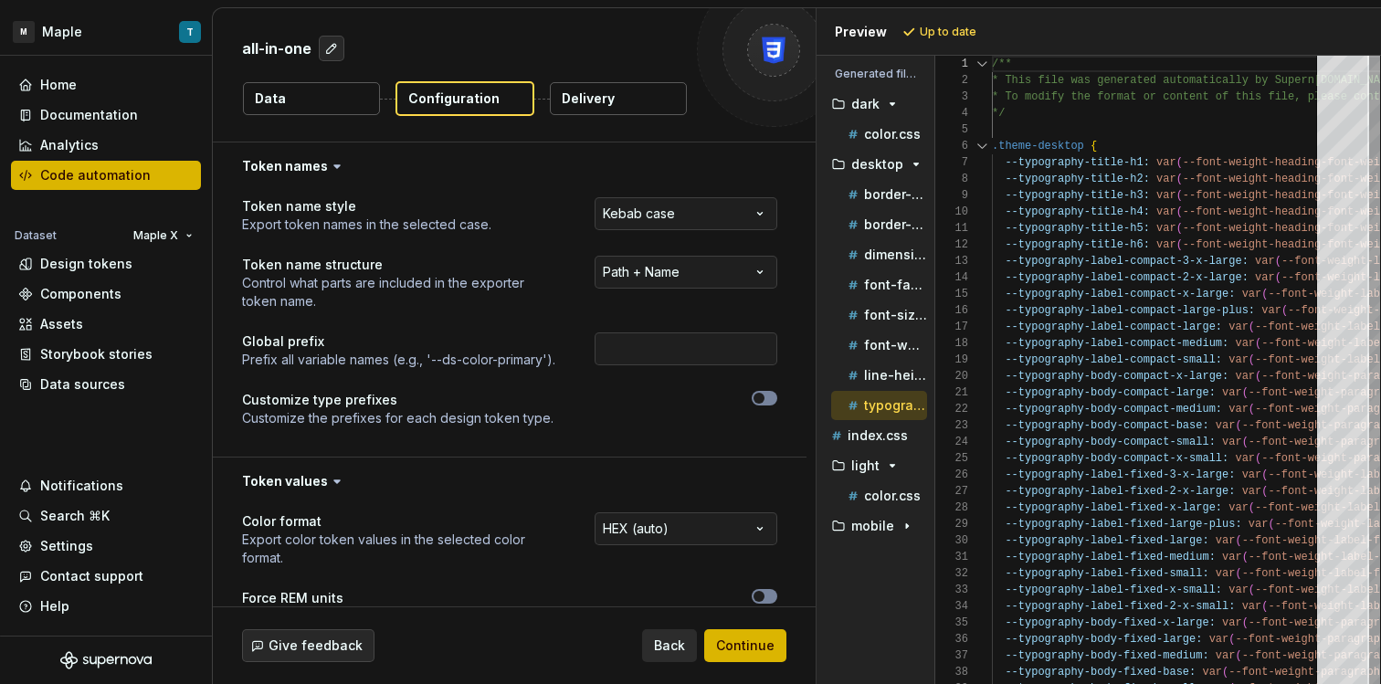
click at [507, 353] on p "Prefix all variable names (e.g., '--ds-color-primary')." at bounding box center [398, 360] width 313 height 18
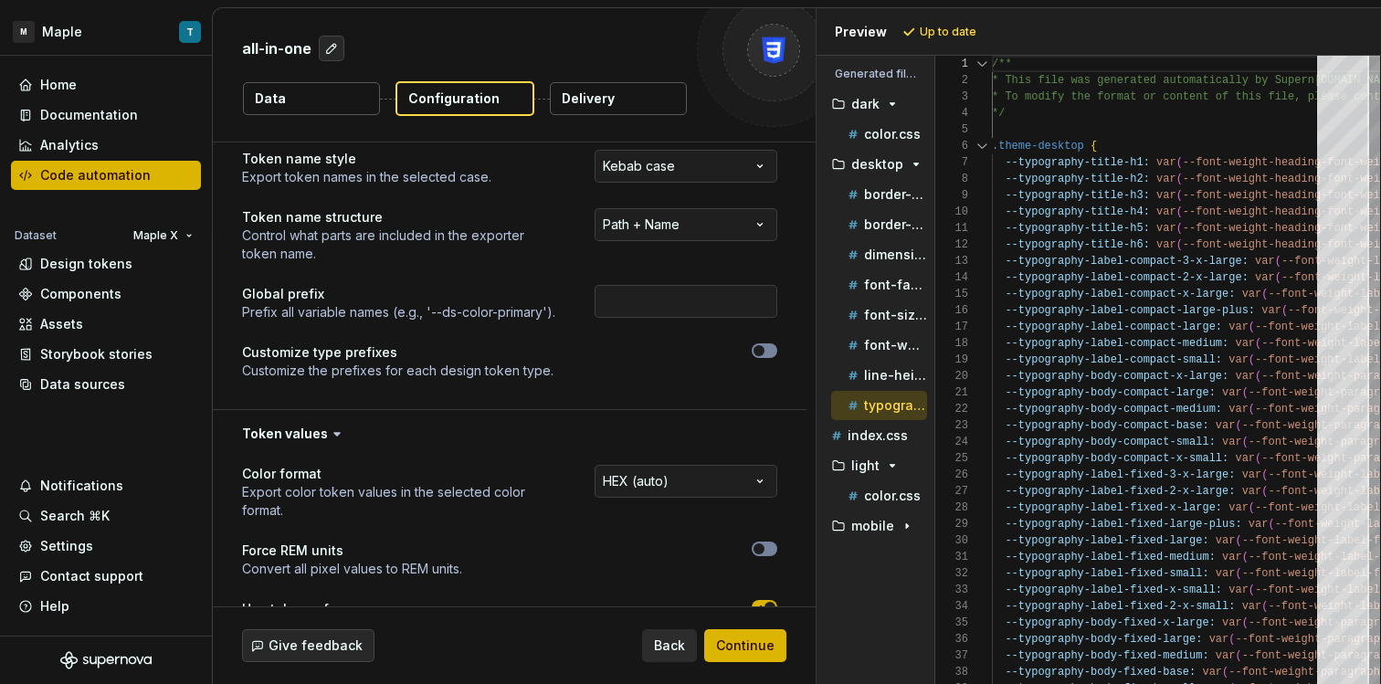
scroll to position [29, 0]
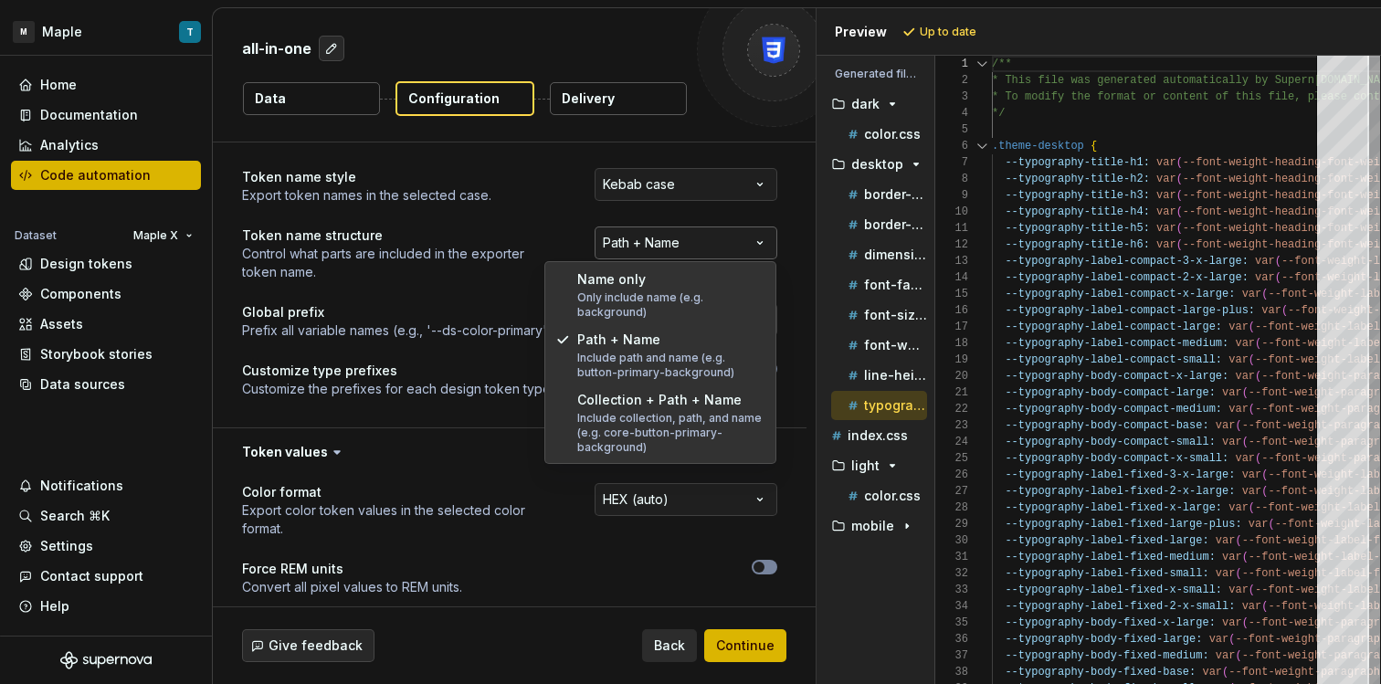
click at [696, 237] on html "**********" at bounding box center [690, 342] width 1381 height 684
select select "********"
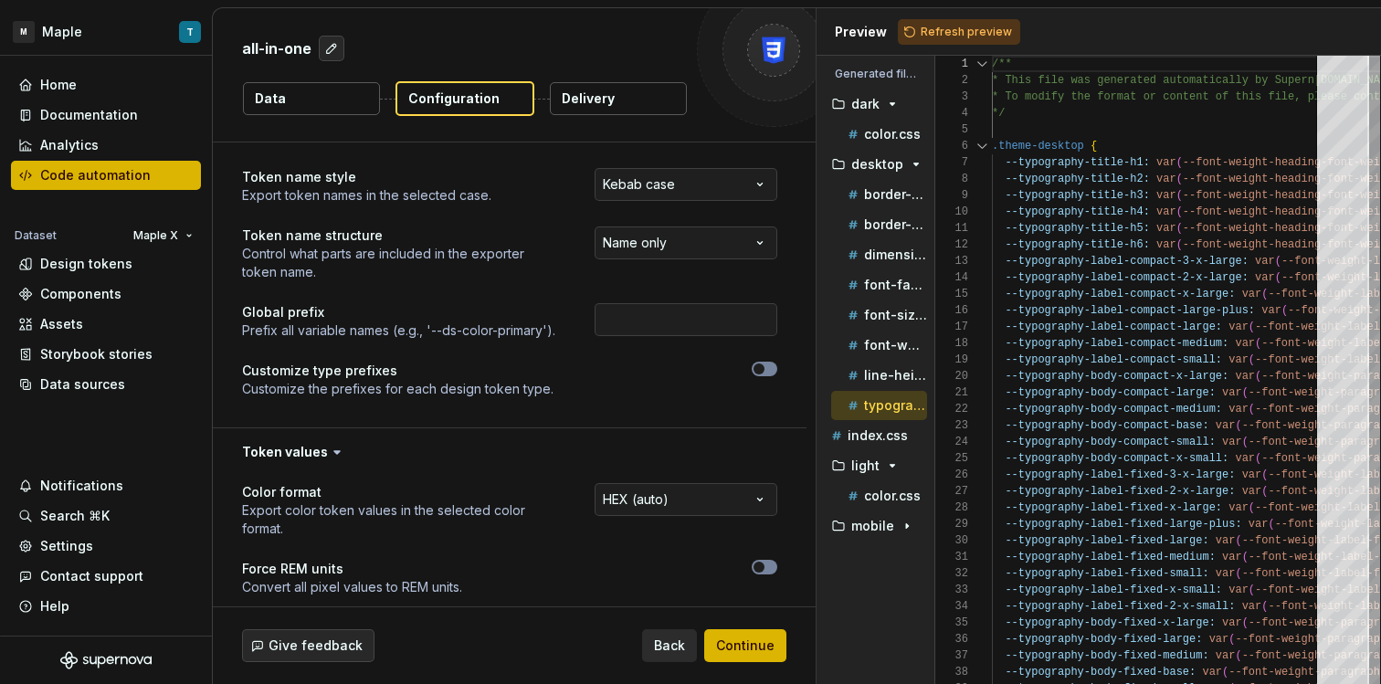
click at [947, 47] on div "Preview Refresh preview" at bounding box center [1098, 31] width 564 height 47
click at [948, 37] on span "Refresh preview" at bounding box center [966, 32] width 91 height 15
type textarea "**********"
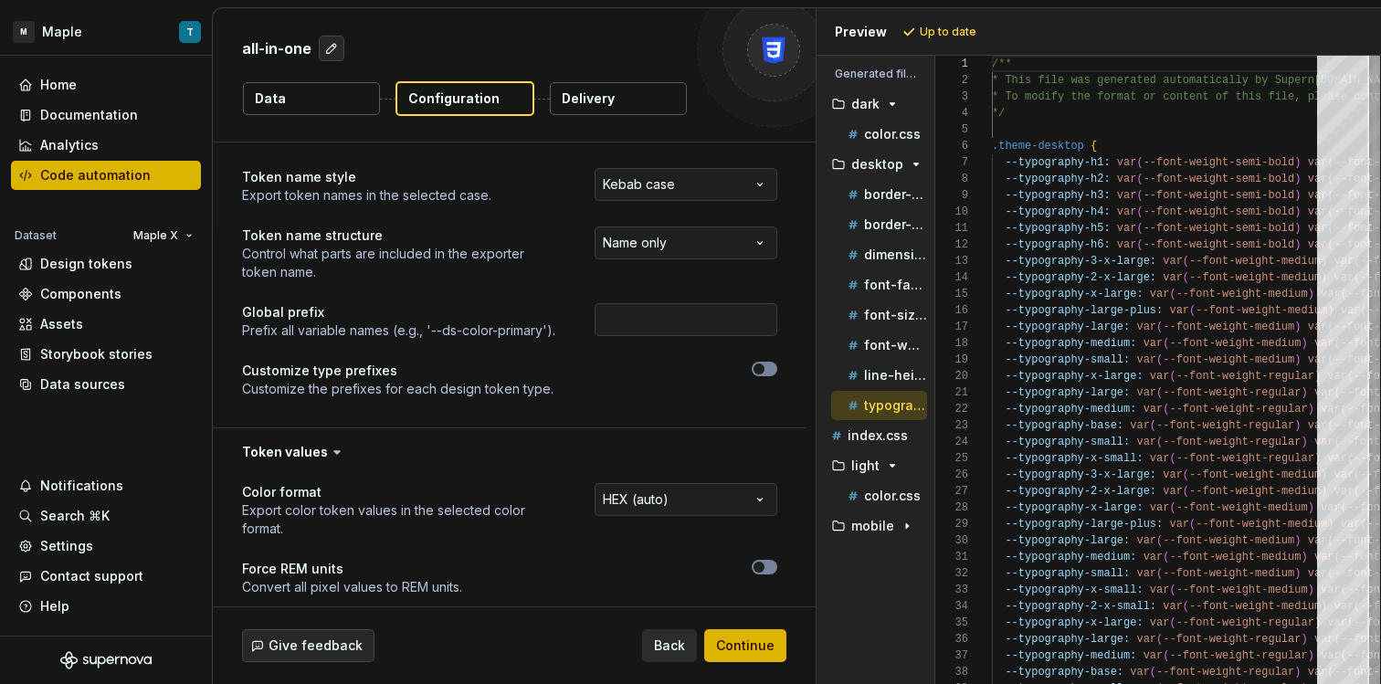
scroll to position [132, 0]
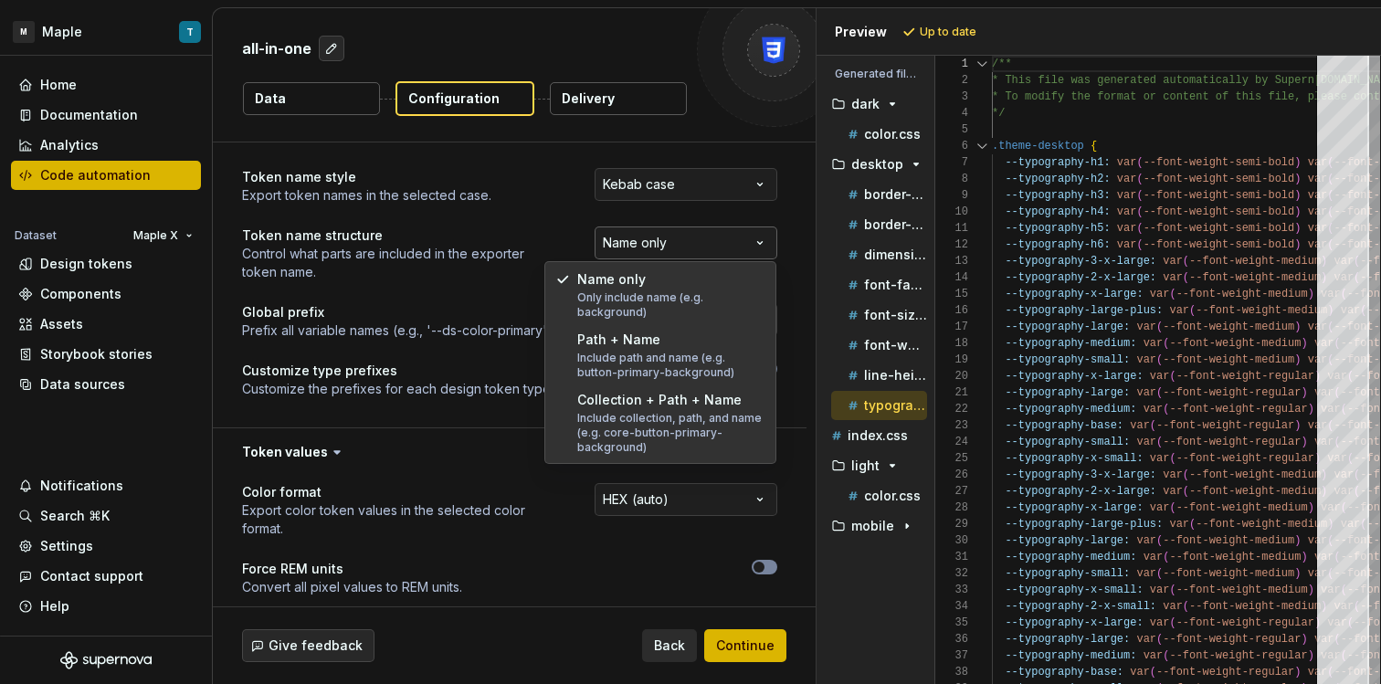
click at [700, 249] on html "**********" at bounding box center [690, 342] width 1381 height 684
select select "**********"
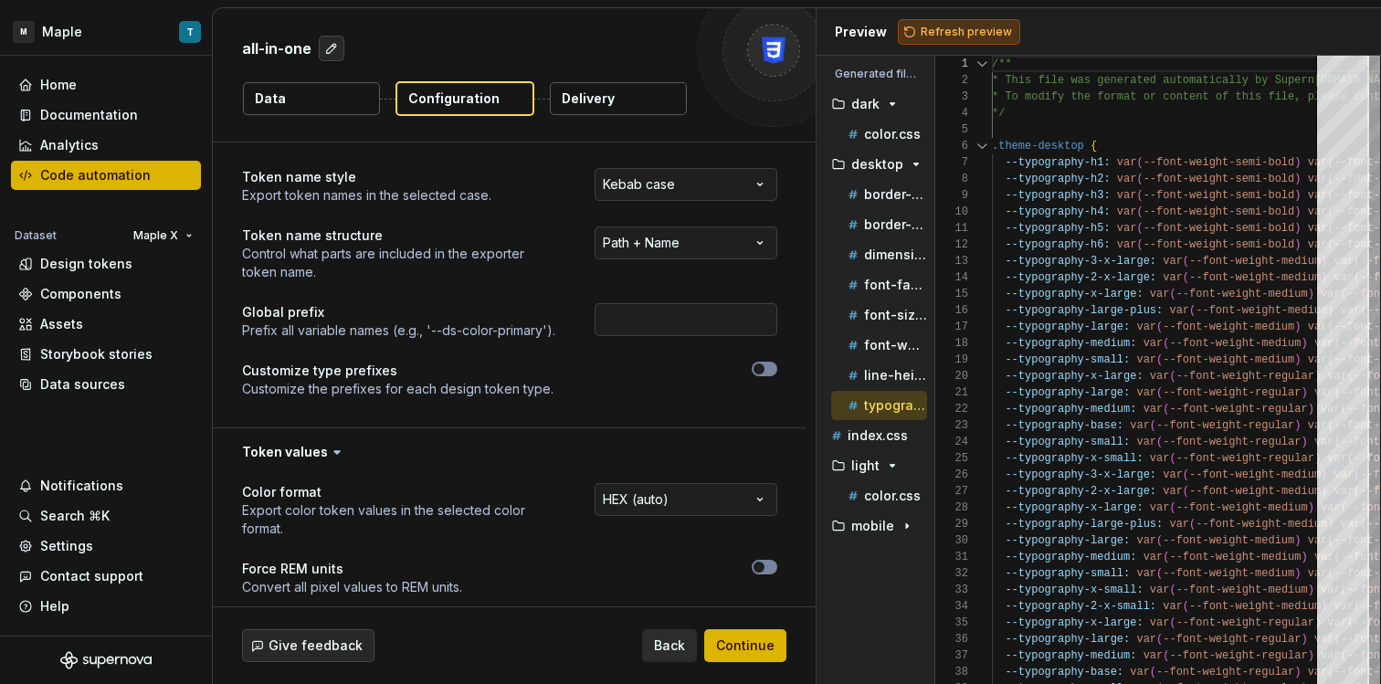
click at [911, 37] on button "Refresh preview" at bounding box center [959, 32] width 122 height 26
click at [763, 370] on icon "button" at bounding box center [759, 368] width 15 height 11
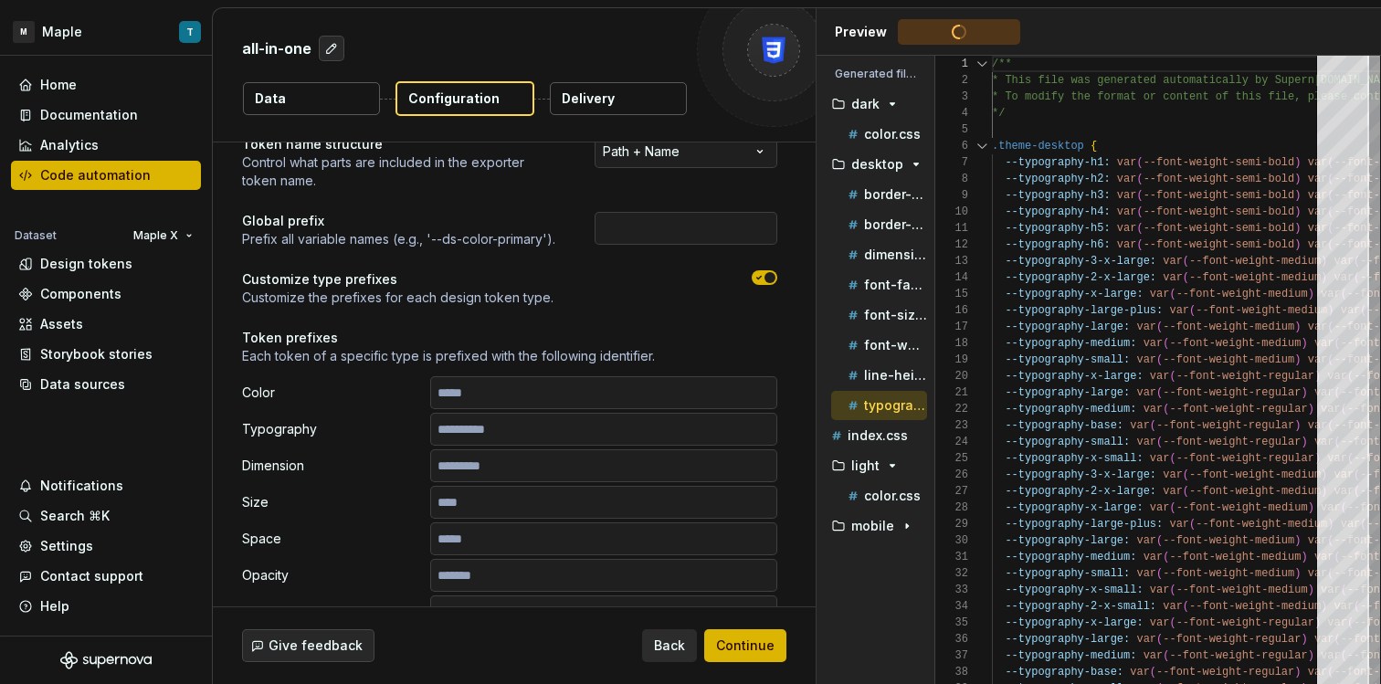
scroll to position [123, 0]
click at [555, 435] on input "text" at bounding box center [603, 426] width 347 height 33
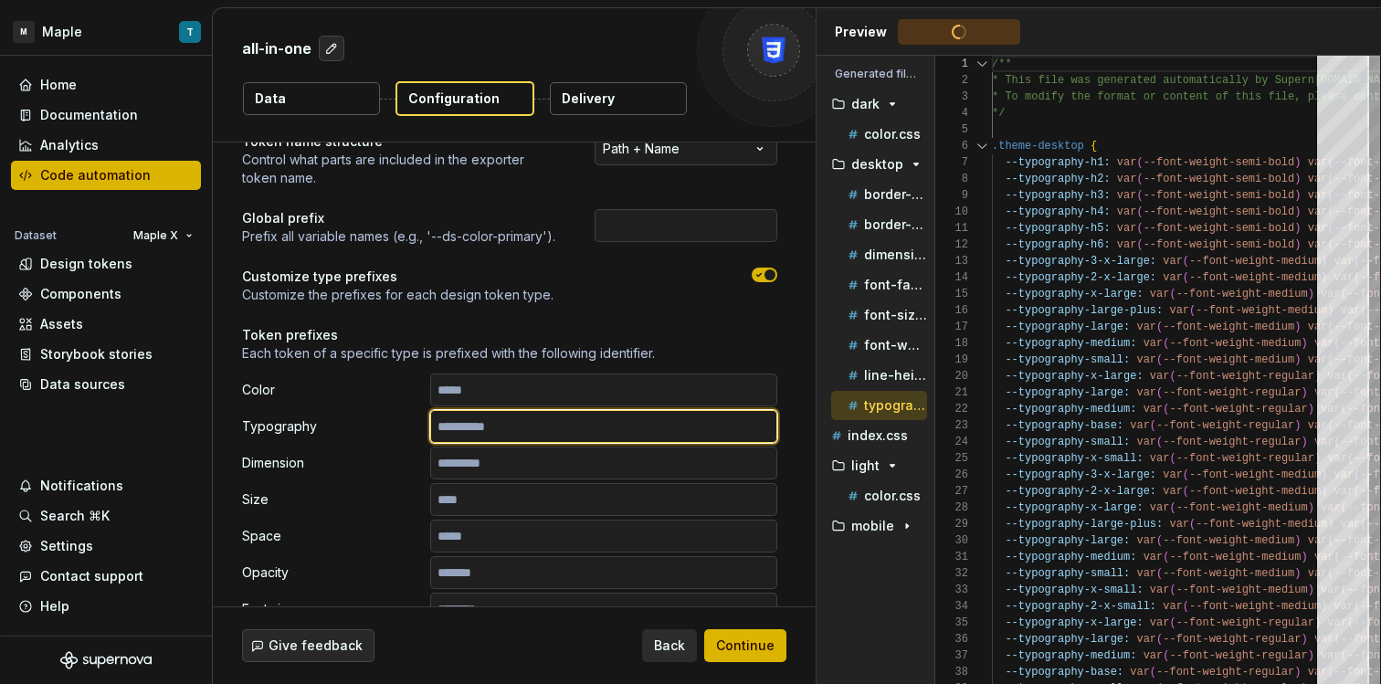
type textarea "**********"
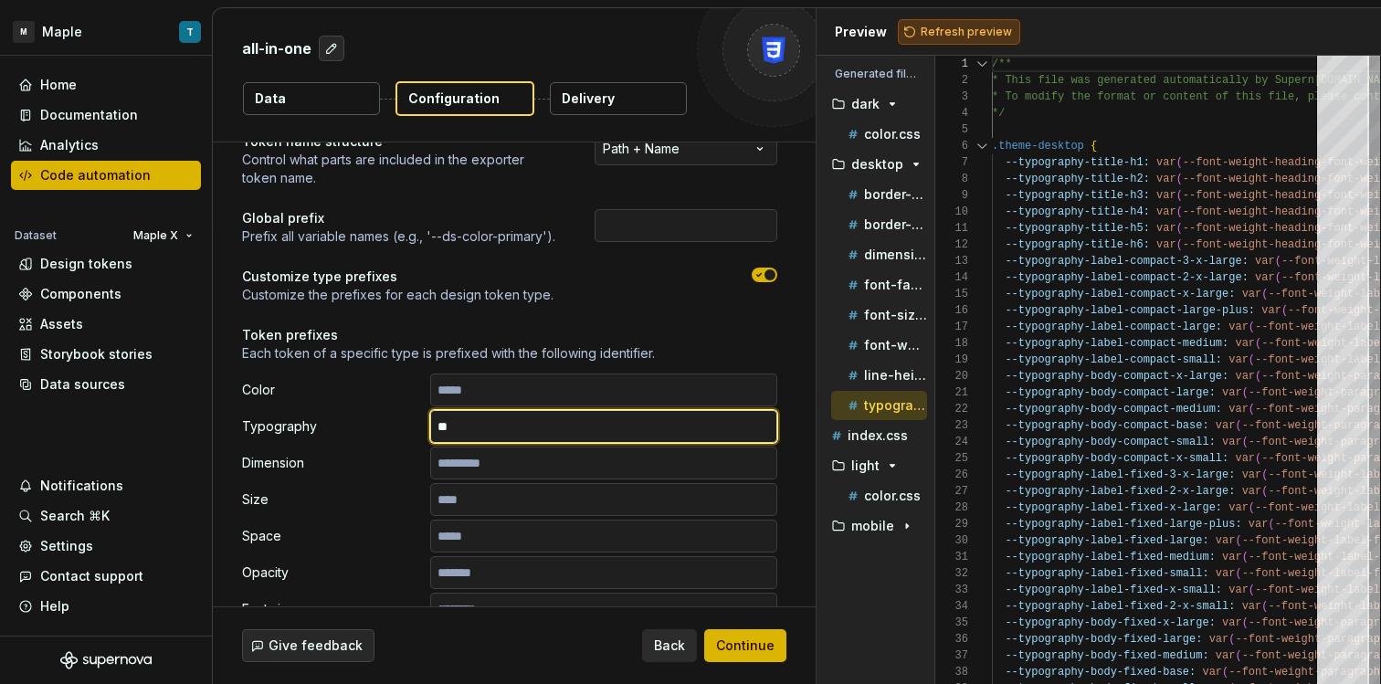
type input "**"
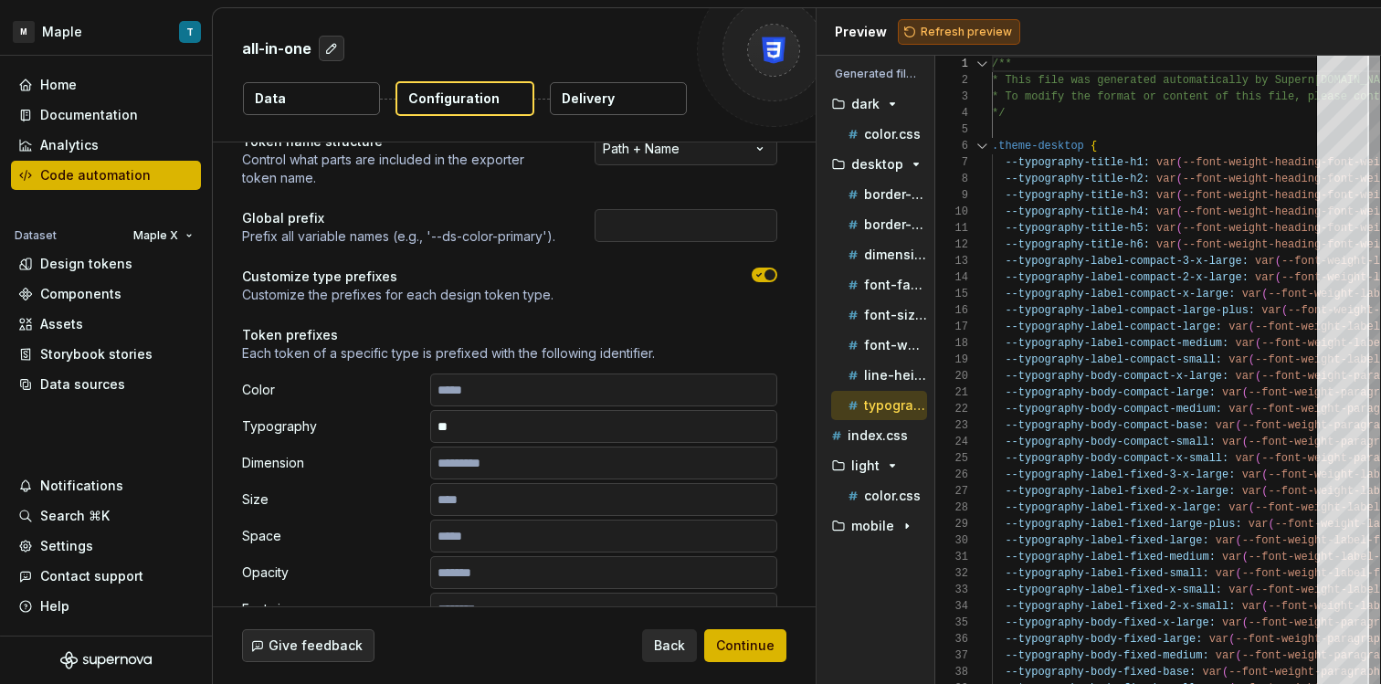
click at [986, 42] on button "Refresh preview" at bounding box center [959, 32] width 122 height 26
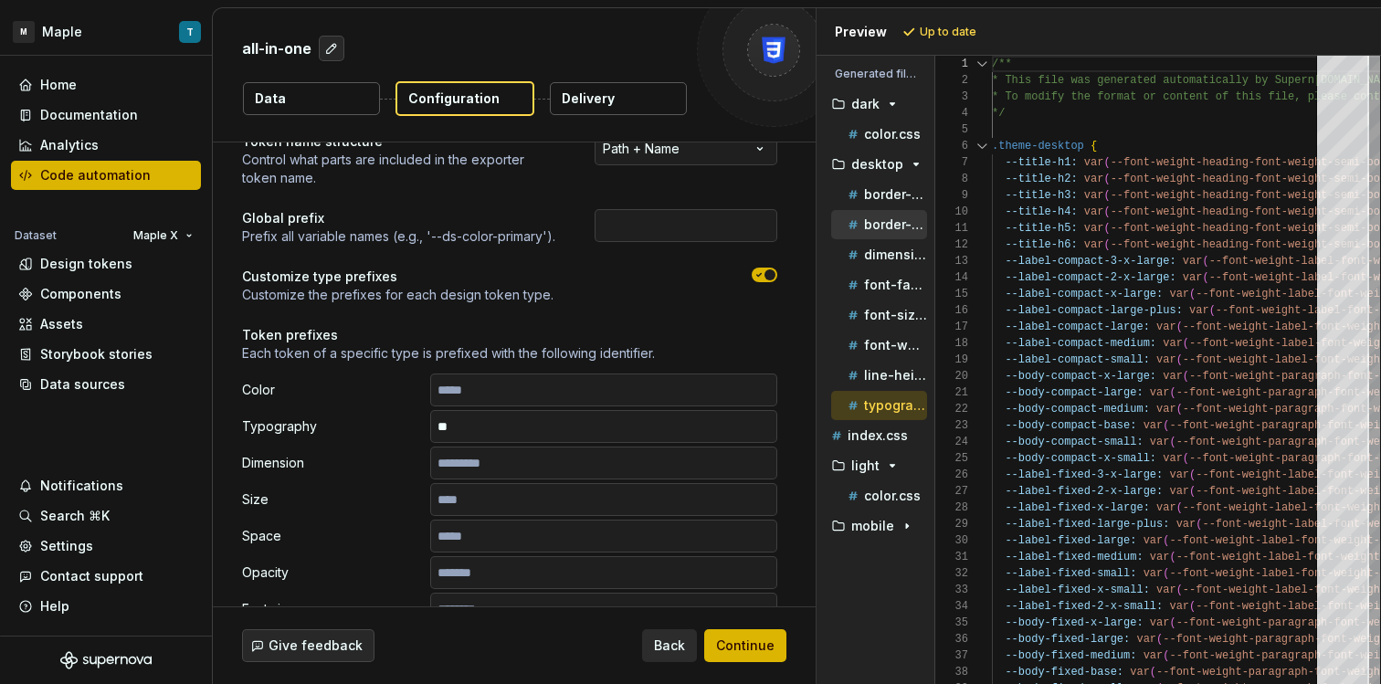
click at [890, 232] on div "border-width.css" at bounding box center [885, 225] width 83 height 18
type textarea "**********"
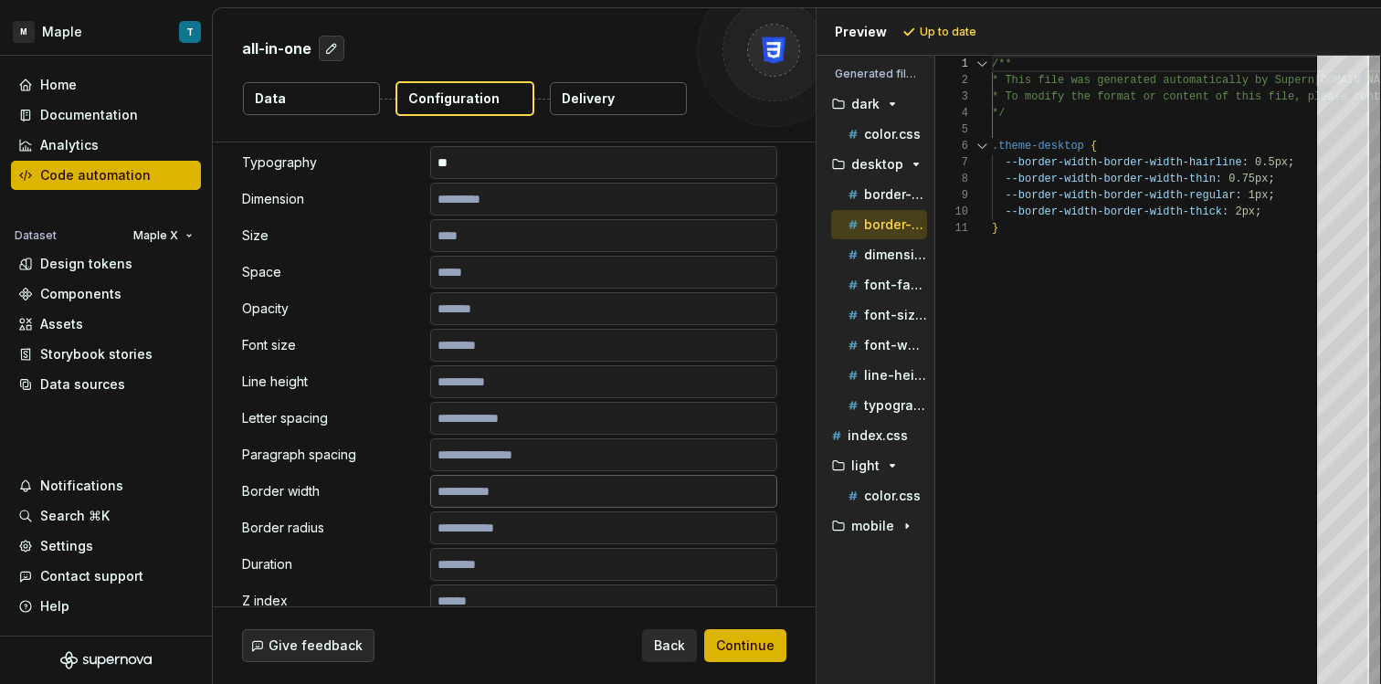
scroll to position [405, 0]
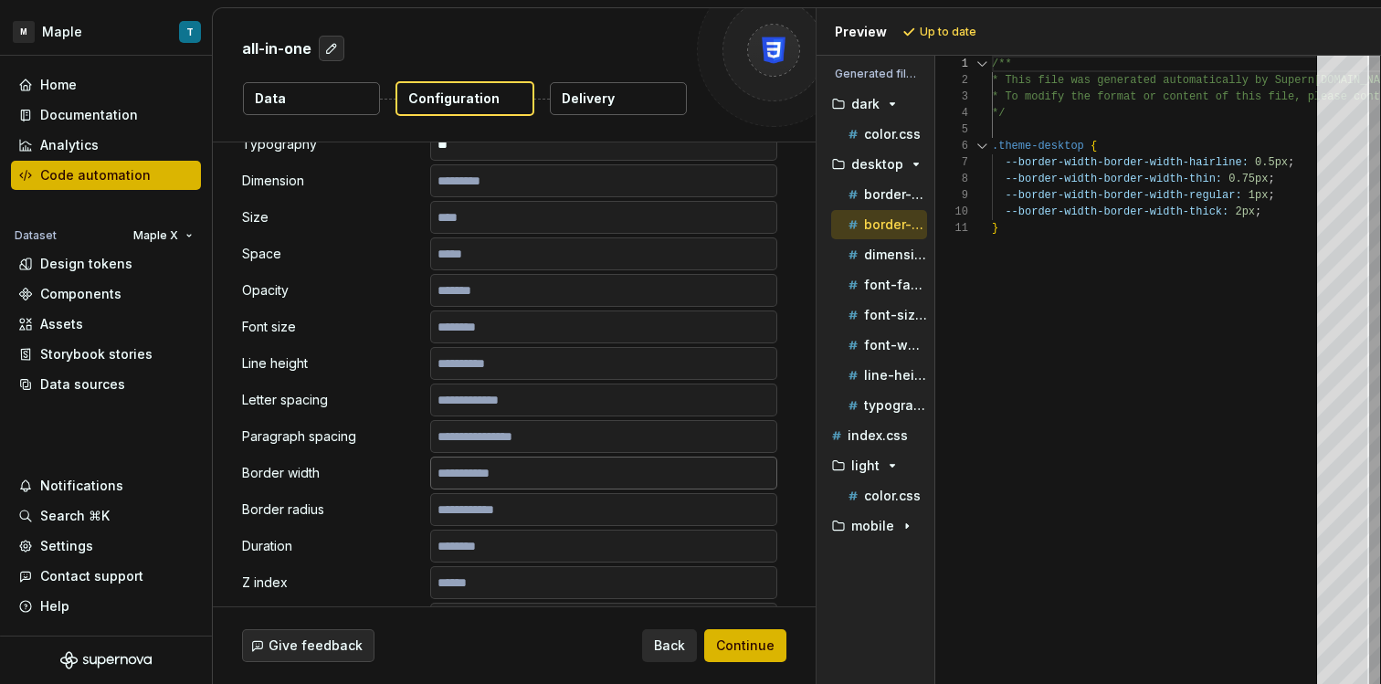
click at [563, 485] on input "text" at bounding box center [603, 473] width 347 height 33
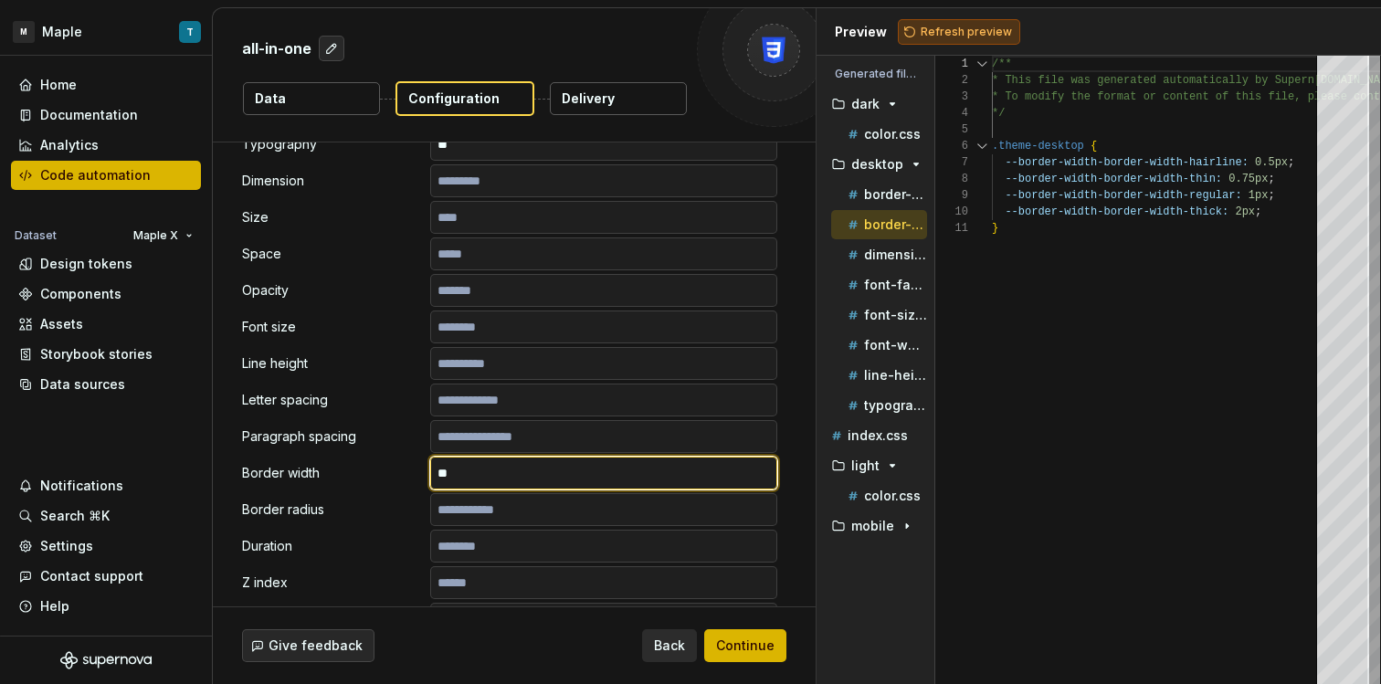
type input "**"
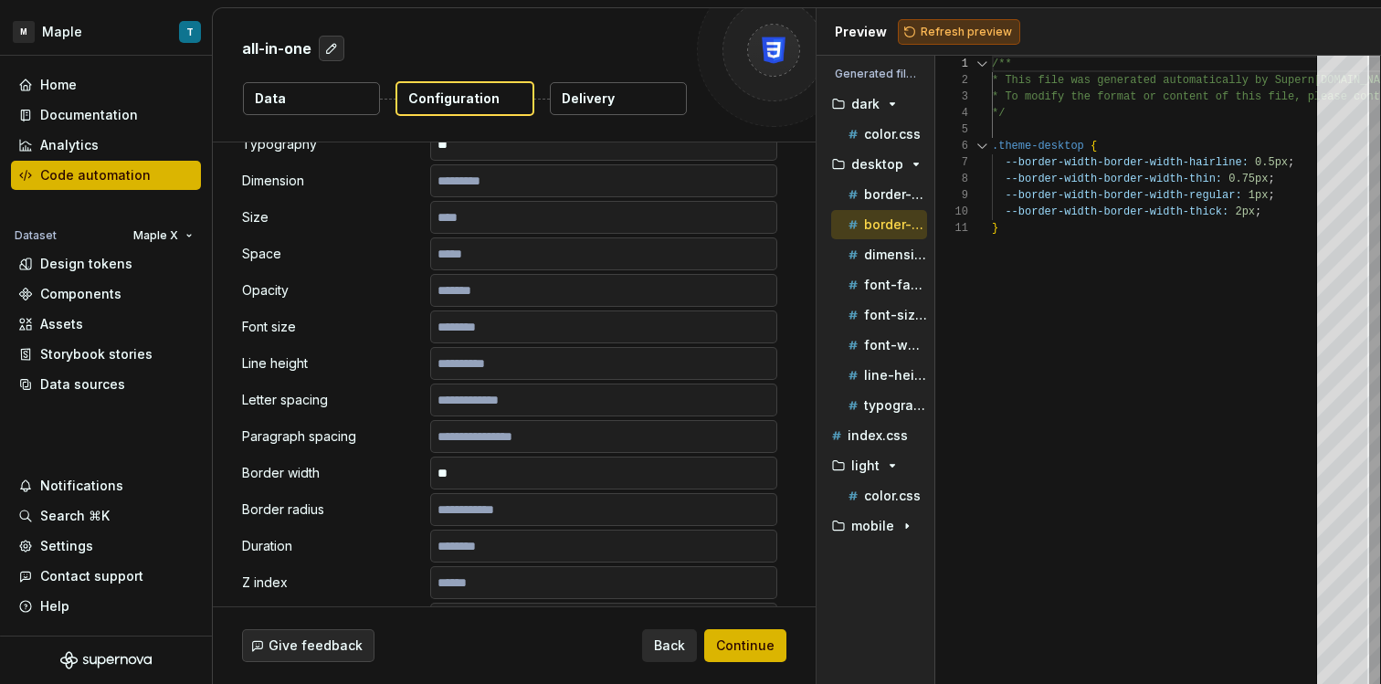
click at [975, 40] on button "Refresh preview" at bounding box center [959, 32] width 122 height 26
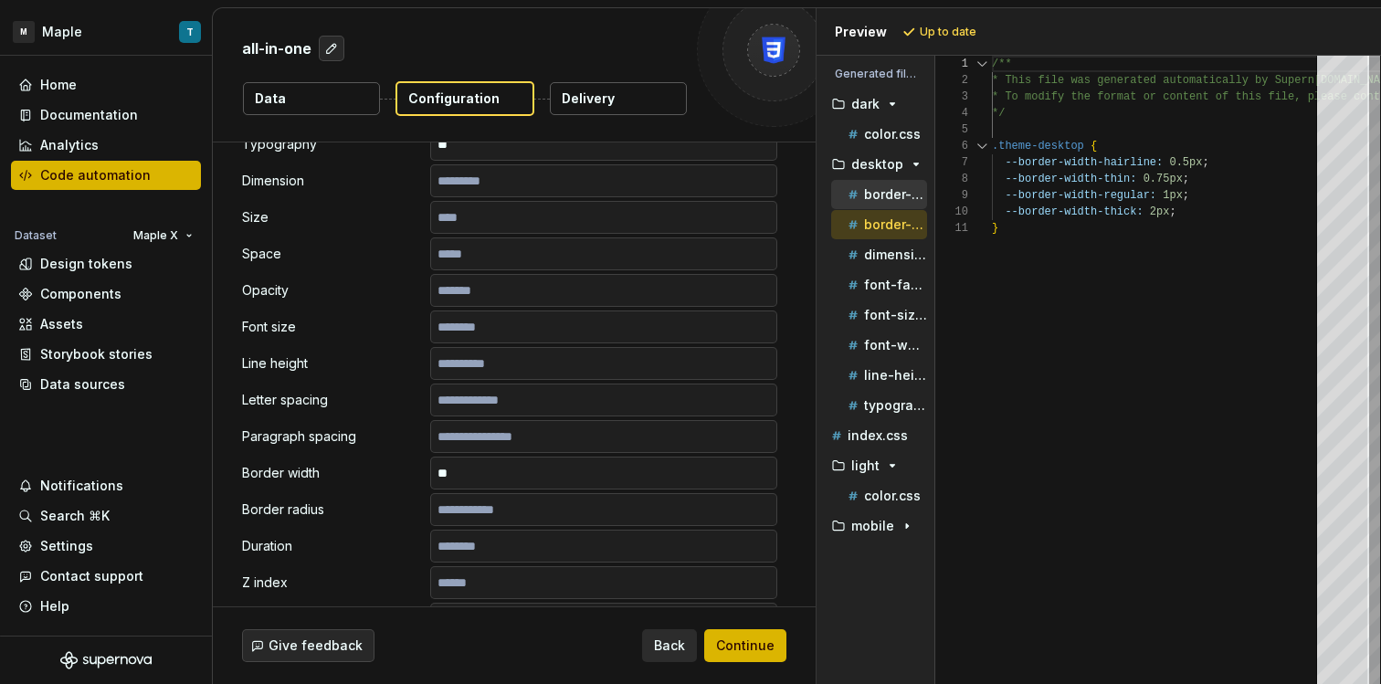
click at [873, 202] on div "border-radius.css" at bounding box center [885, 194] width 83 height 18
type textarea "**********"
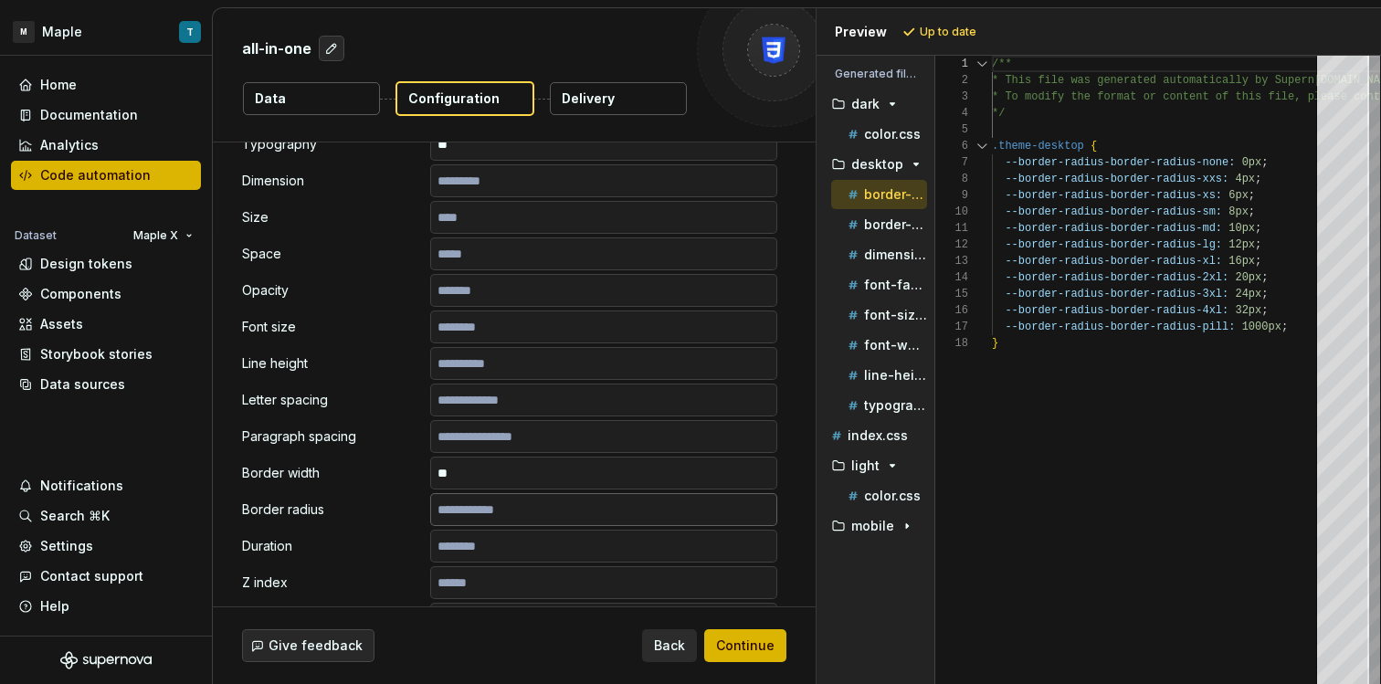
click at [562, 510] on input "text" at bounding box center [603, 509] width 347 height 33
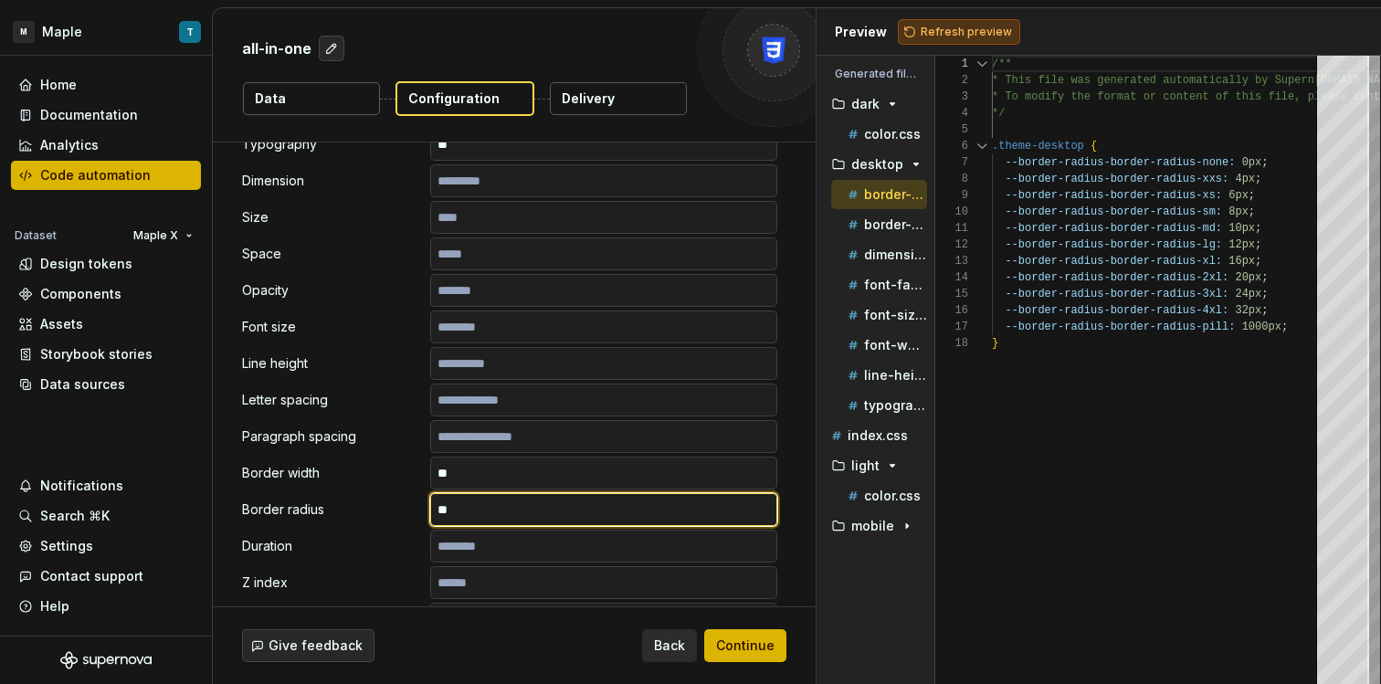
type input "**"
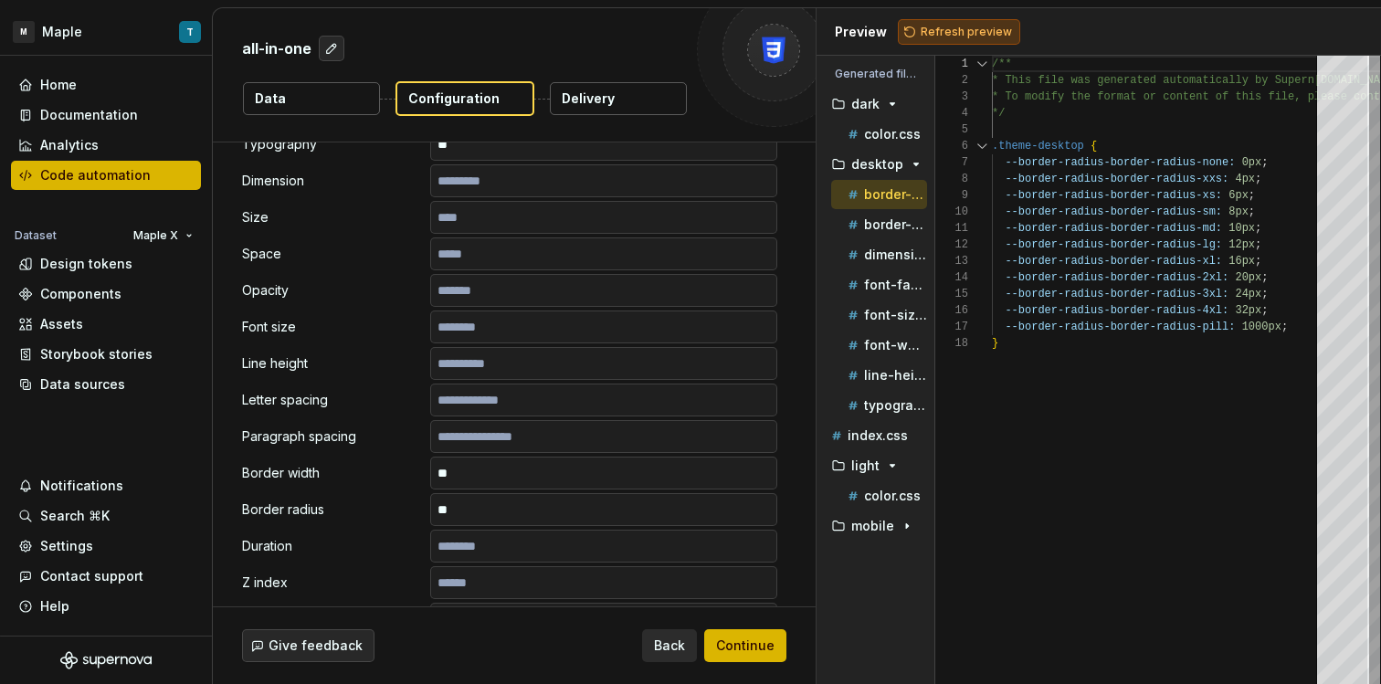
click at [1000, 26] on span "Refresh preview" at bounding box center [966, 32] width 91 height 15
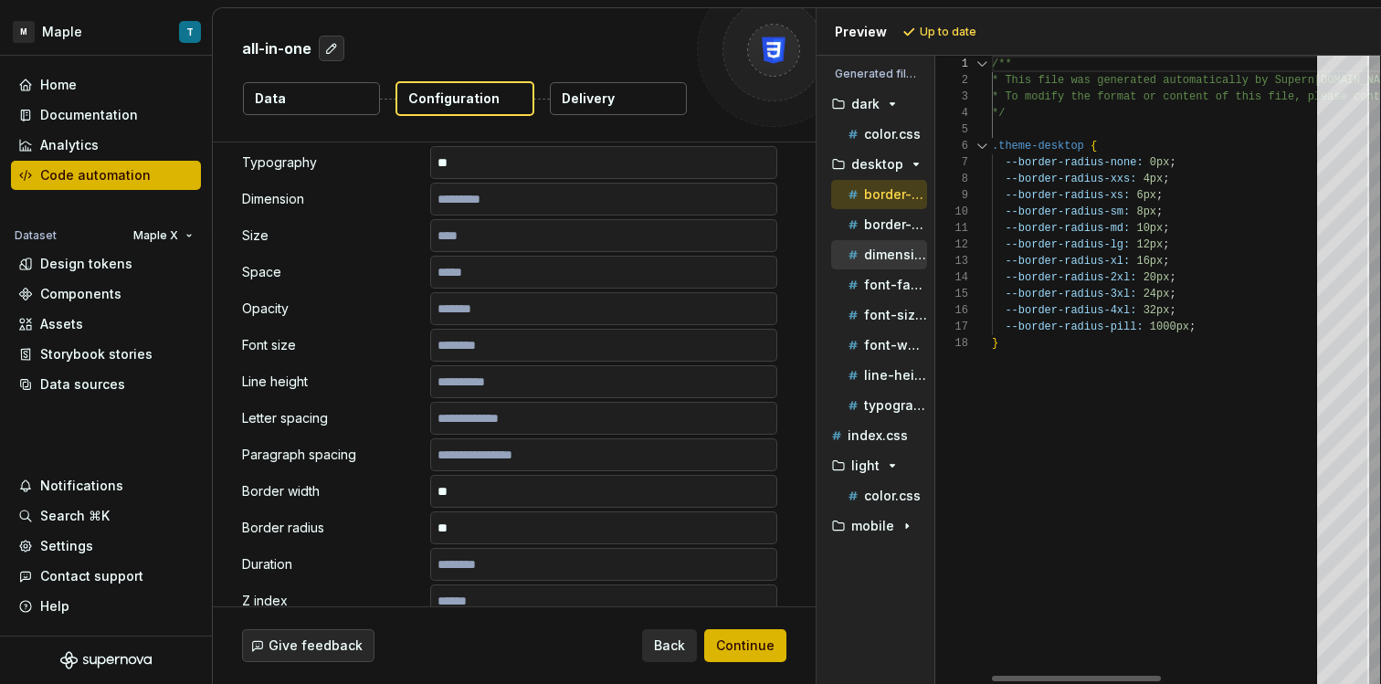
click at [880, 250] on p "dimension.css" at bounding box center [895, 254] width 63 height 15
type textarea "**********"
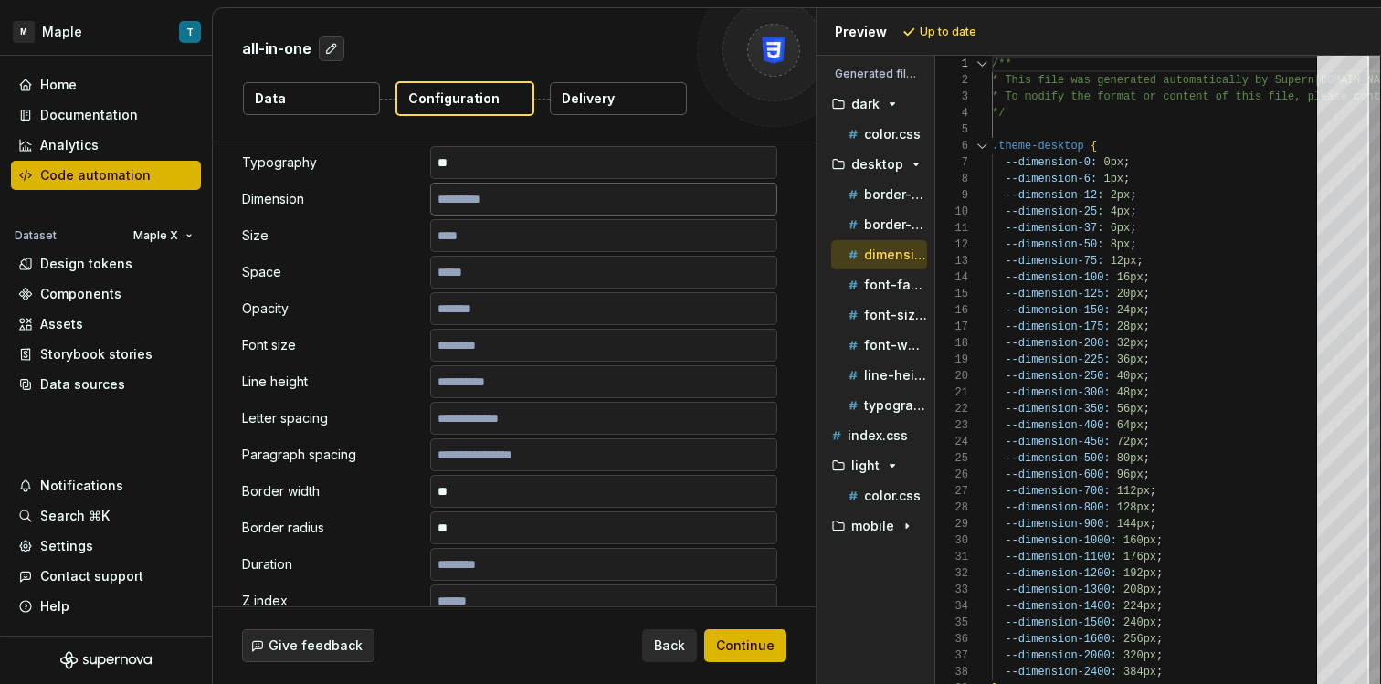
click at [552, 201] on input "text" at bounding box center [603, 199] width 347 height 33
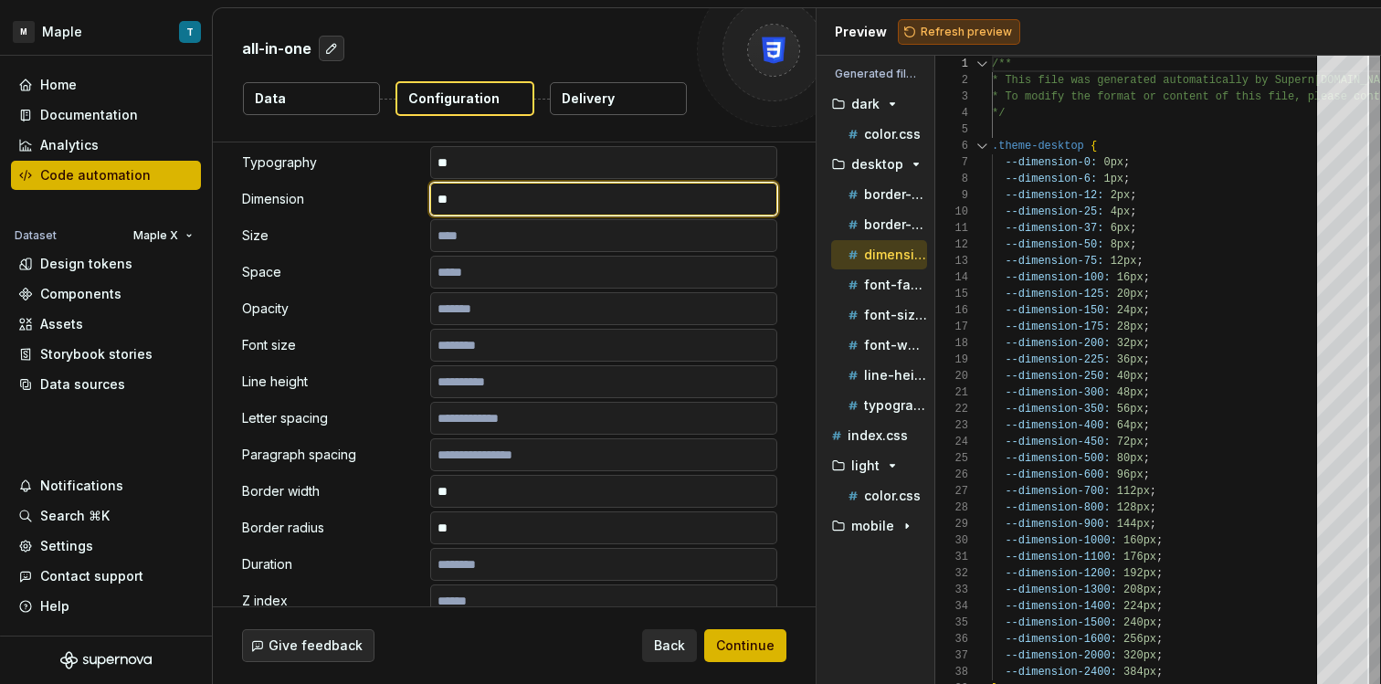
type input "**"
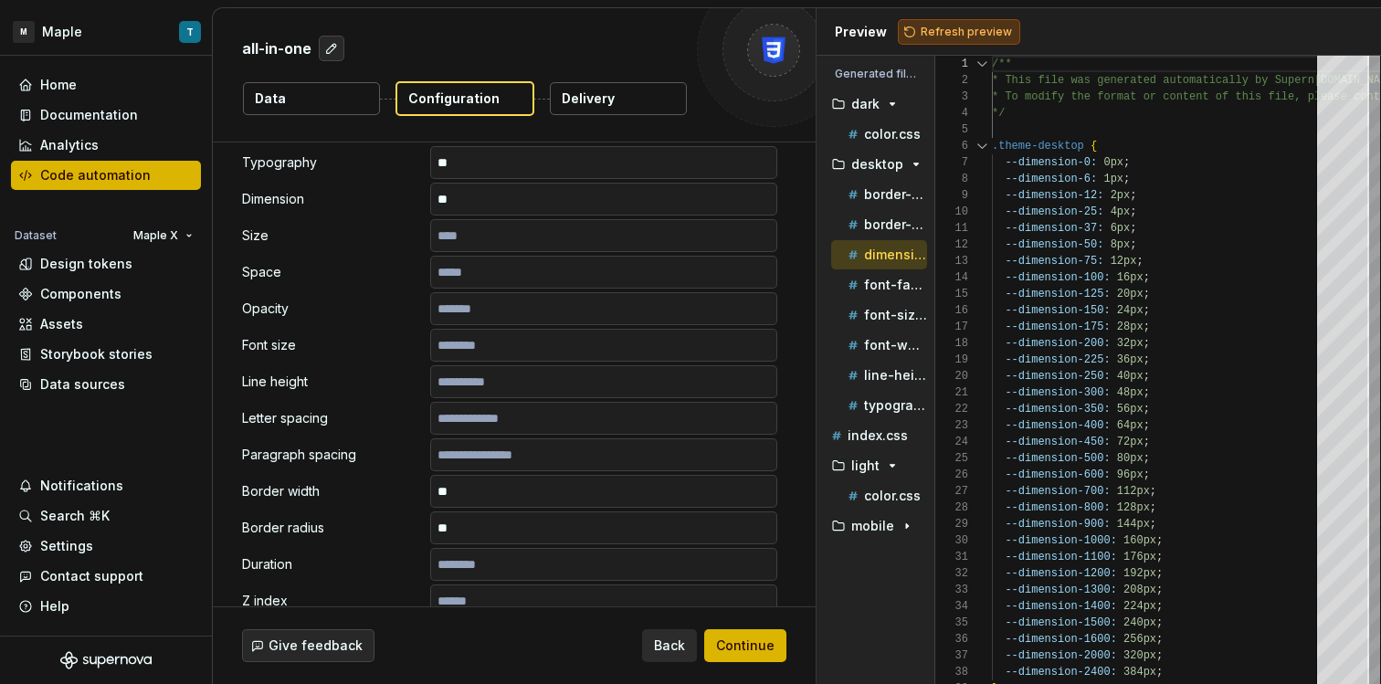
click at [964, 25] on span "Refresh preview" at bounding box center [966, 32] width 91 height 15
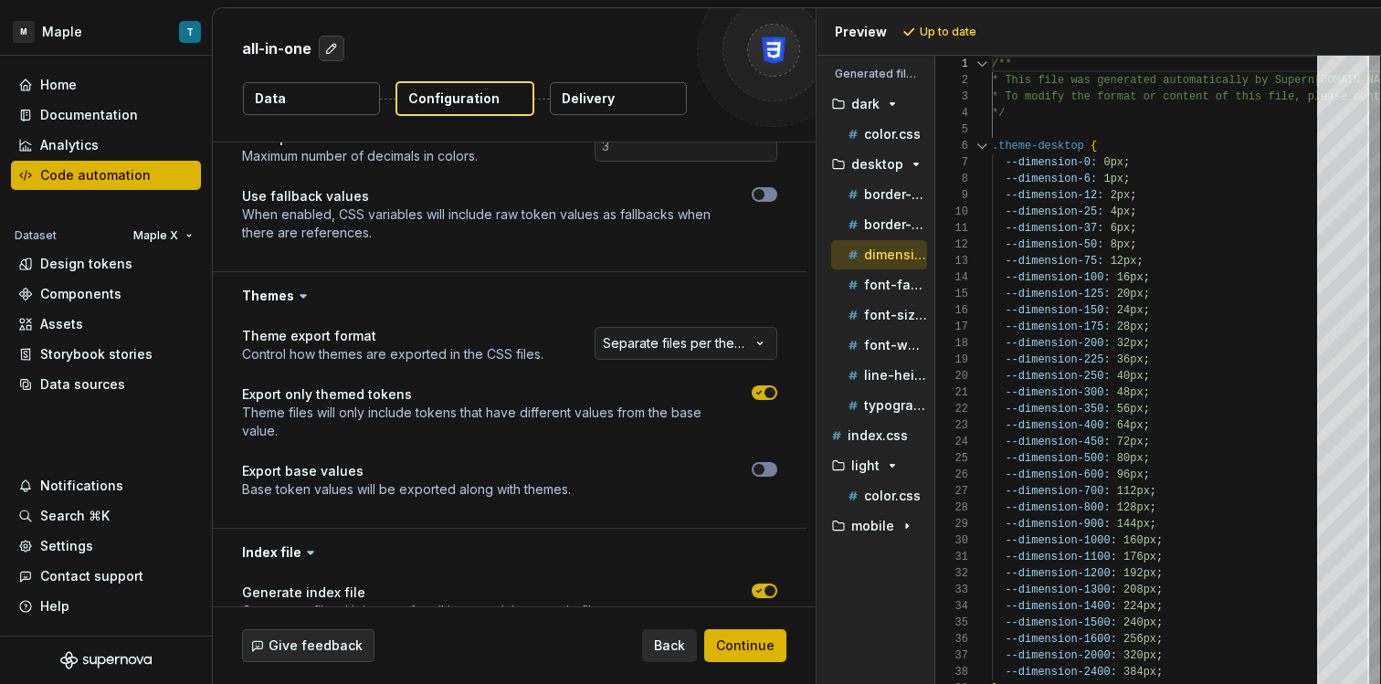
scroll to position [1579, 0]
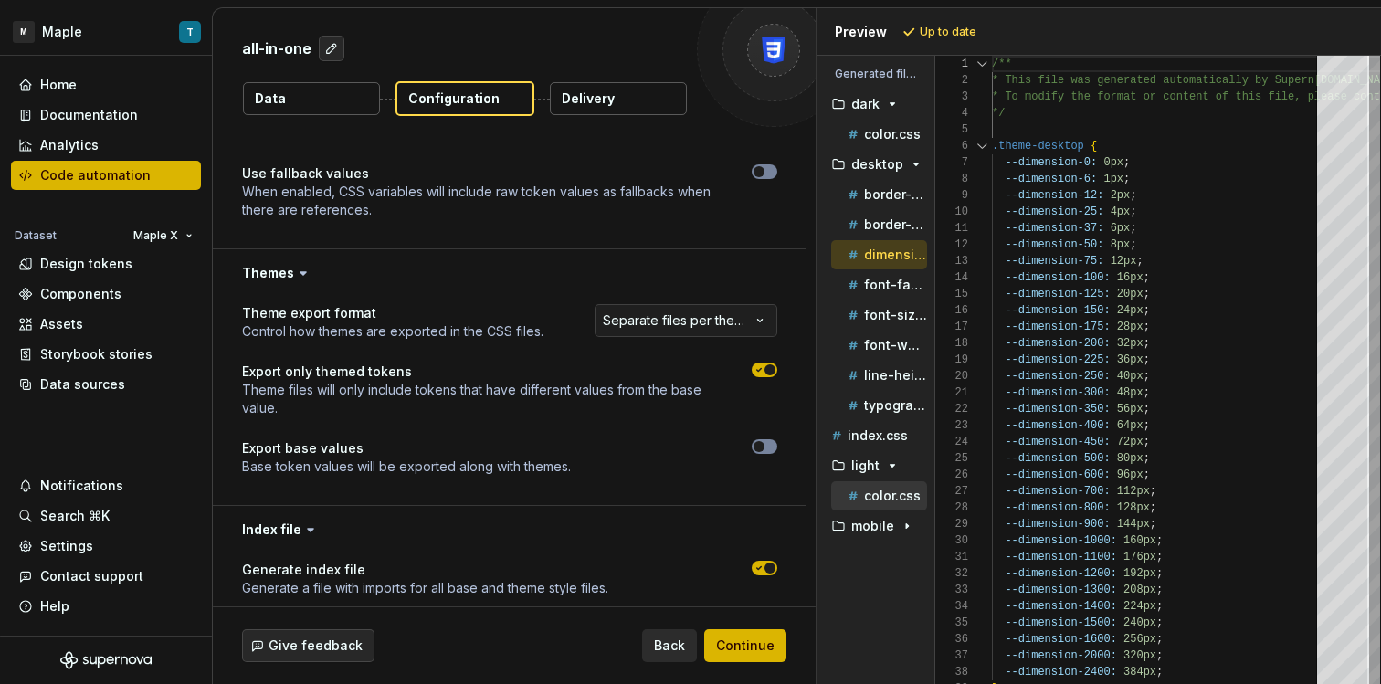
click at [880, 492] on p "color.css" at bounding box center [892, 496] width 57 height 15
type textarea "**********"
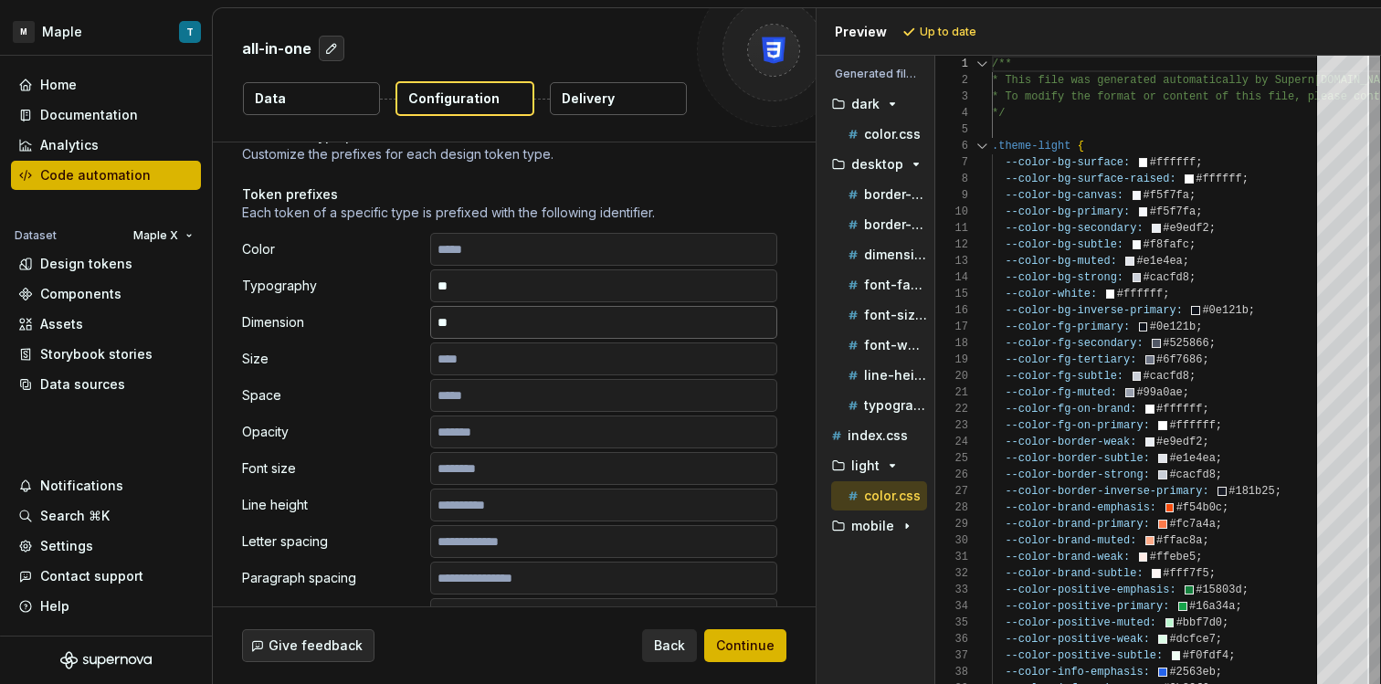
scroll to position [270, 0]
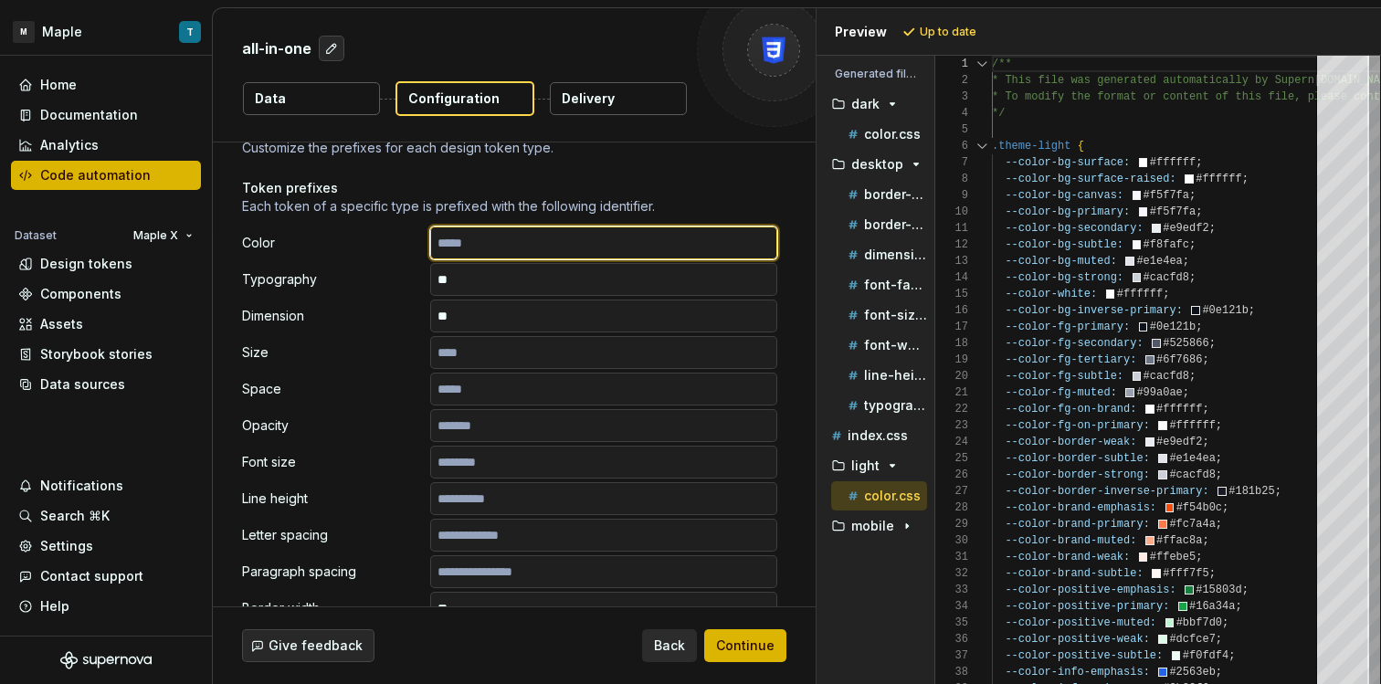
click at [510, 248] on input "text" at bounding box center [603, 242] width 347 height 33
type input "**"
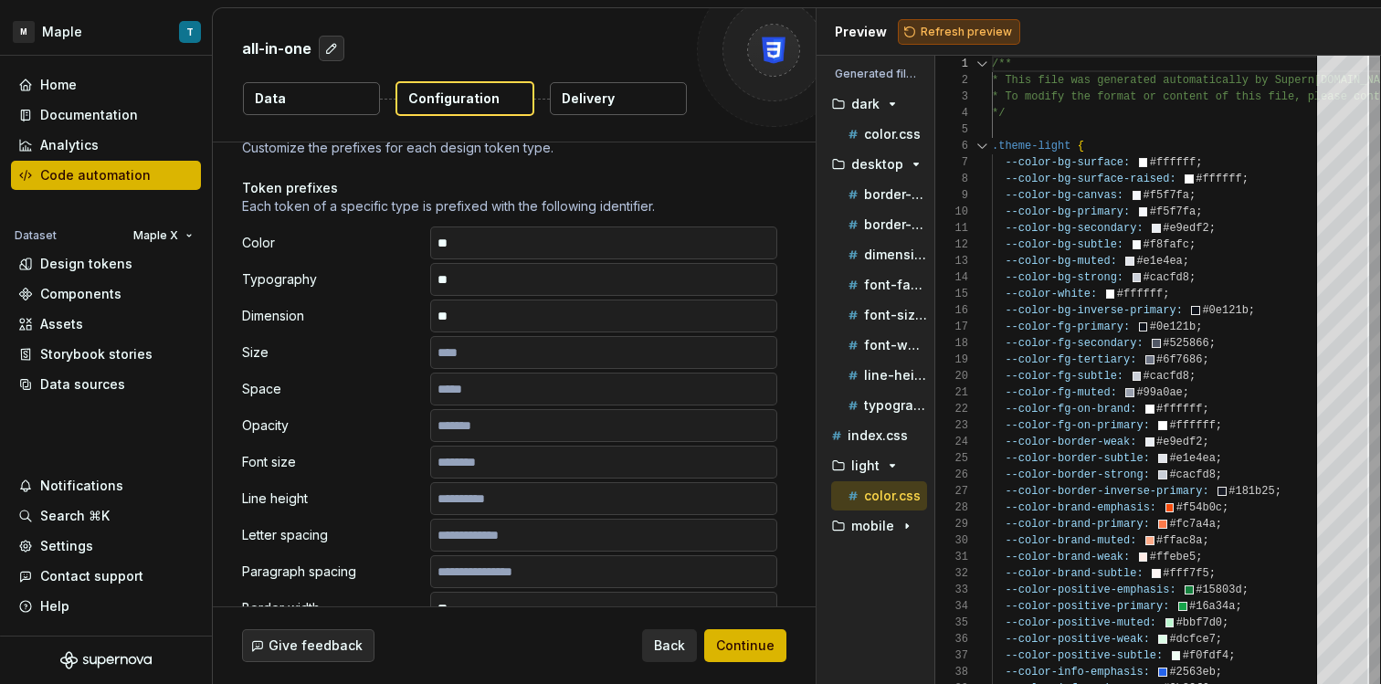
click at [985, 19] on button "Refresh preview" at bounding box center [959, 32] width 122 height 26
click at [984, 26] on div "Refresh preview" at bounding box center [959, 32] width 122 height 26
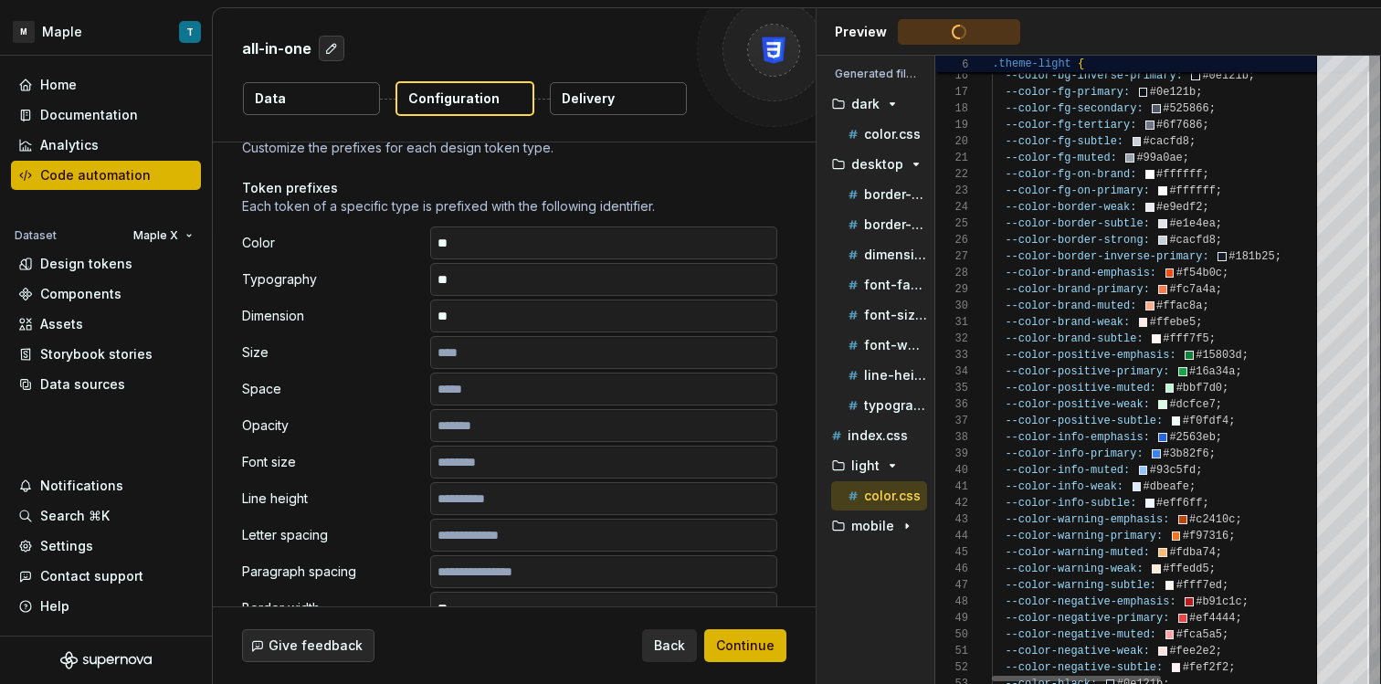
type textarea "**********"
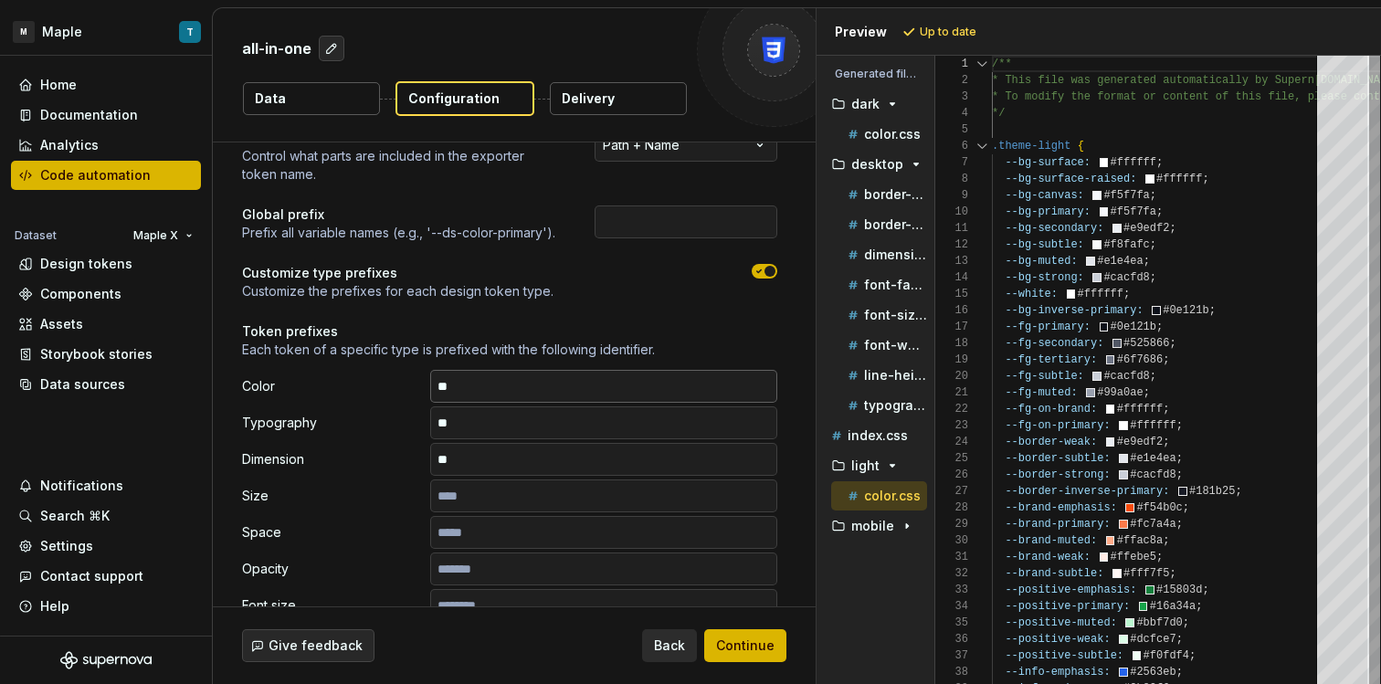
scroll to position [0, 0]
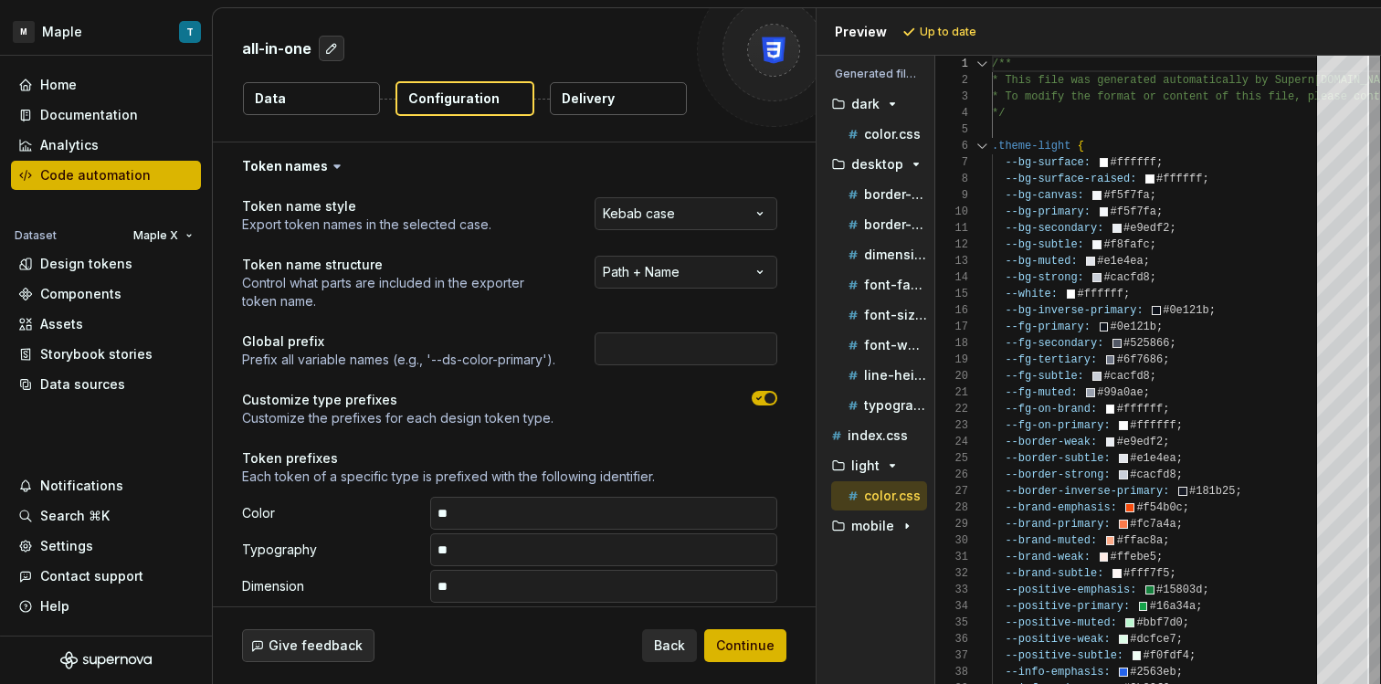
click at [630, 108] on button "Delivery" at bounding box center [618, 98] width 137 height 33
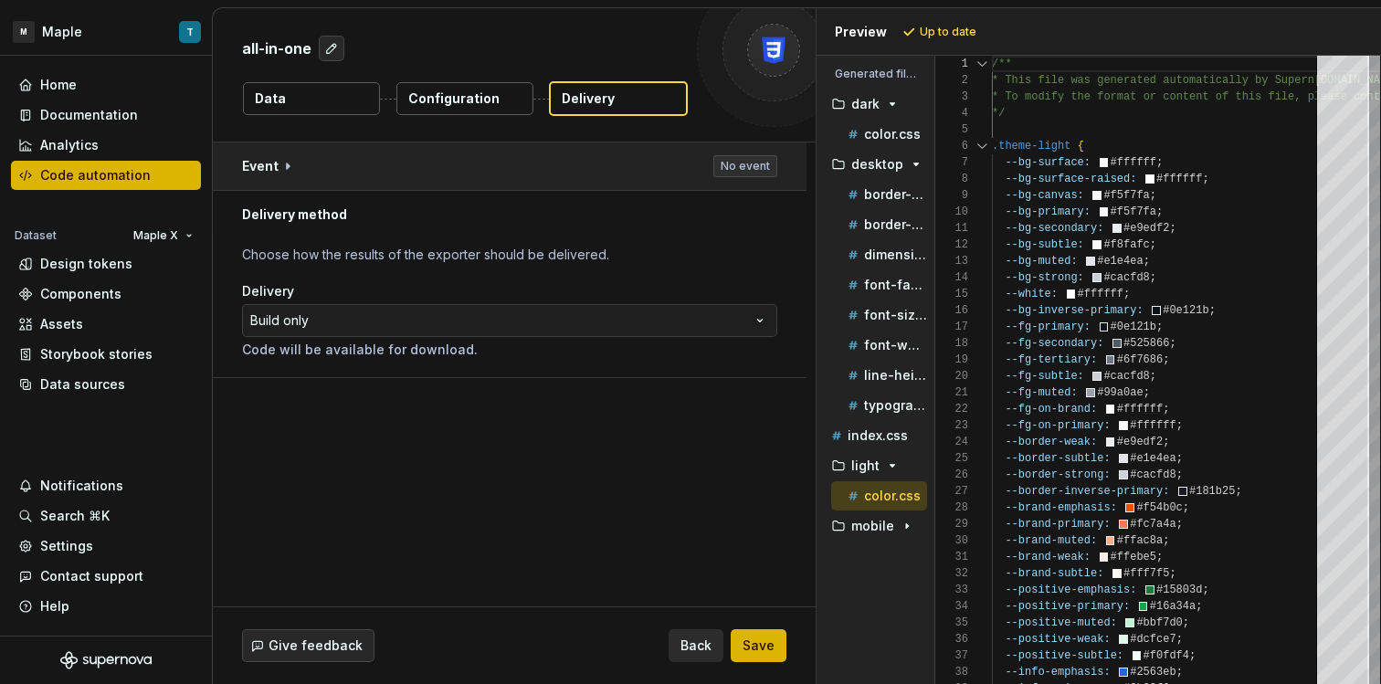
click at [543, 165] on button "button" at bounding box center [510, 165] width 594 height 47
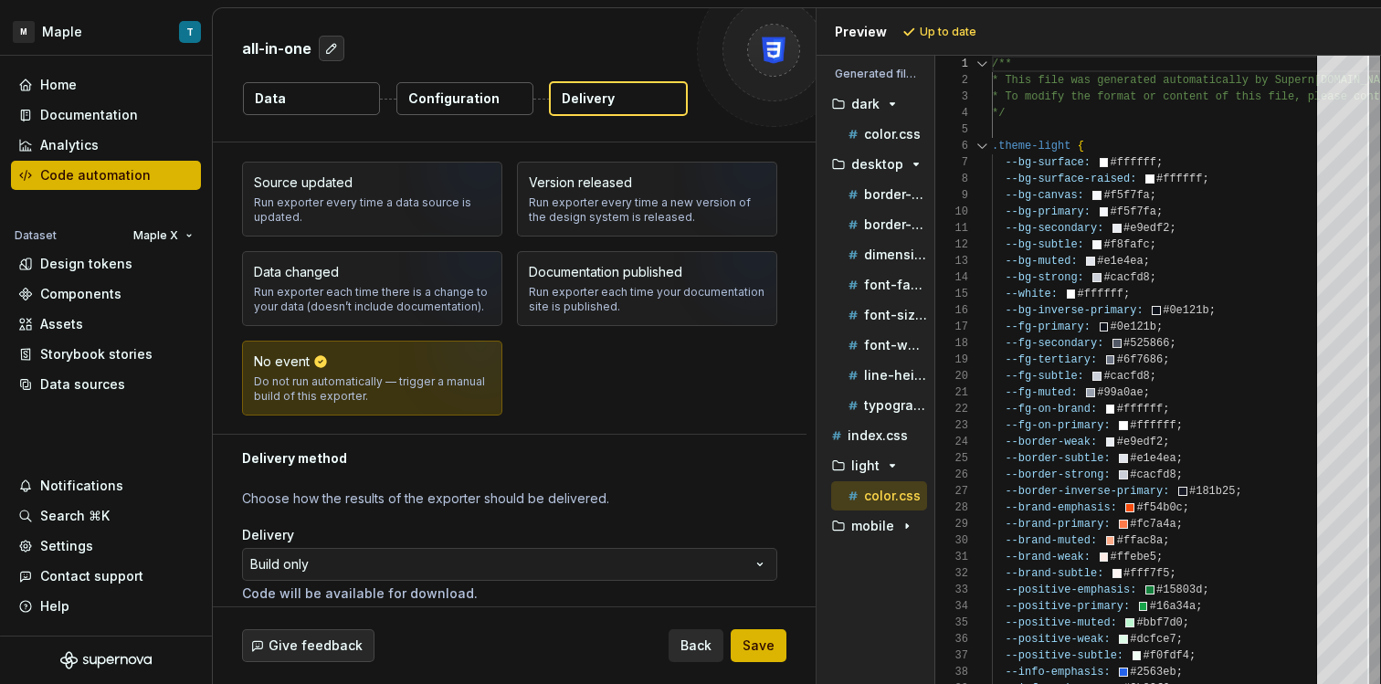
scroll to position [88, 0]
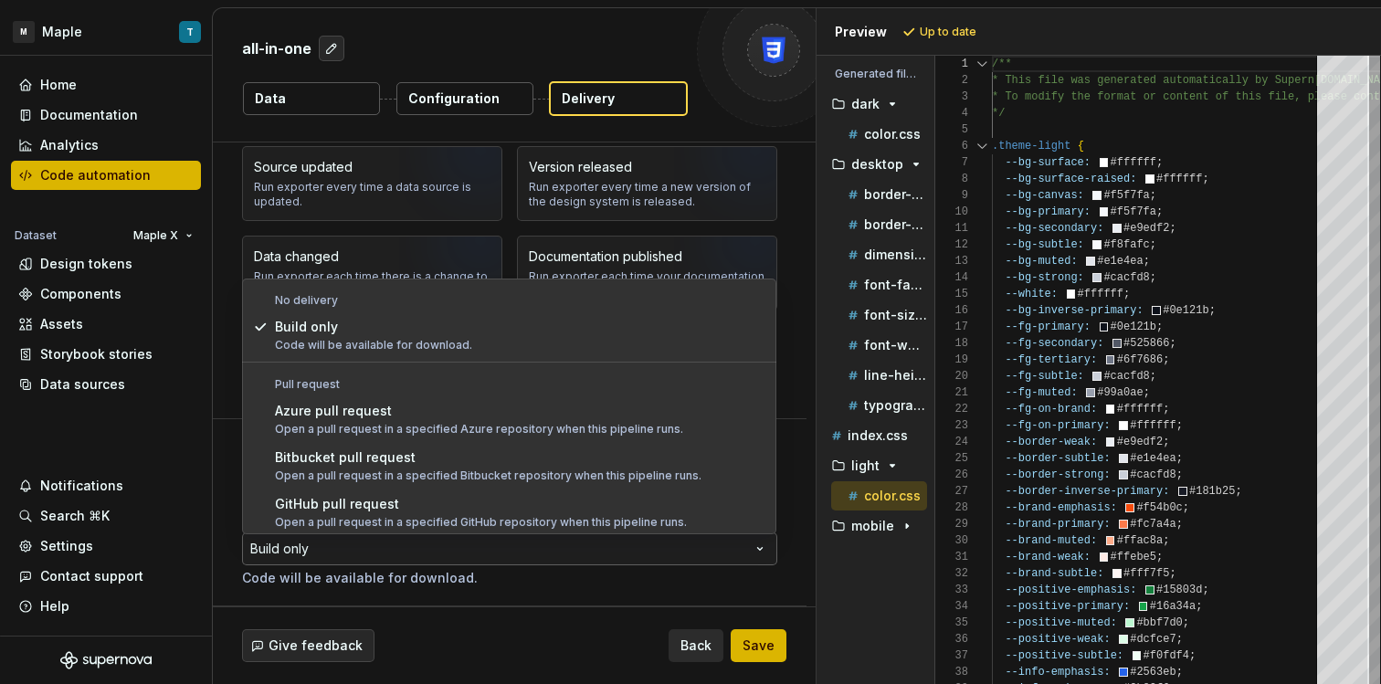
click at [393, 535] on html "**********" at bounding box center [690, 342] width 1381 height 684
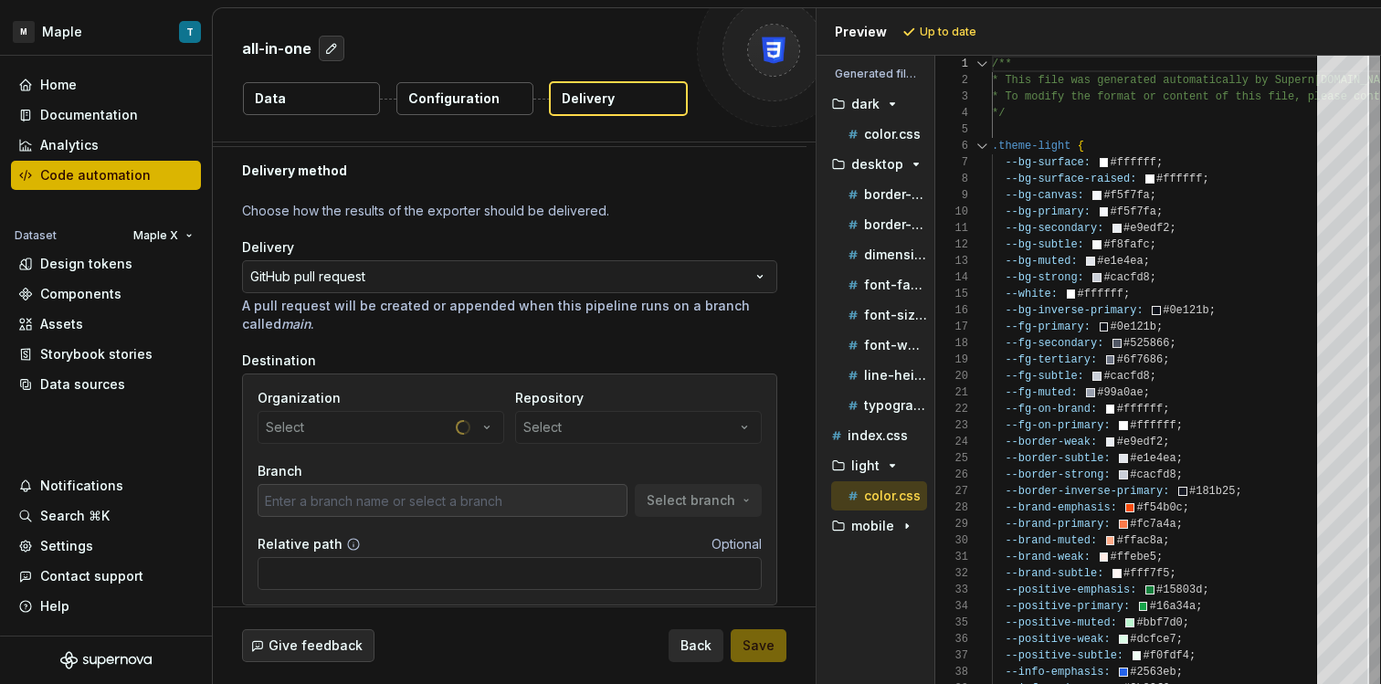
scroll to position [111, 0]
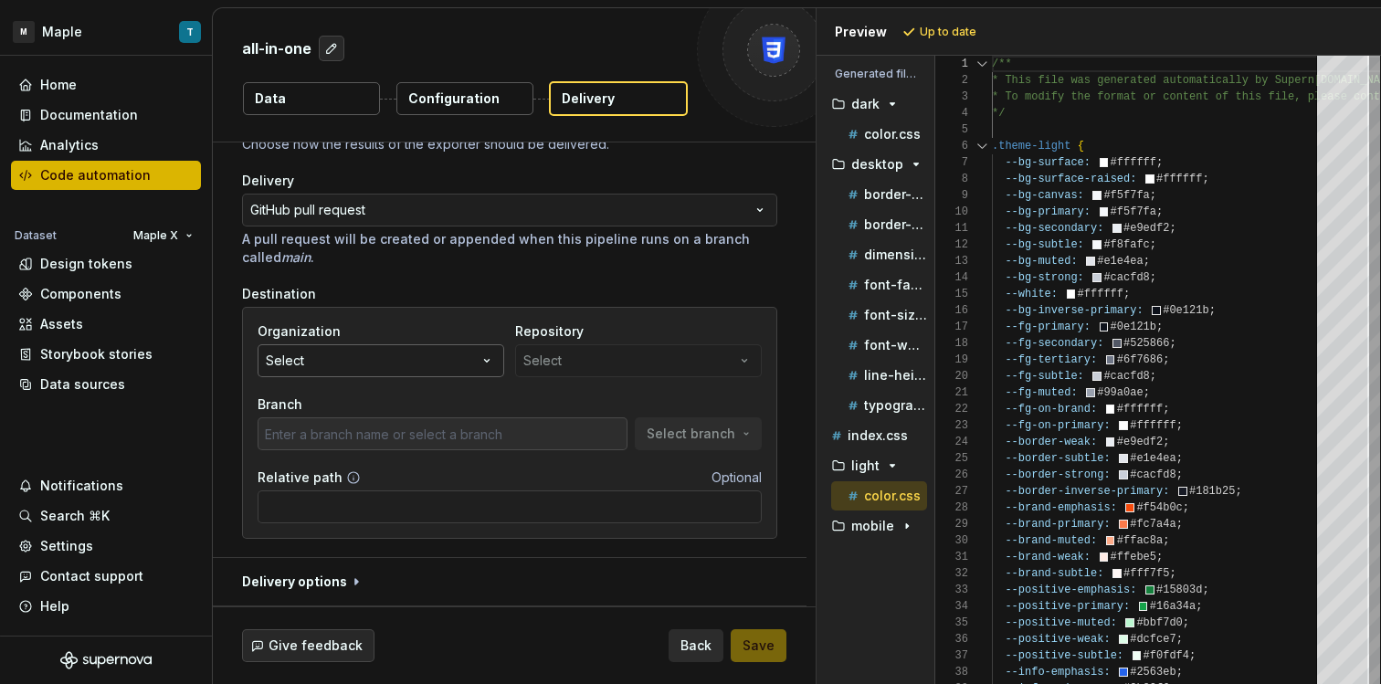
click at [396, 364] on button "Select" at bounding box center [381, 360] width 247 height 33
click at [391, 362] on button "Select" at bounding box center [381, 360] width 247 height 33
click at [601, 364] on div "Repository Select" at bounding box center [638, 349] width 247 height 55
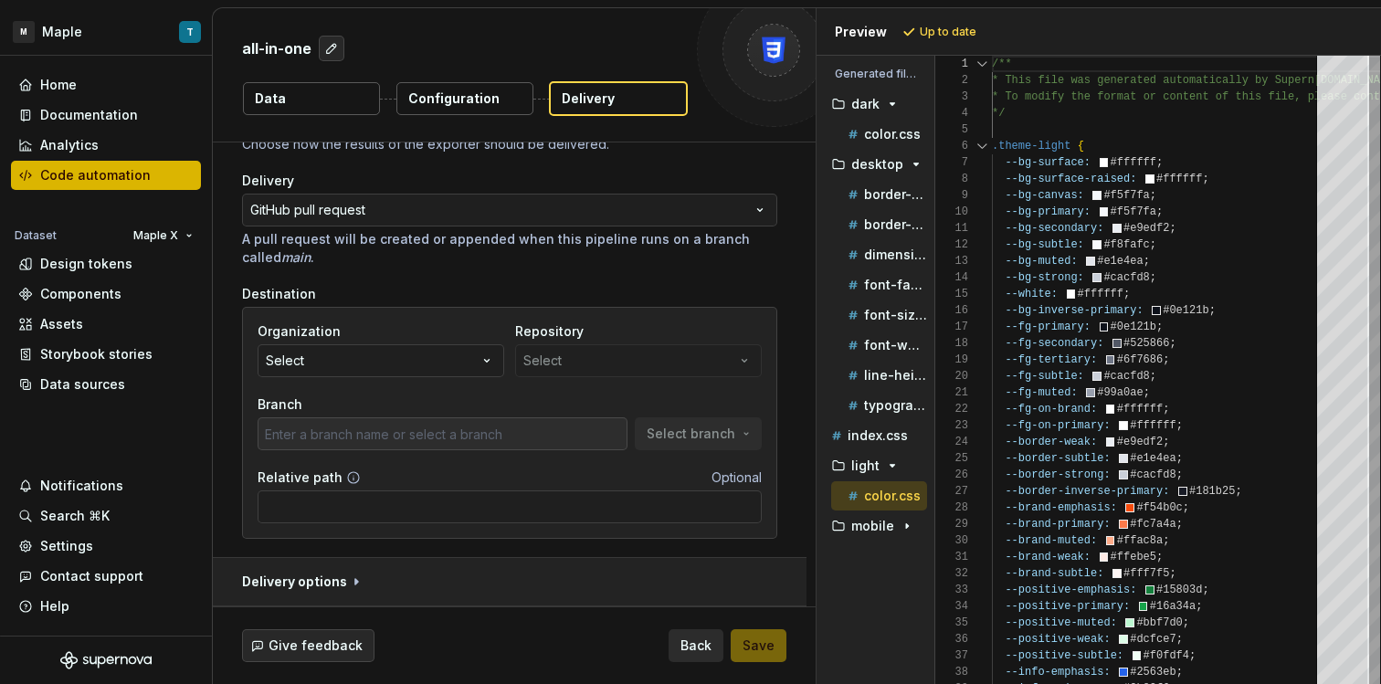
click at [363, 584] on button "button" at bounding box center [510, 581] width 594 height 47
type textarea "*"
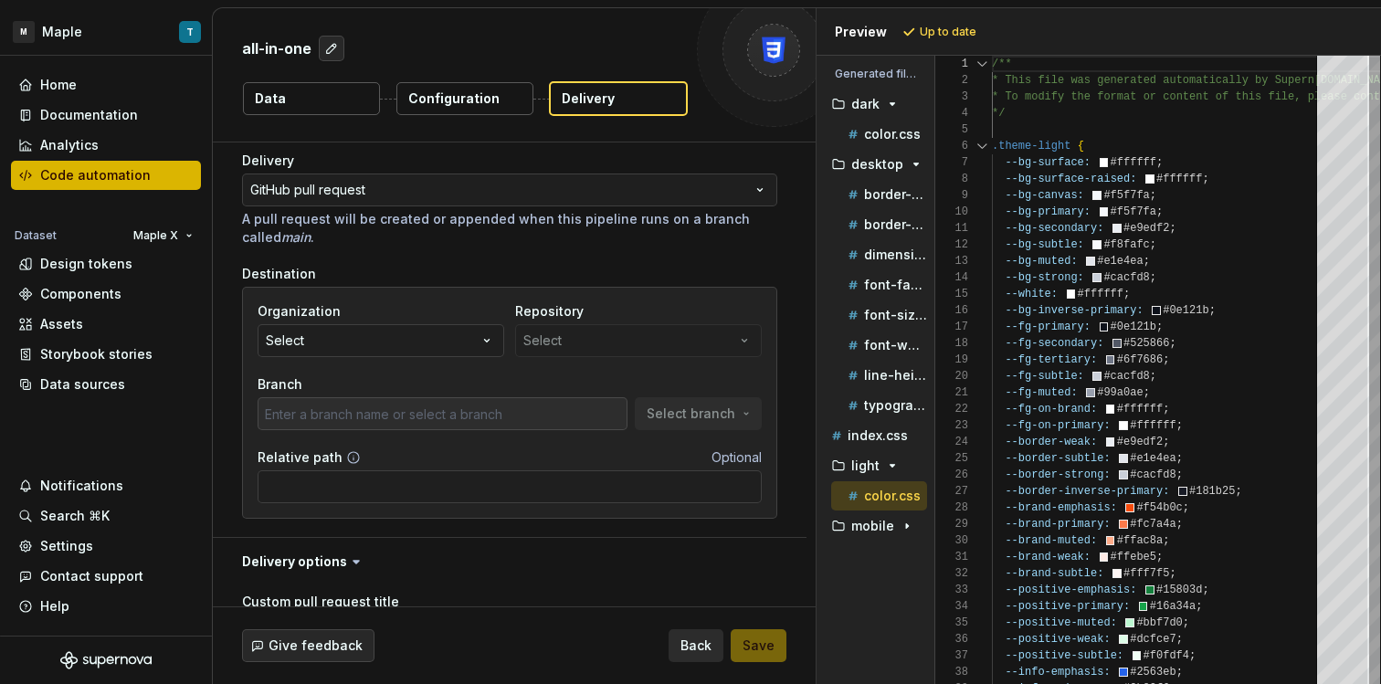
scroll to position [83, 0]
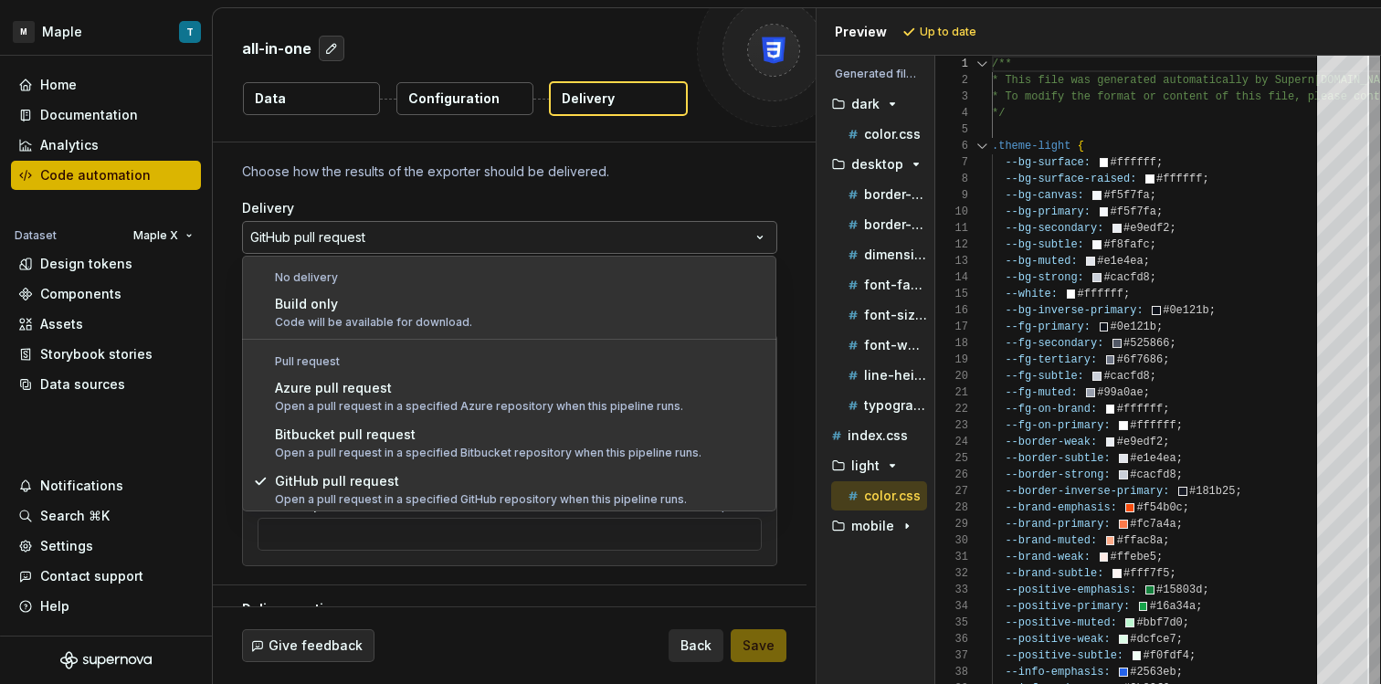
click at [347, 243] on html "**********" at bounding box center [690, 342] width 1381 height 684
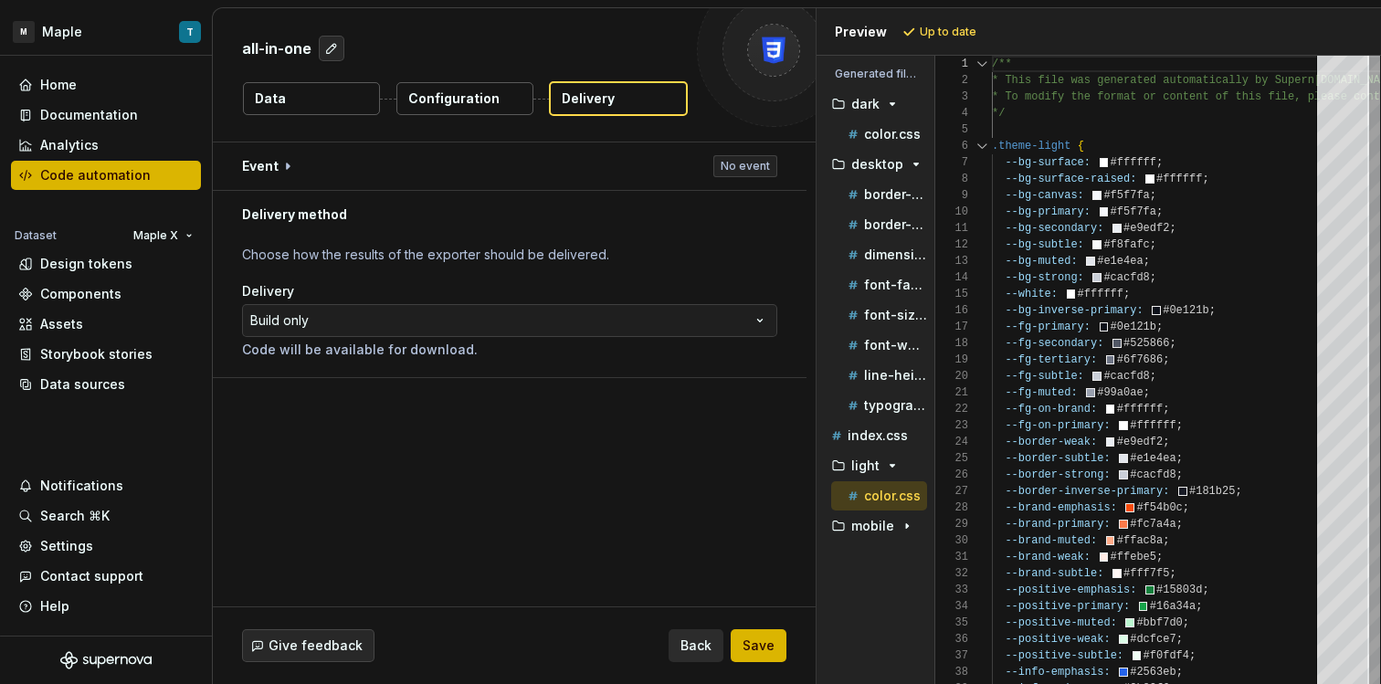
scroll to position [0, 0]
click at [770, 655] on button "Save" at bounding box center [759, 645] width 56 height 33
